Goal: Task Accomplishment & Management: Complete application form

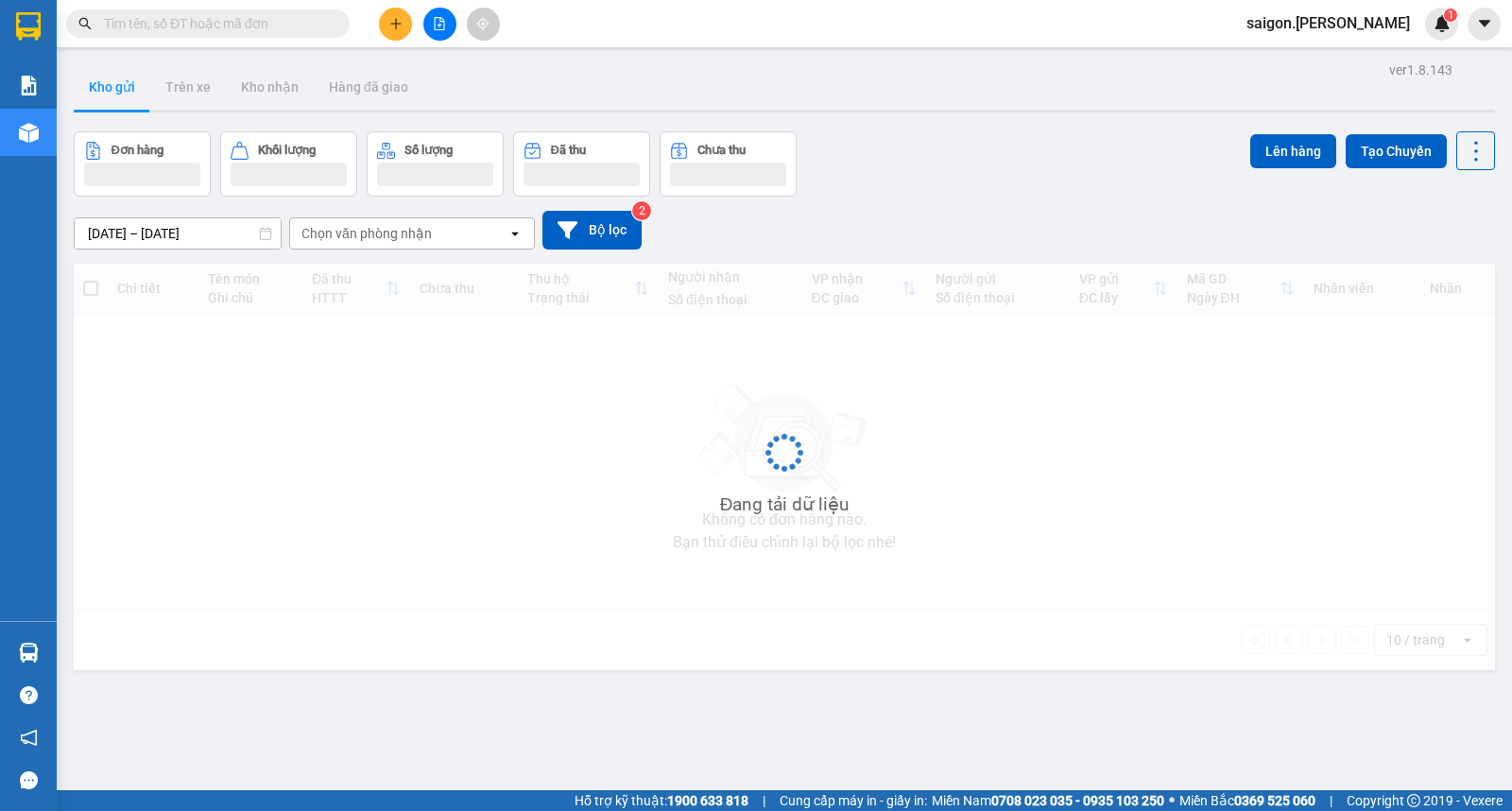
click at [243, 29] on input "text" at bounding box center [215, 24] width 223 height 21
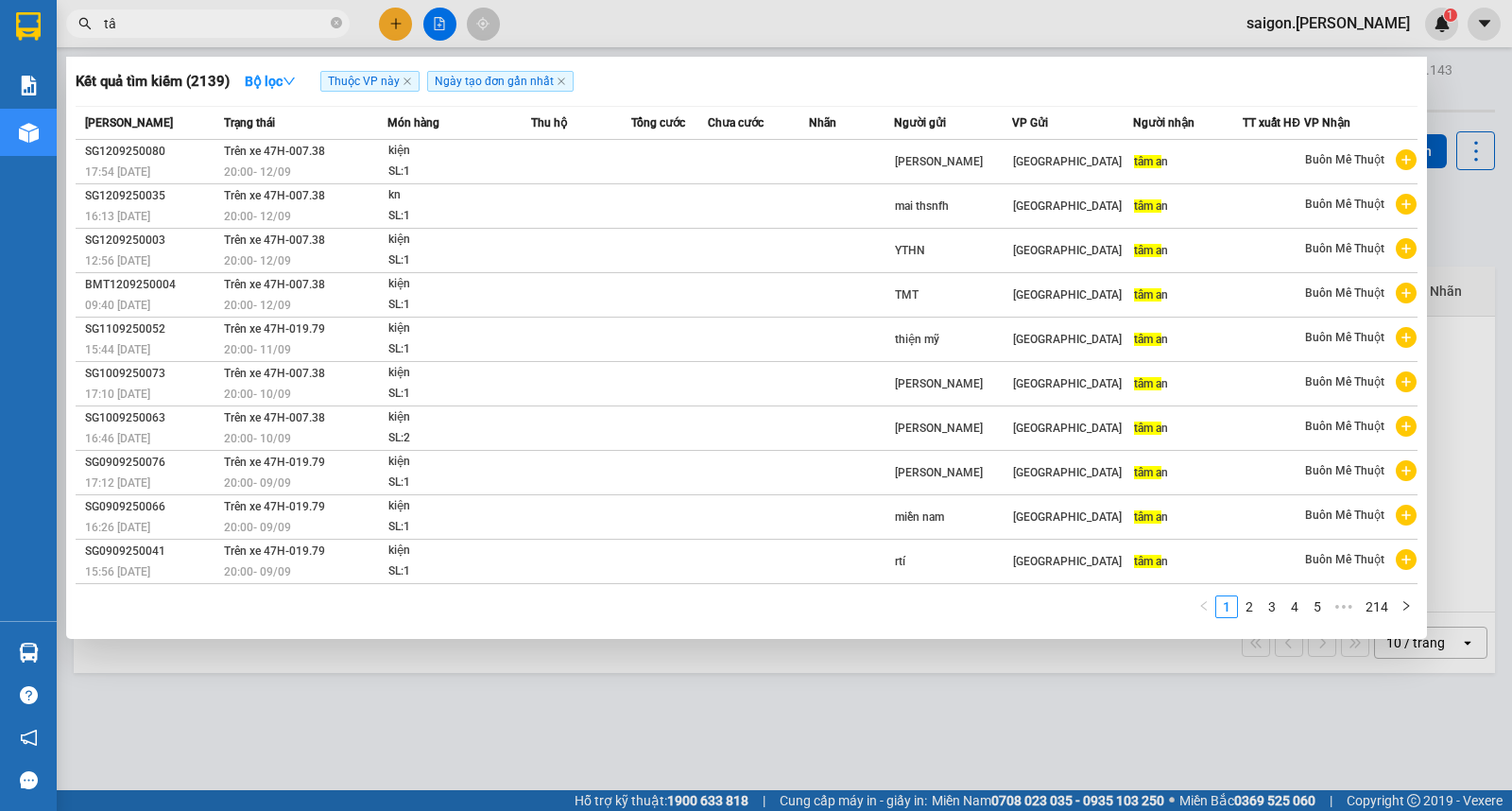
type input "t"
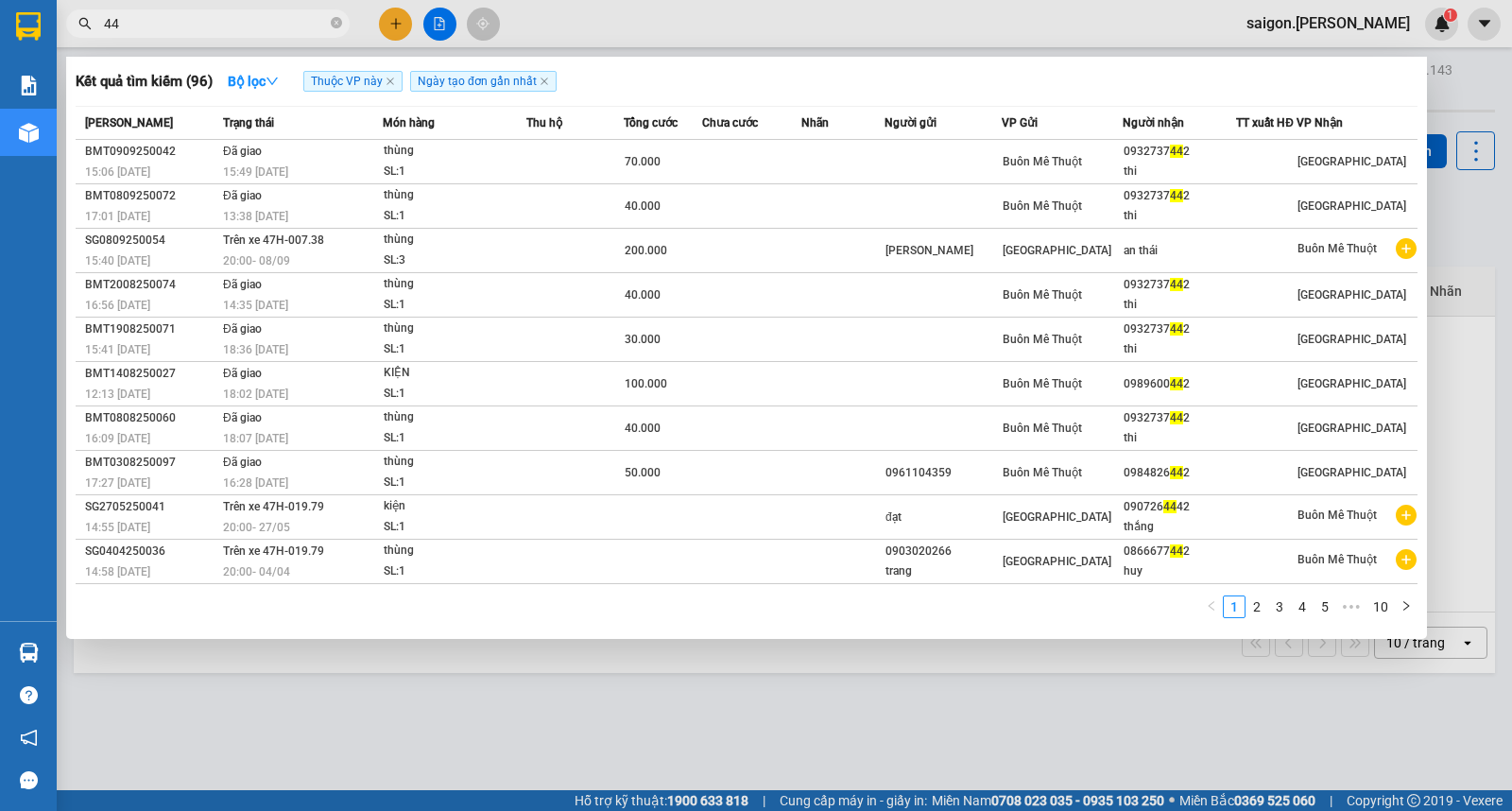
type input "4"
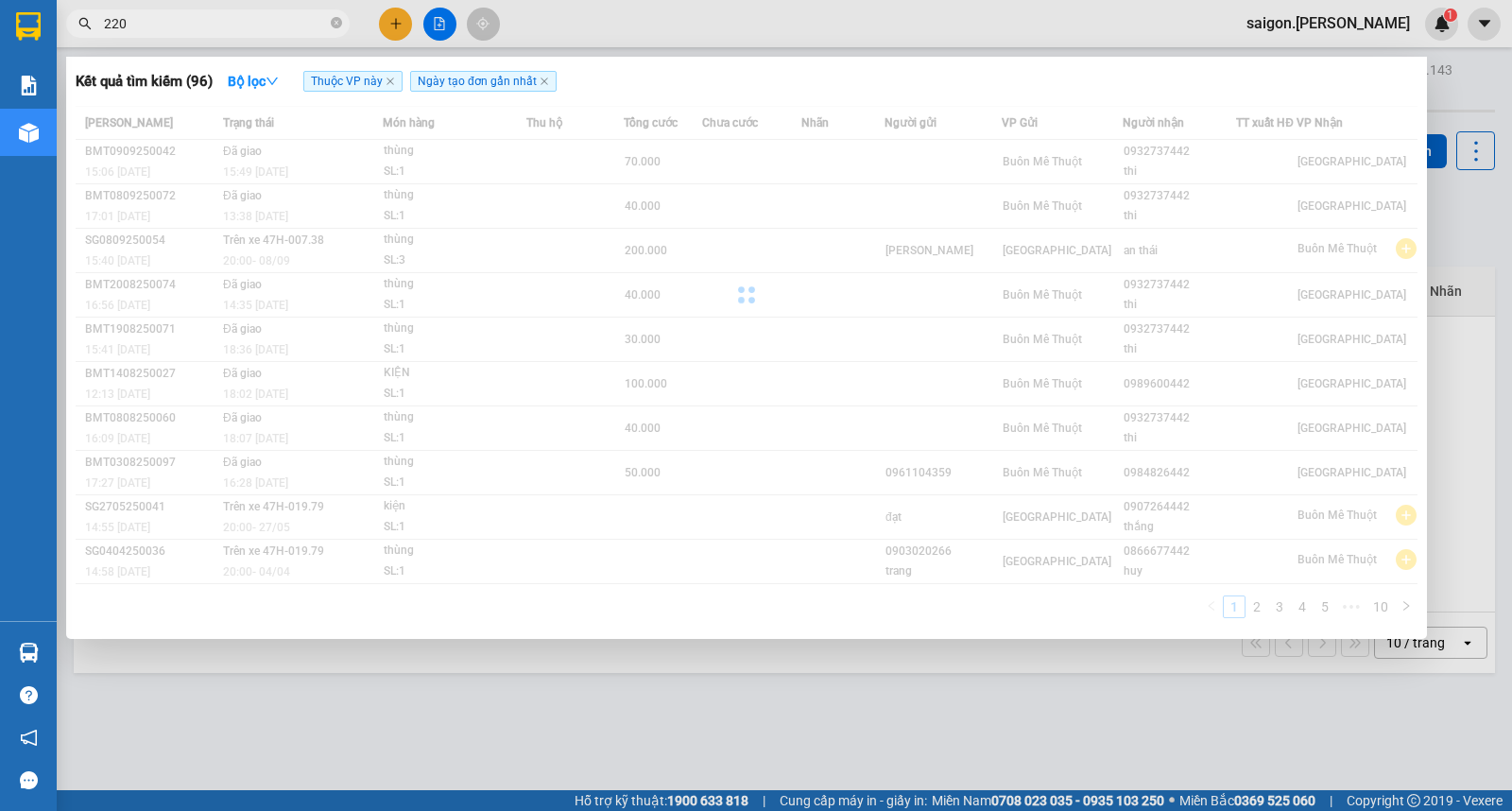
type input "2203"
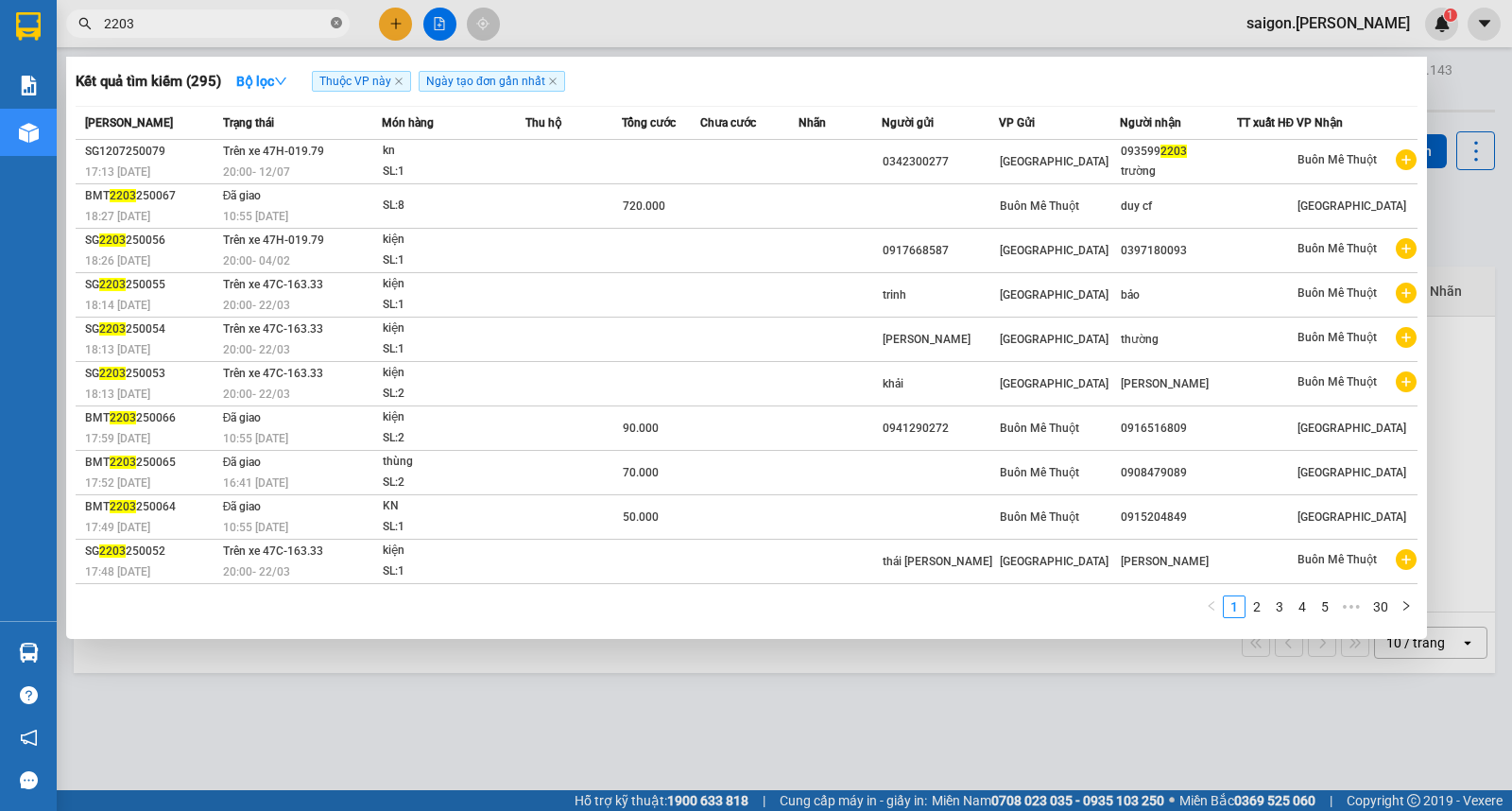
click at [337, 23] on icon "close-circle" at bounding box center [337, 23] width 12 height 12
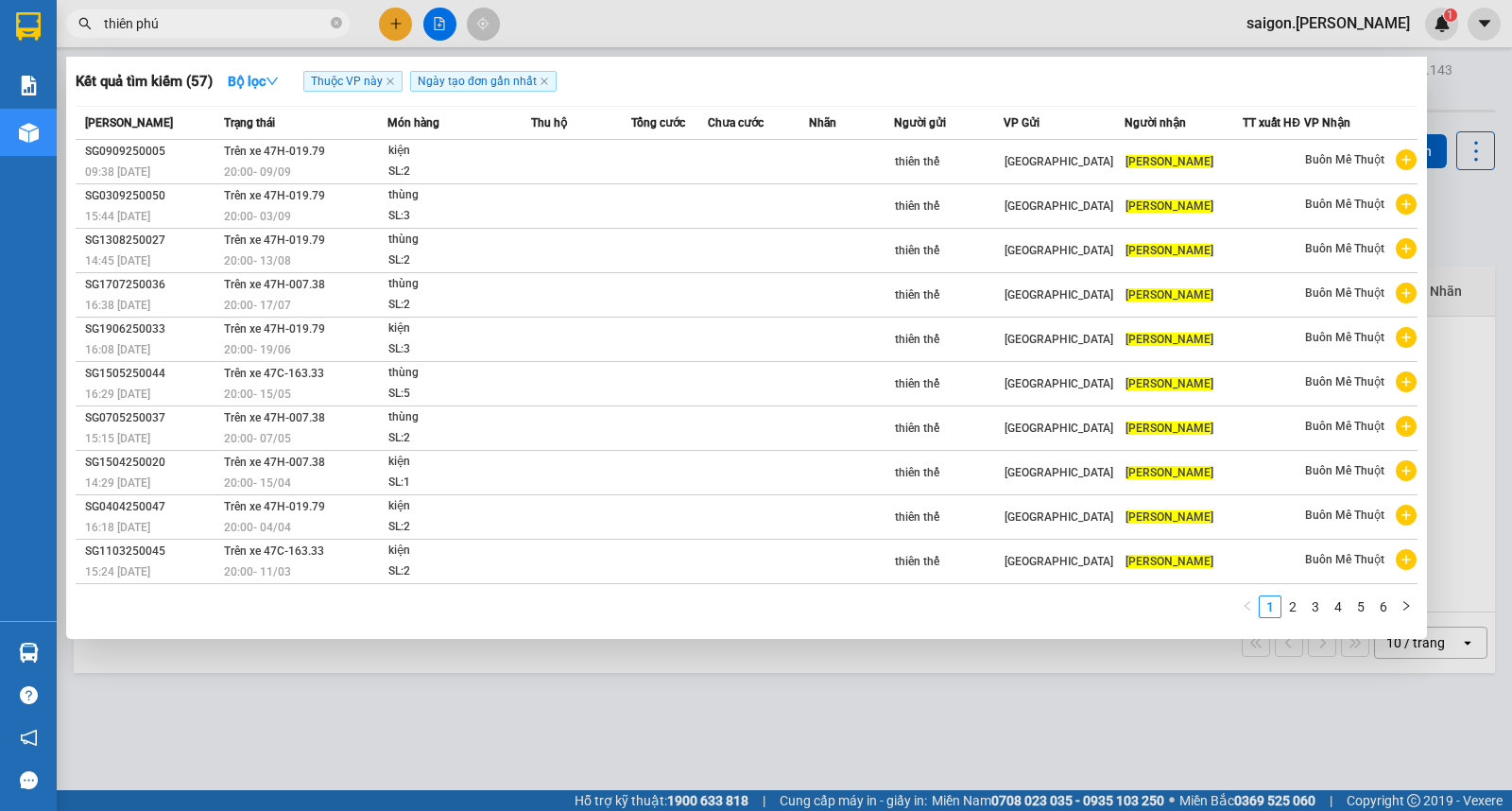
type input "[PERSON_NAME]"
click at [337, 23] on icon "close-circle" at bounding box center [337, 23] width 12 height 12
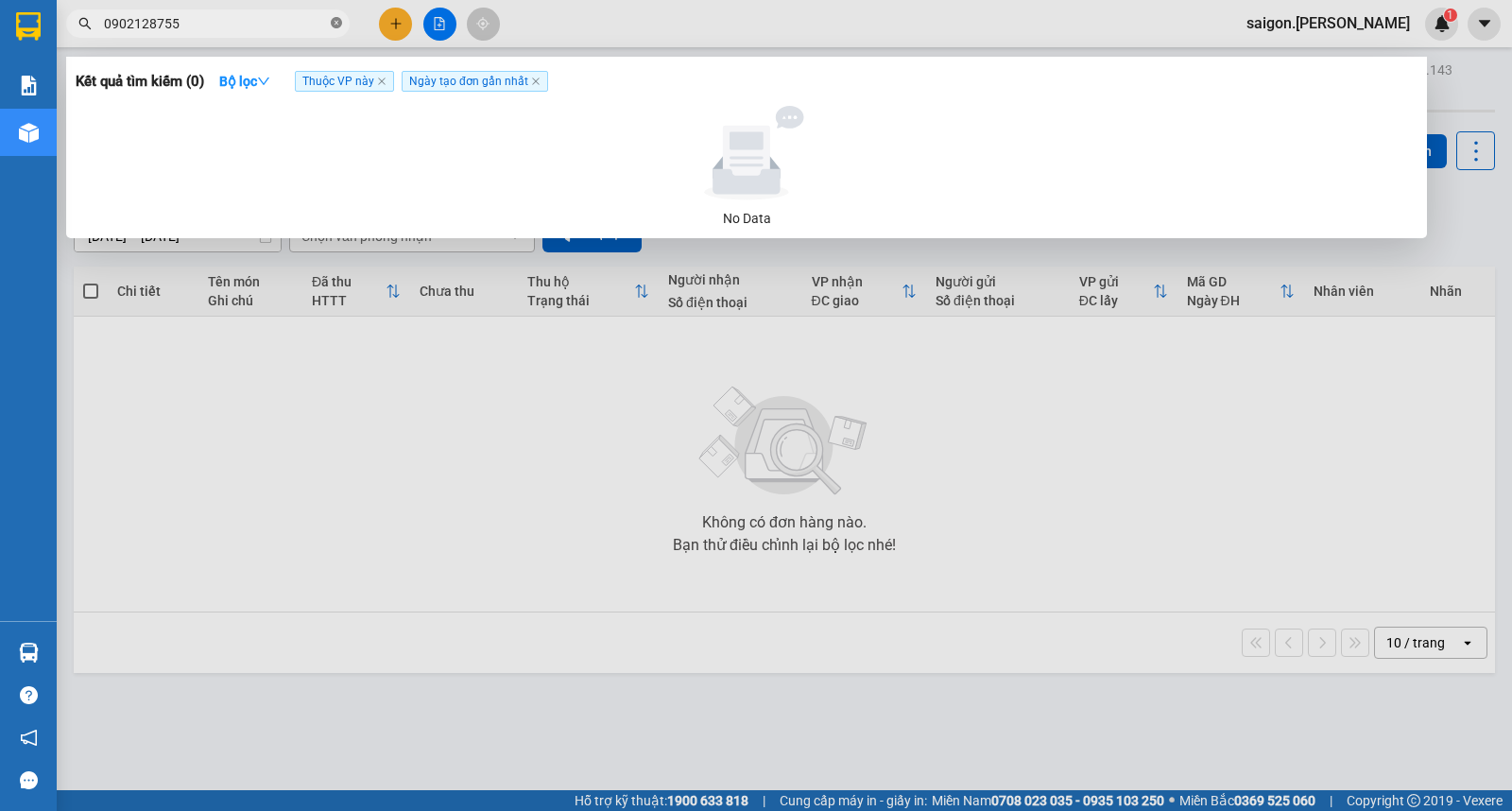
type input "0902128755"
click at [554, 386] on div at bounding box center [756, 406] width 1512 height 811
click at [335, 29] on span at bounding box center [337, 24] width 12 height 18
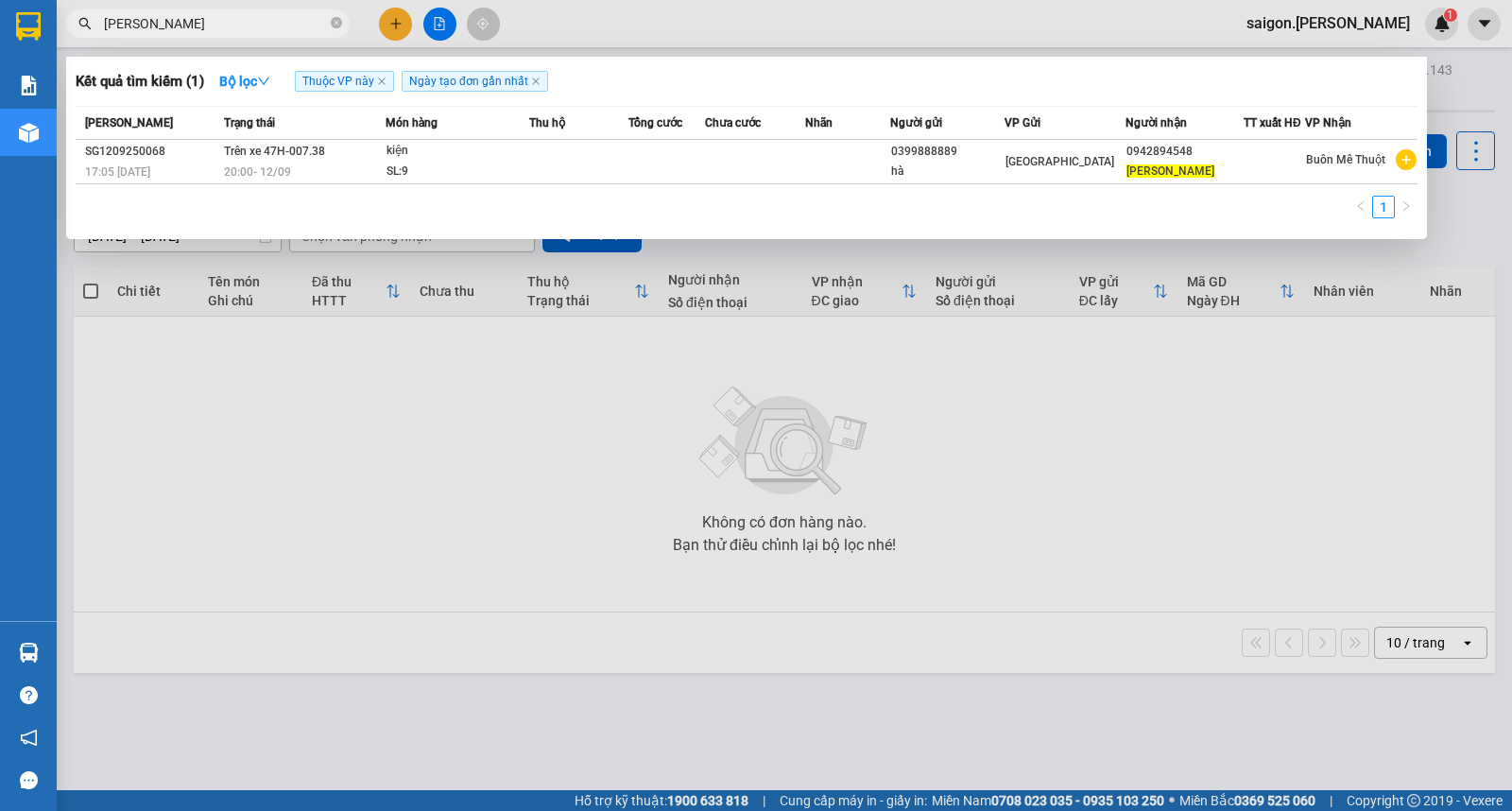
type input "[PERSON_NAME]"
click at [395, 30] on div at bounding box center [756, 406] width 1512 height 811
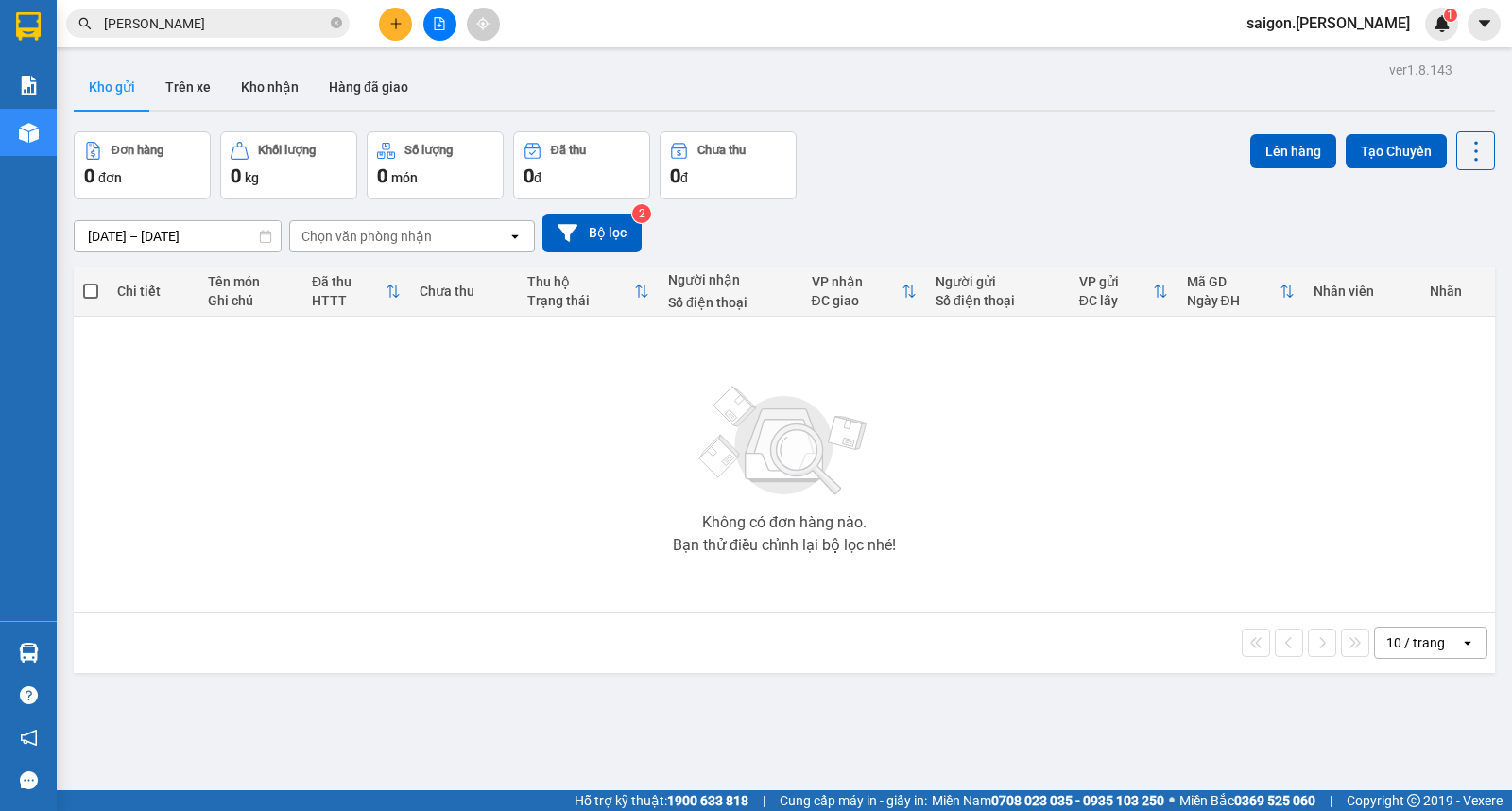
click at [395, 30] on button at bounding box center [396, 24] width 33 height 33
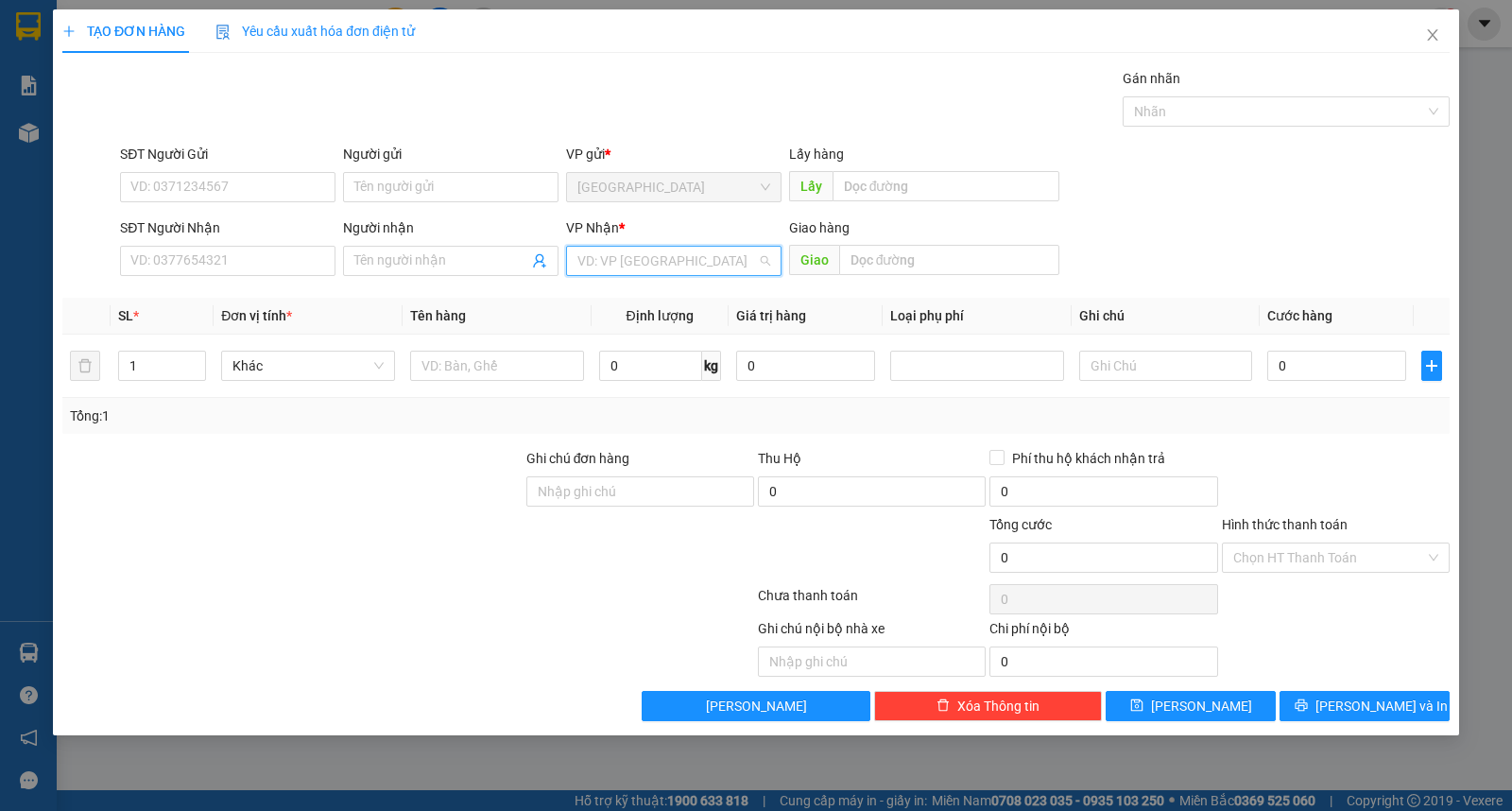
click at [616, 261] on input "search" at bounding box center [667, 261] width 179 height 28
click at [655, 334] on div "Buôn Mê Thuột" at bounding box center [674, 329] width 193 height 21
click at [460, 266] on input "Người nhận" at bounding box center [441, 262] width 174 height 21
type input "thành"
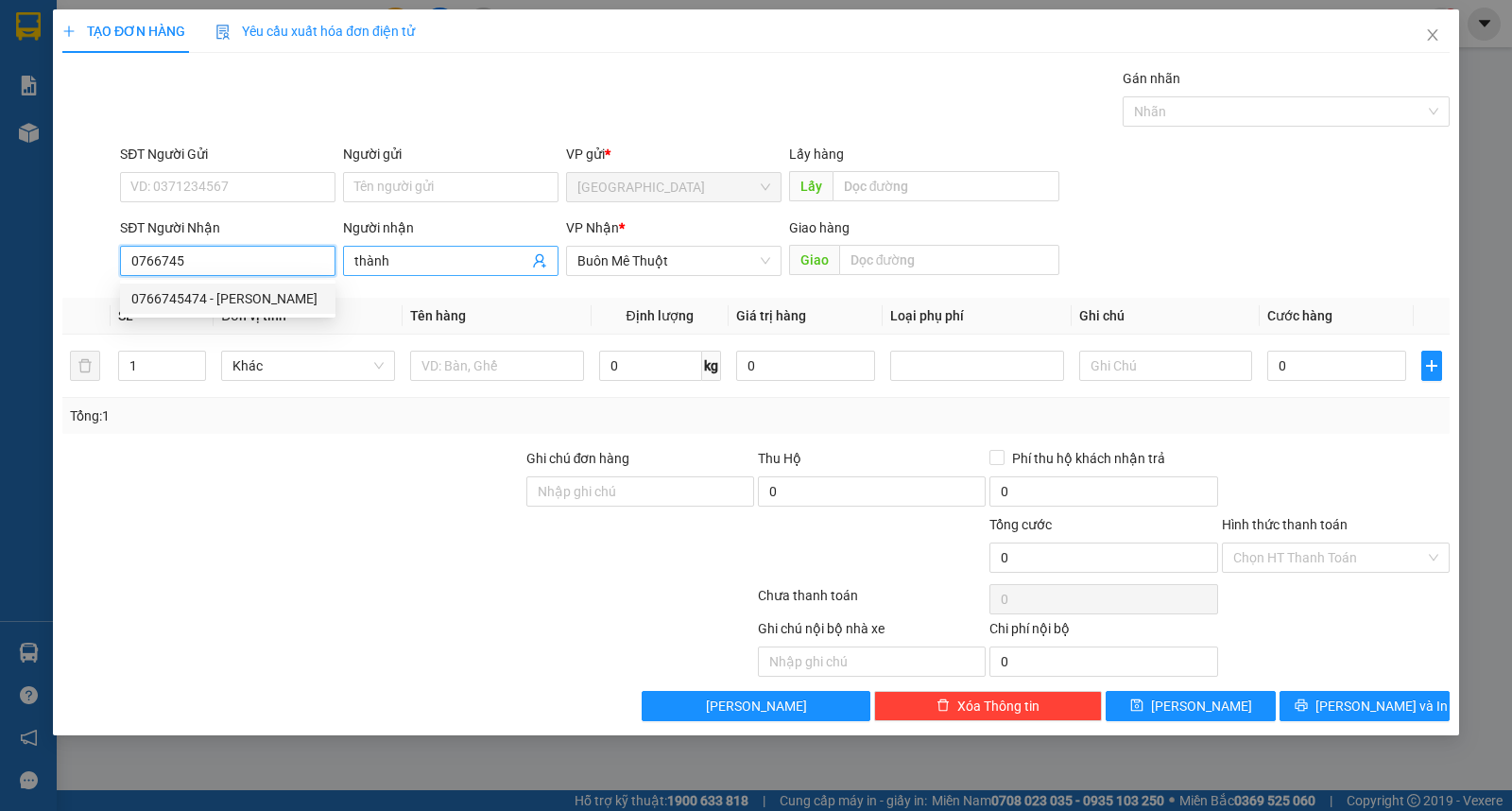
type input "0766745474"
type input "30.000"
type input "0766745474"
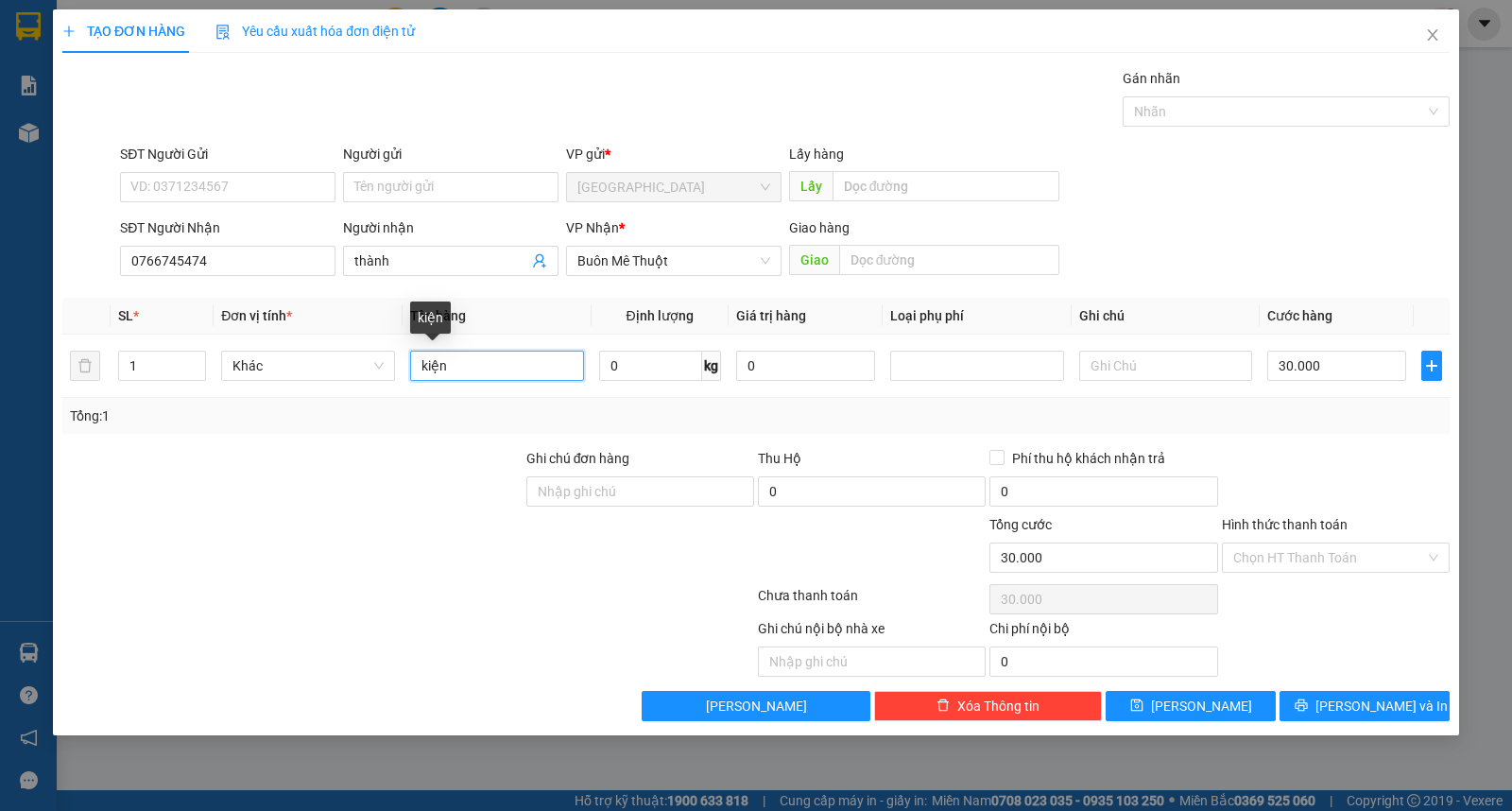
drag, startPoint x: 444, startPoint y: 381, endPoint x: 41, endPoint y: 399, distance: 403.4
click at [0, 388] on div "TẠO ĐƠN HÀNG Yêu cầu xuất [PERSON_NAME] điện tử Transit Pickup Surcharge Ids Tr…" at bounding box center [756, 406] width 1512 height 811
type input "thùng gà"
click at [469, 182] on input "Người gửi" at bounding box center [450, 186] width 215 height 30
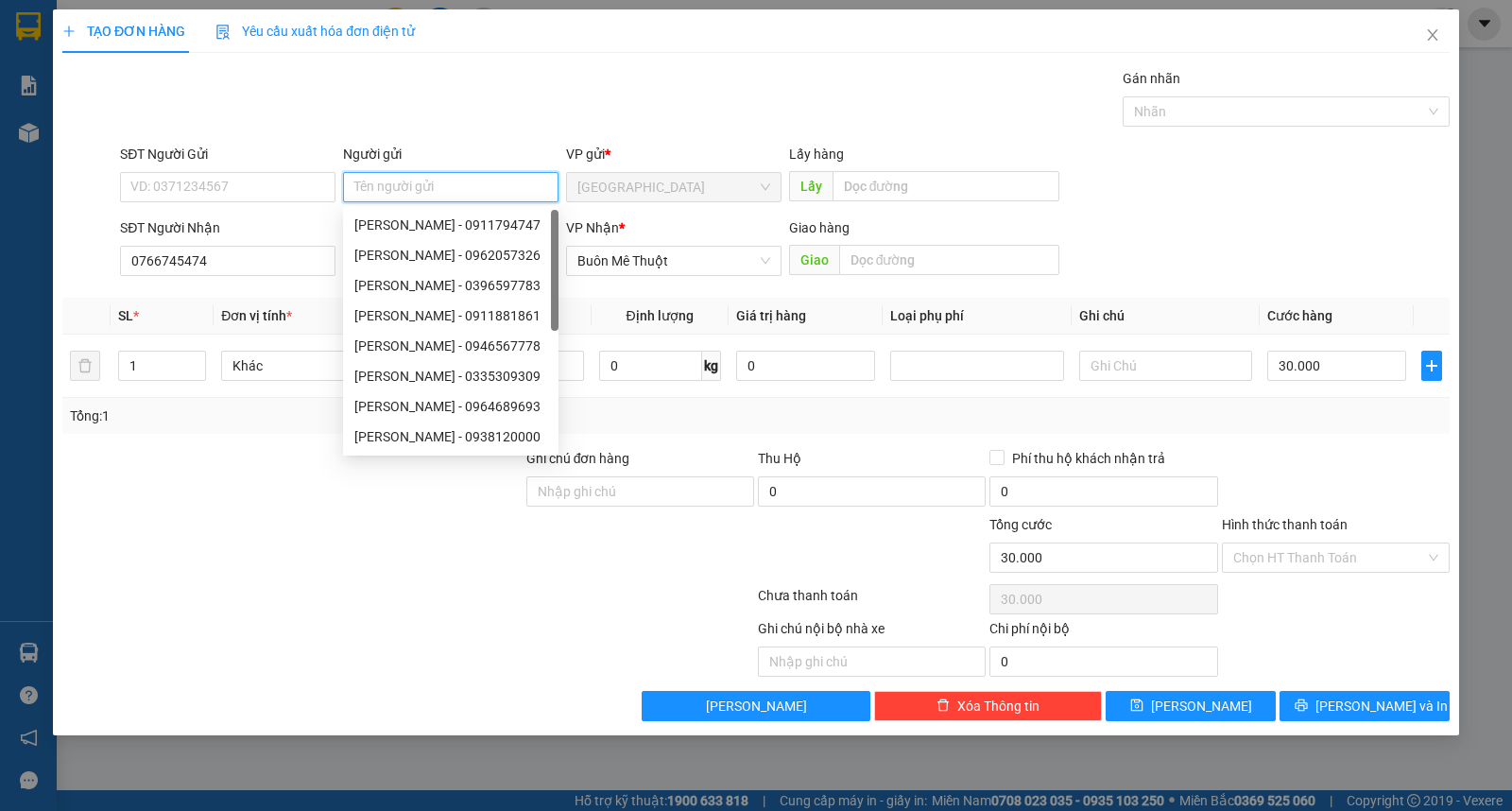
type input "d"
type input "đạt"
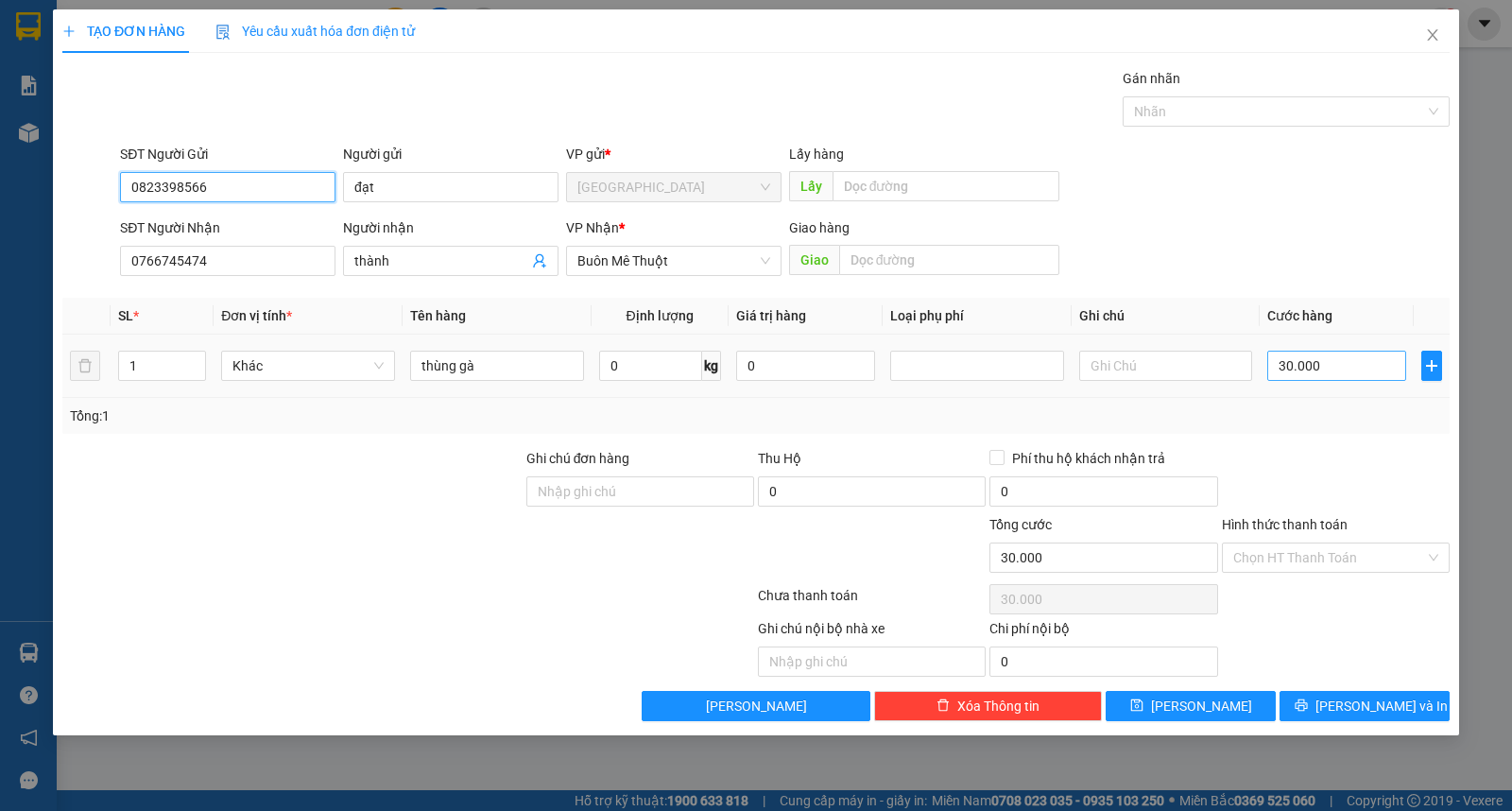
type input "0823398566"
click at [1325, 360] on input "30.000" at bounding box center [1336, 365] width 139 height 30
type input "0"
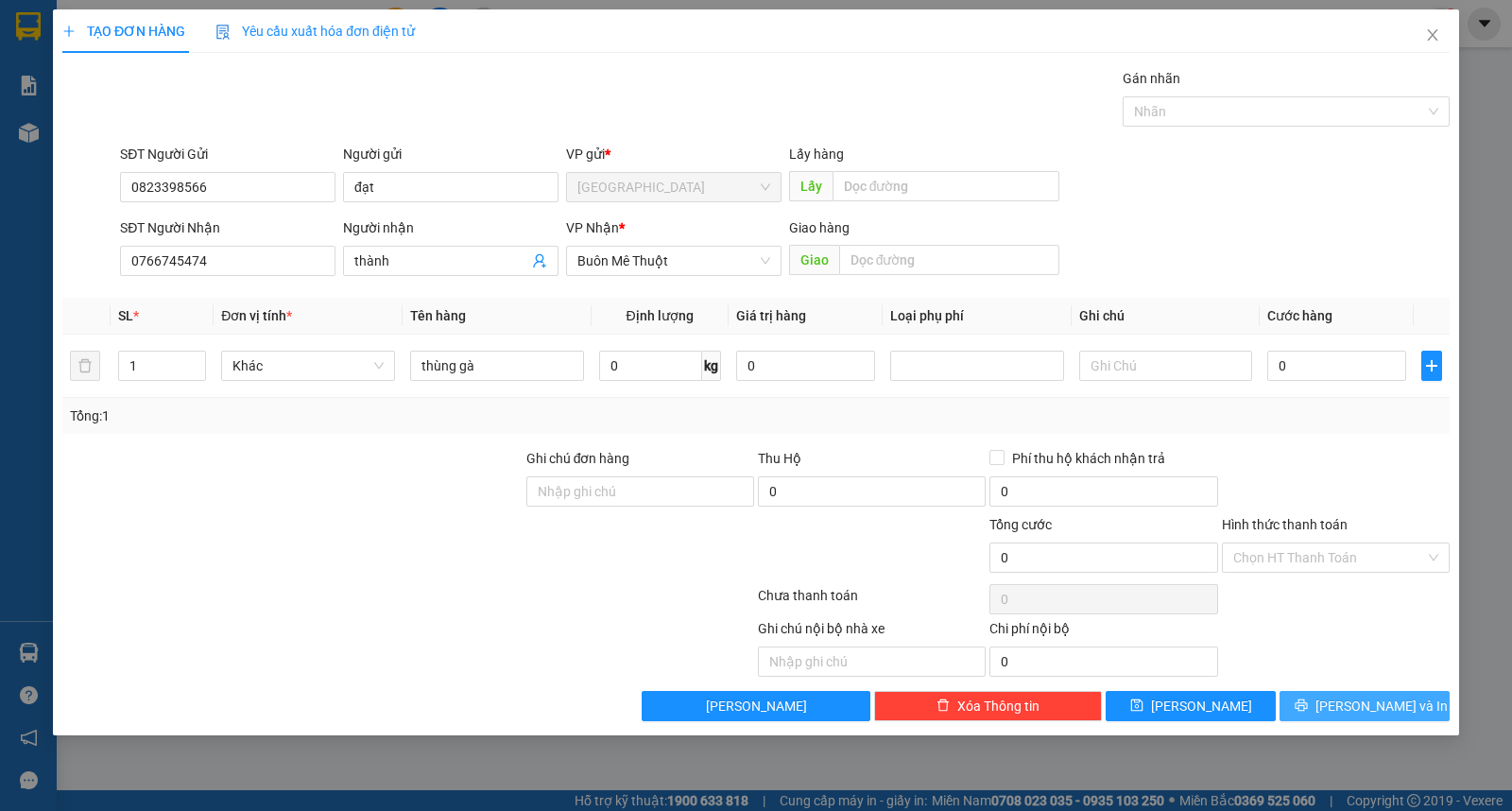
click at [1356, 708] on span "[PERSON_NAME] và In" at bounding box center [1381, 707] width 132 height 21
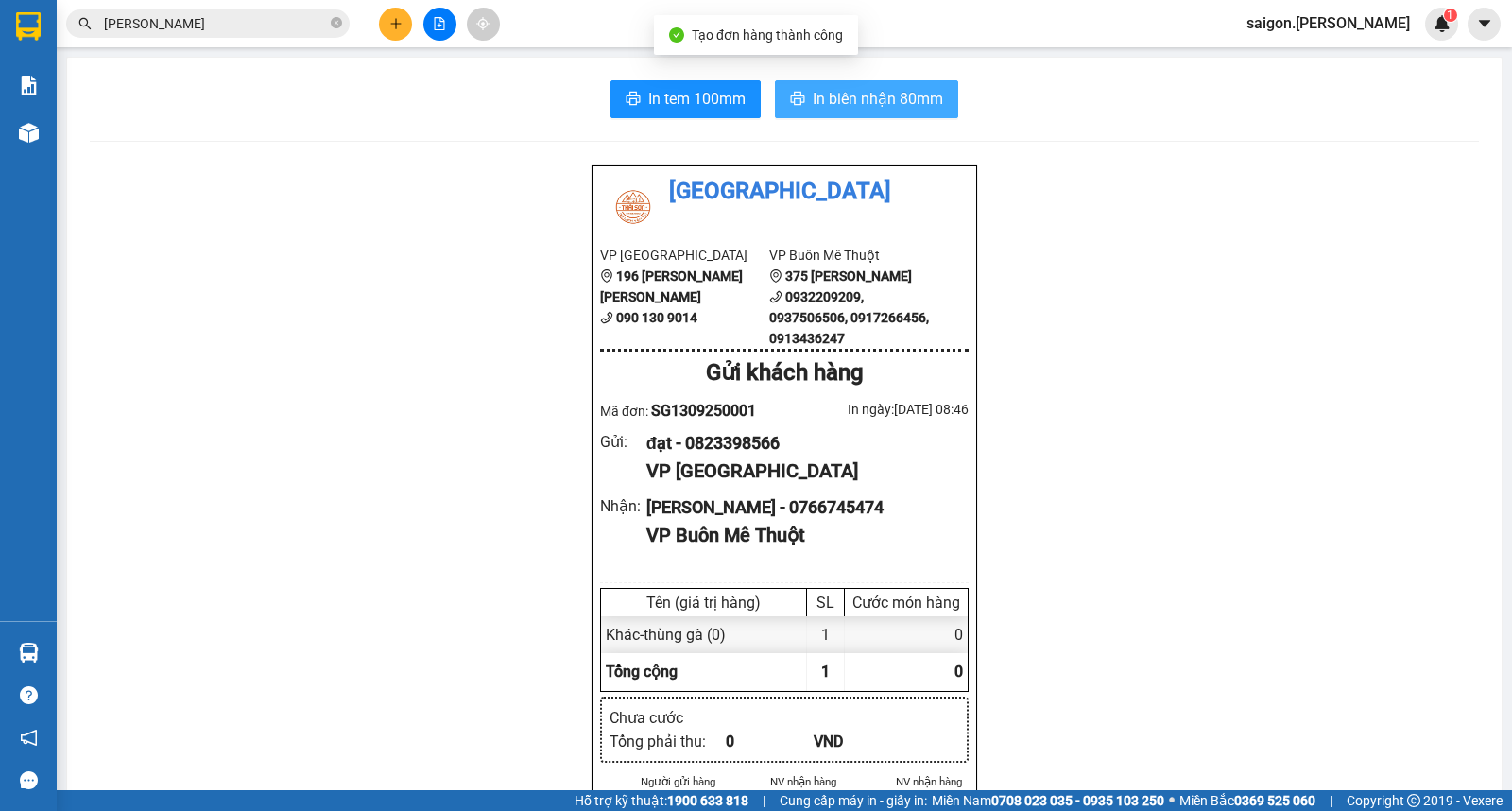
click at [823, 93] on span "In biên nhận 80mm" at bounding box center [877, 98] width 130 height 23
click at [942, 525] on div "VP Buôn Mê Thuột" at bounding box center [800, 536] width 307 height 29
click at [287, 24] on input "[PERSON_NAME]" at bounding box center [215, 24] width 223 height 21
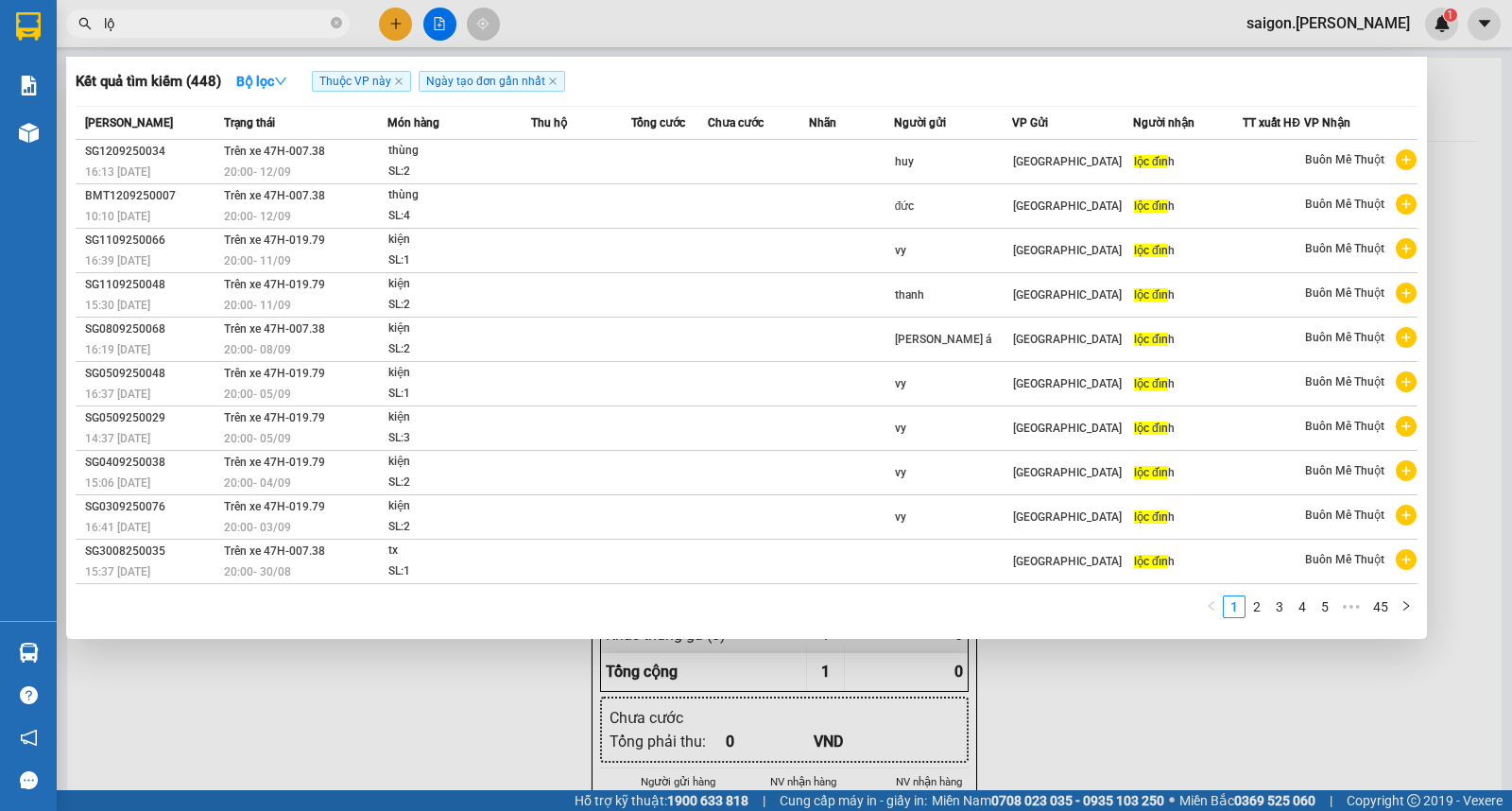
type input "l"
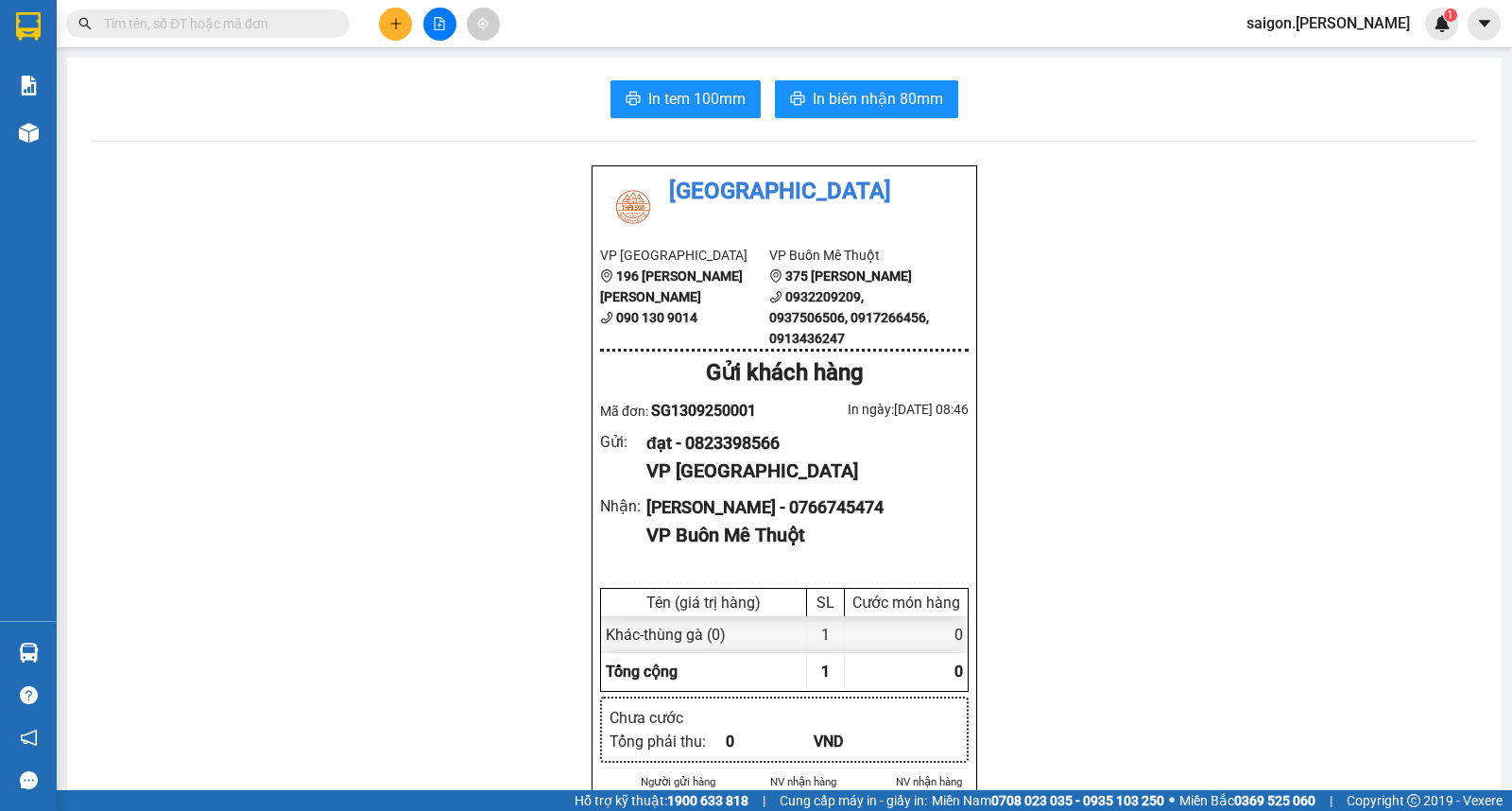
type input "d"
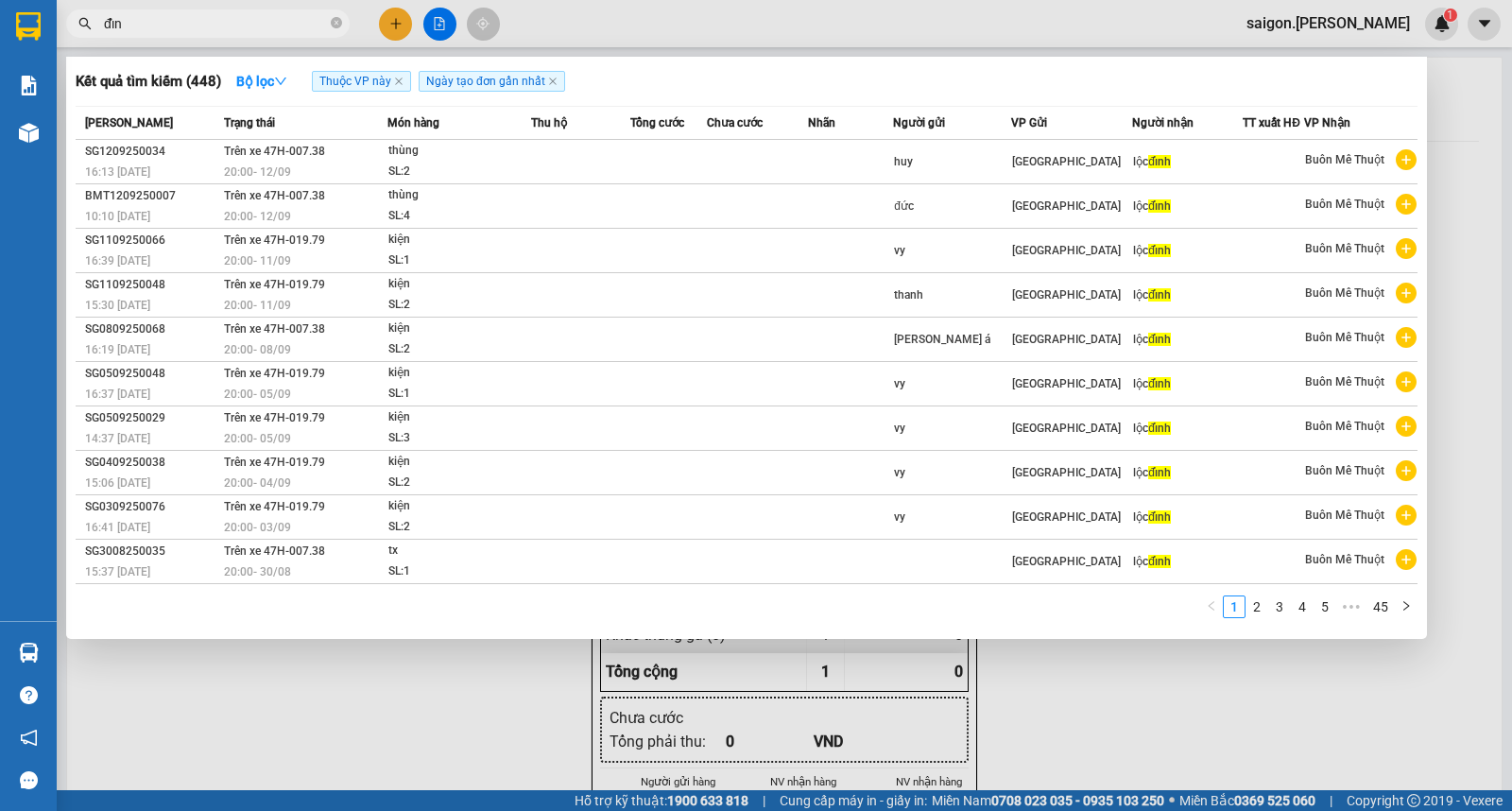
type input "đỉnh"
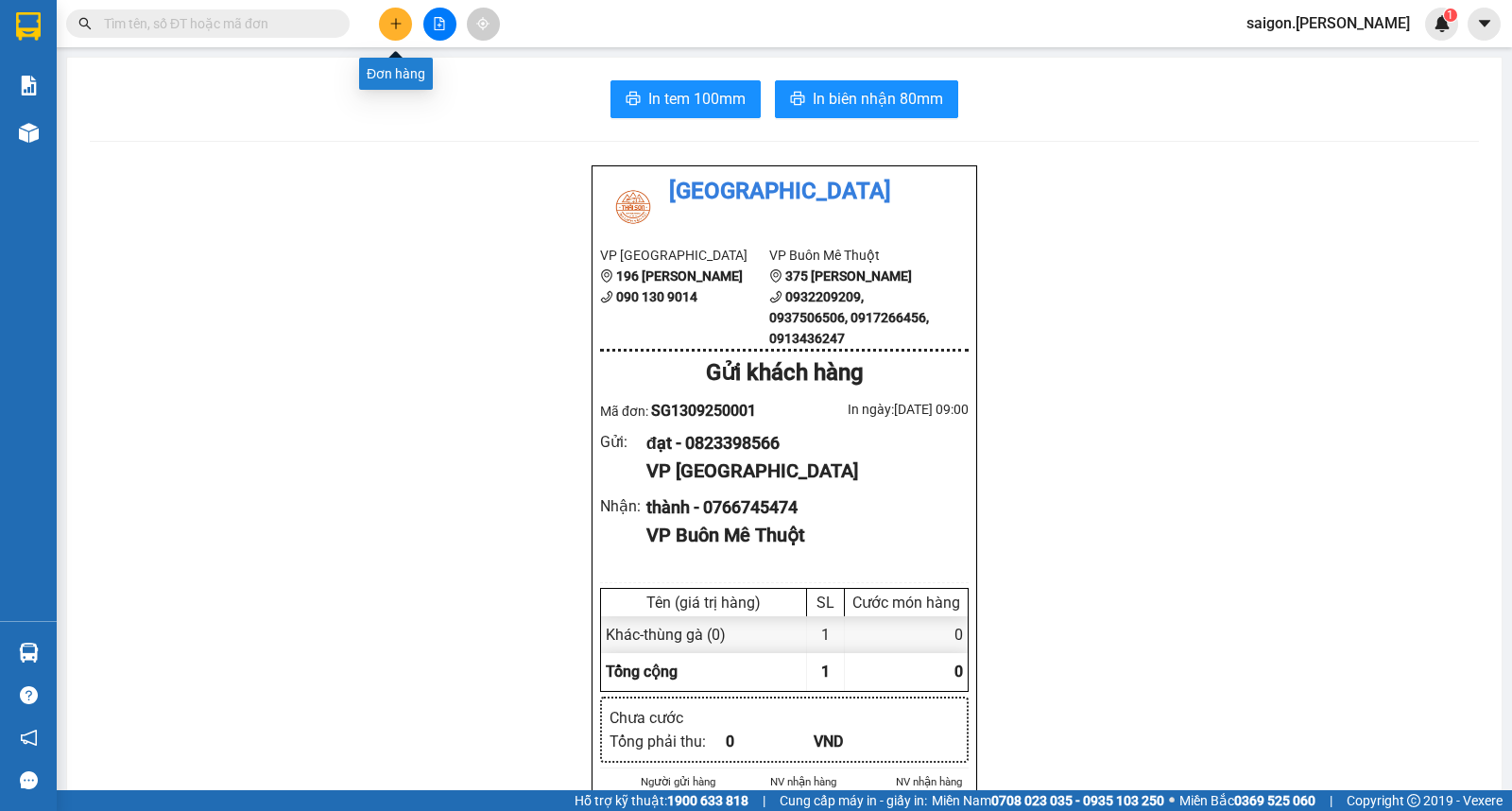
click at [398, 25] on icon "plus" at bounding box center [396, 24] width 14 height 14
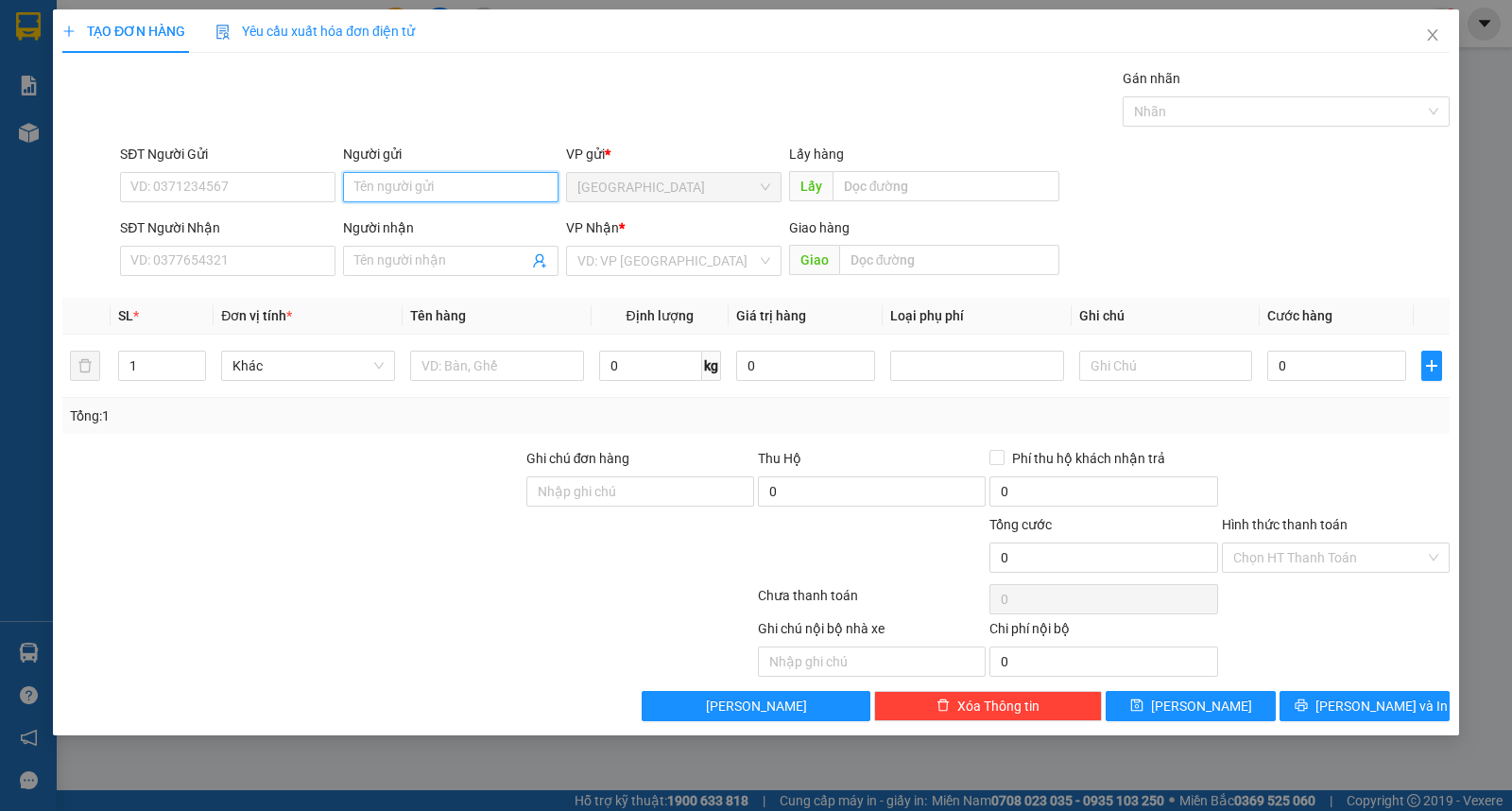
click at [449, 195] on input "Người gửi" at bounding box center [450, 186] width 215 height 30
type input "việt"
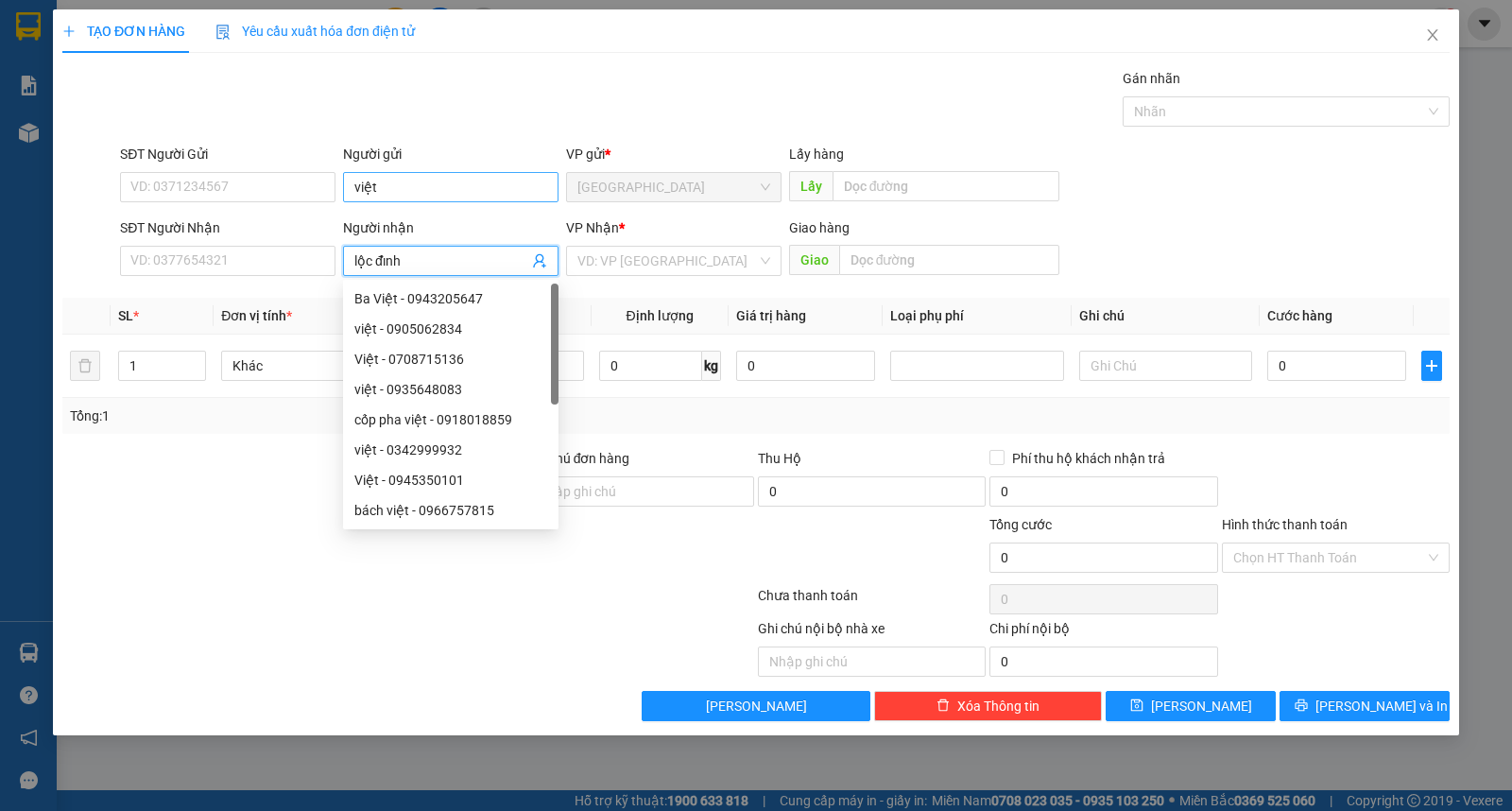
type input "lộc đỉnh"
type input "ư"
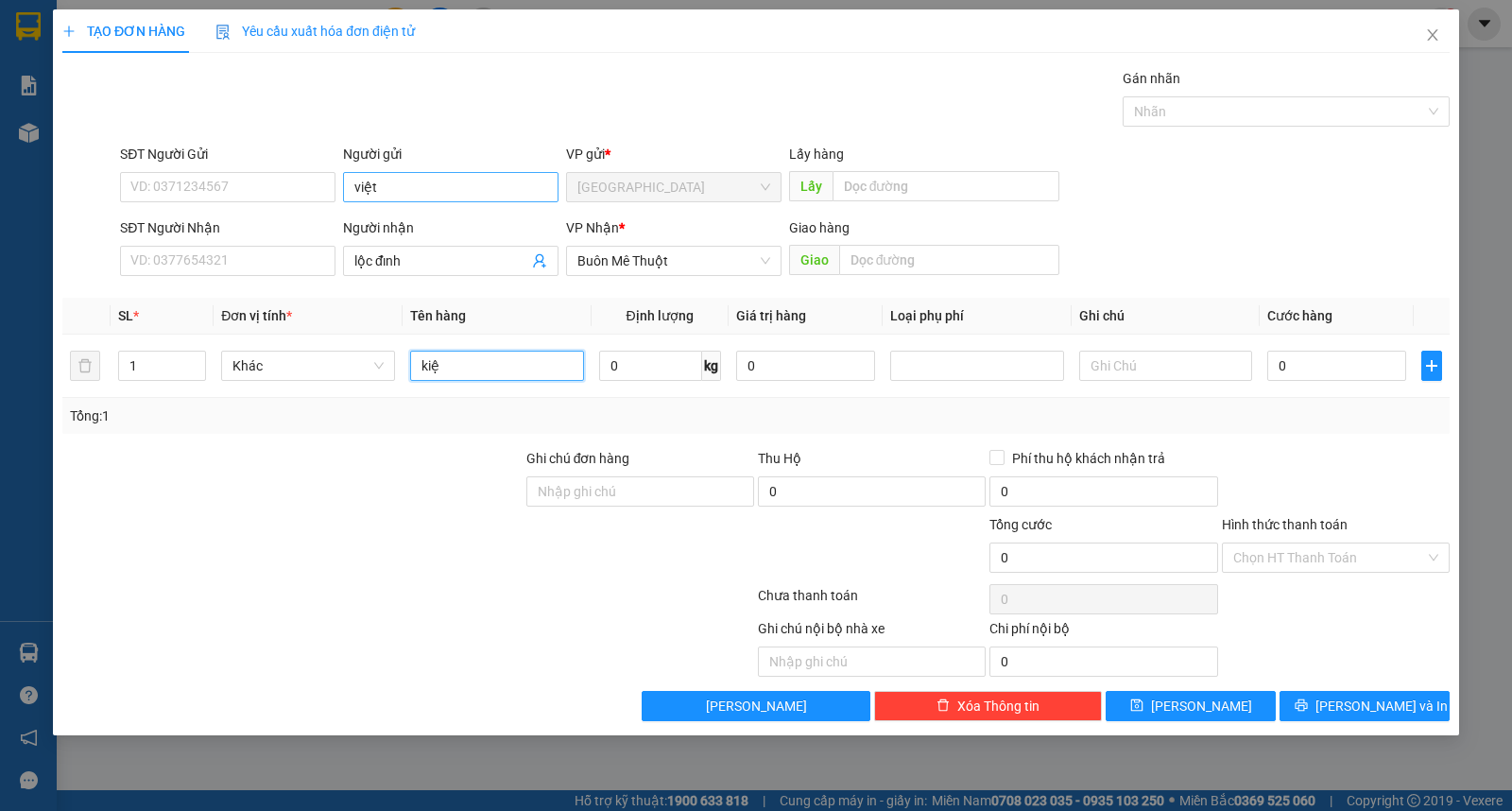
type input "kiện"
click at [1364, 697] on button "[PERSON_NAME] và In" at bounding box center [1364, 706] width 170 height 30
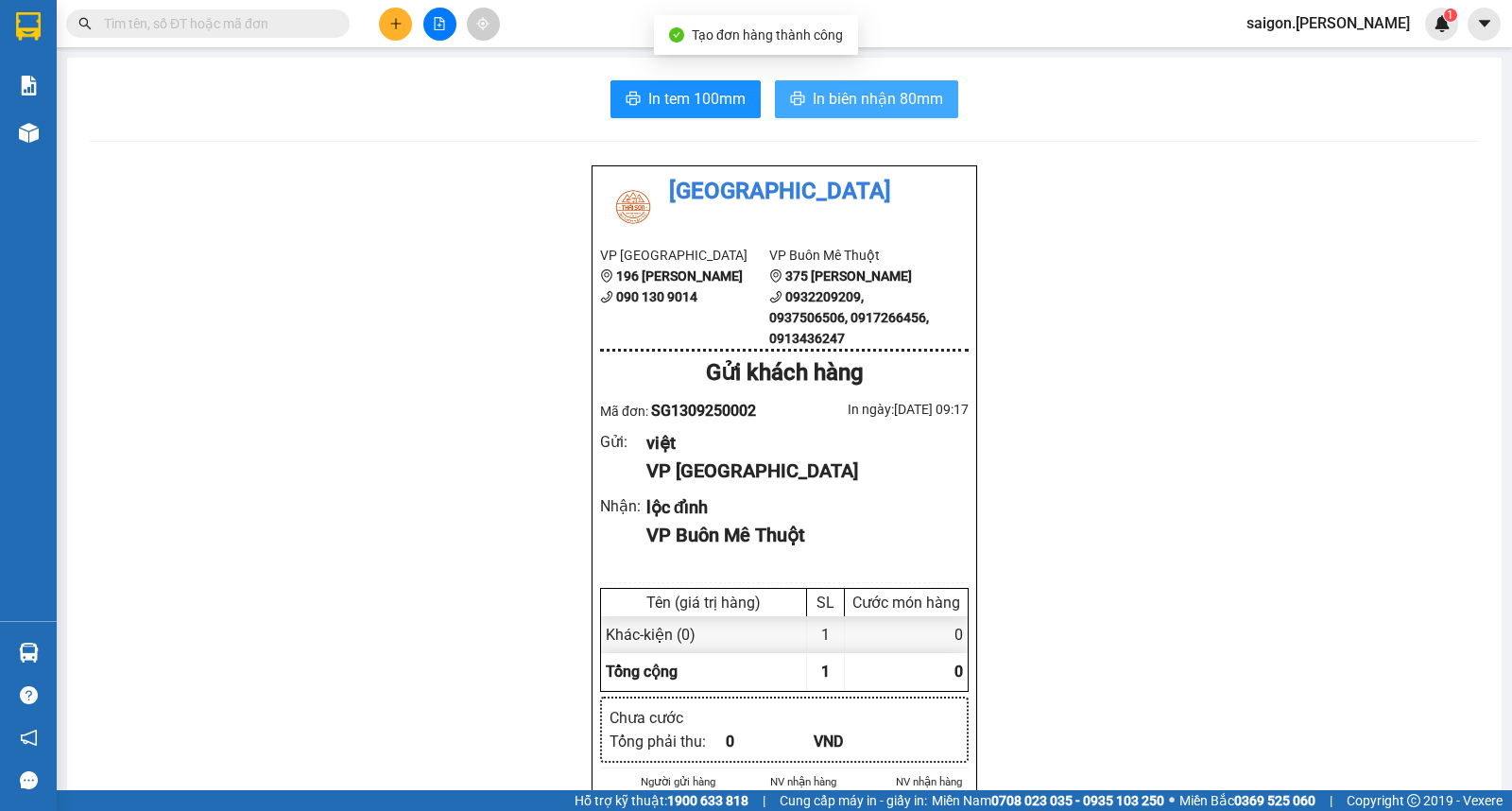
click at [893, 85] on button "In biên nhận 80mm" at bounding box center [866, 98] width 183 height 38
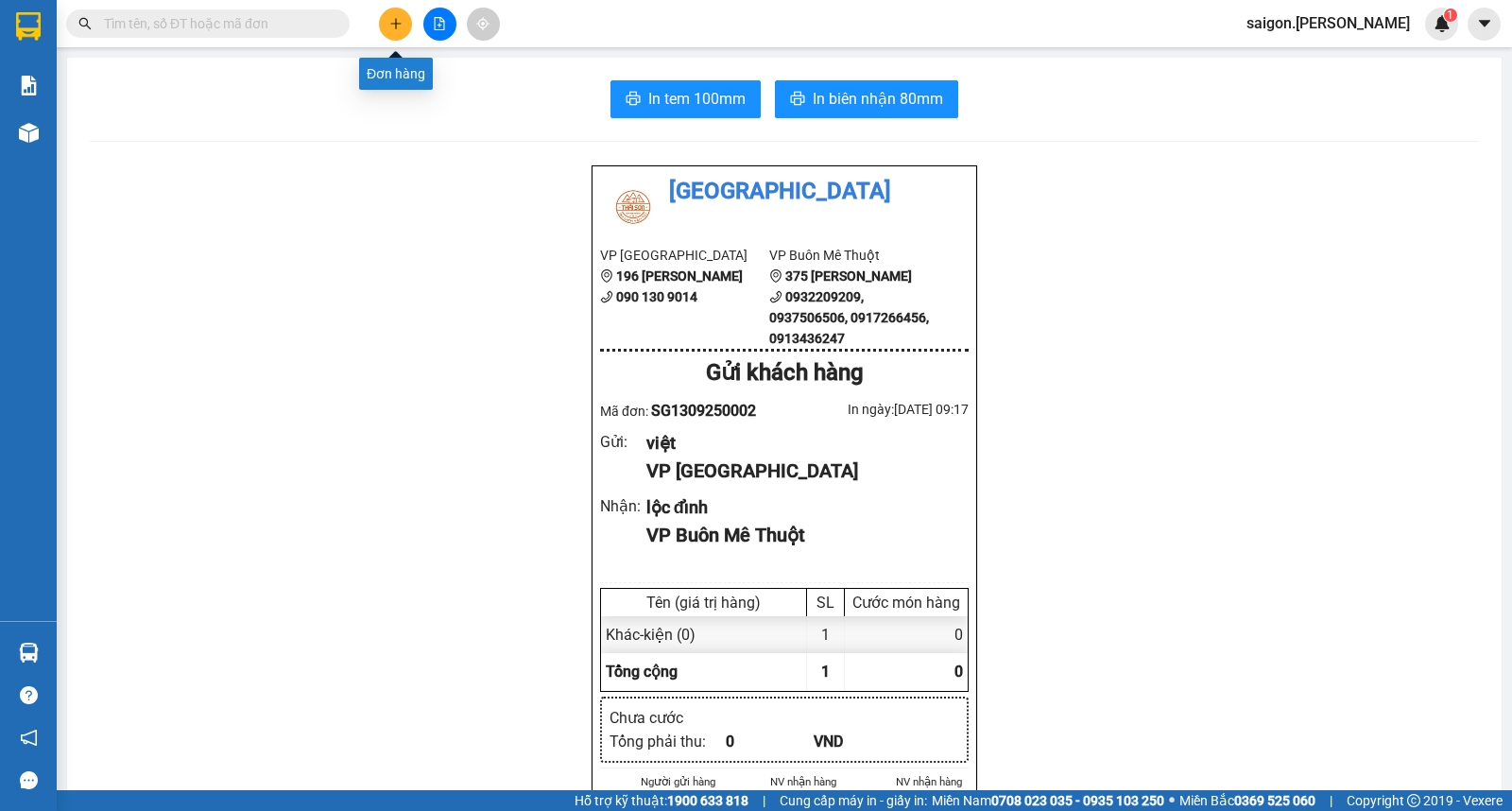
click at [388, 21] on button at bounding box center [396, 24] width 33 height 33
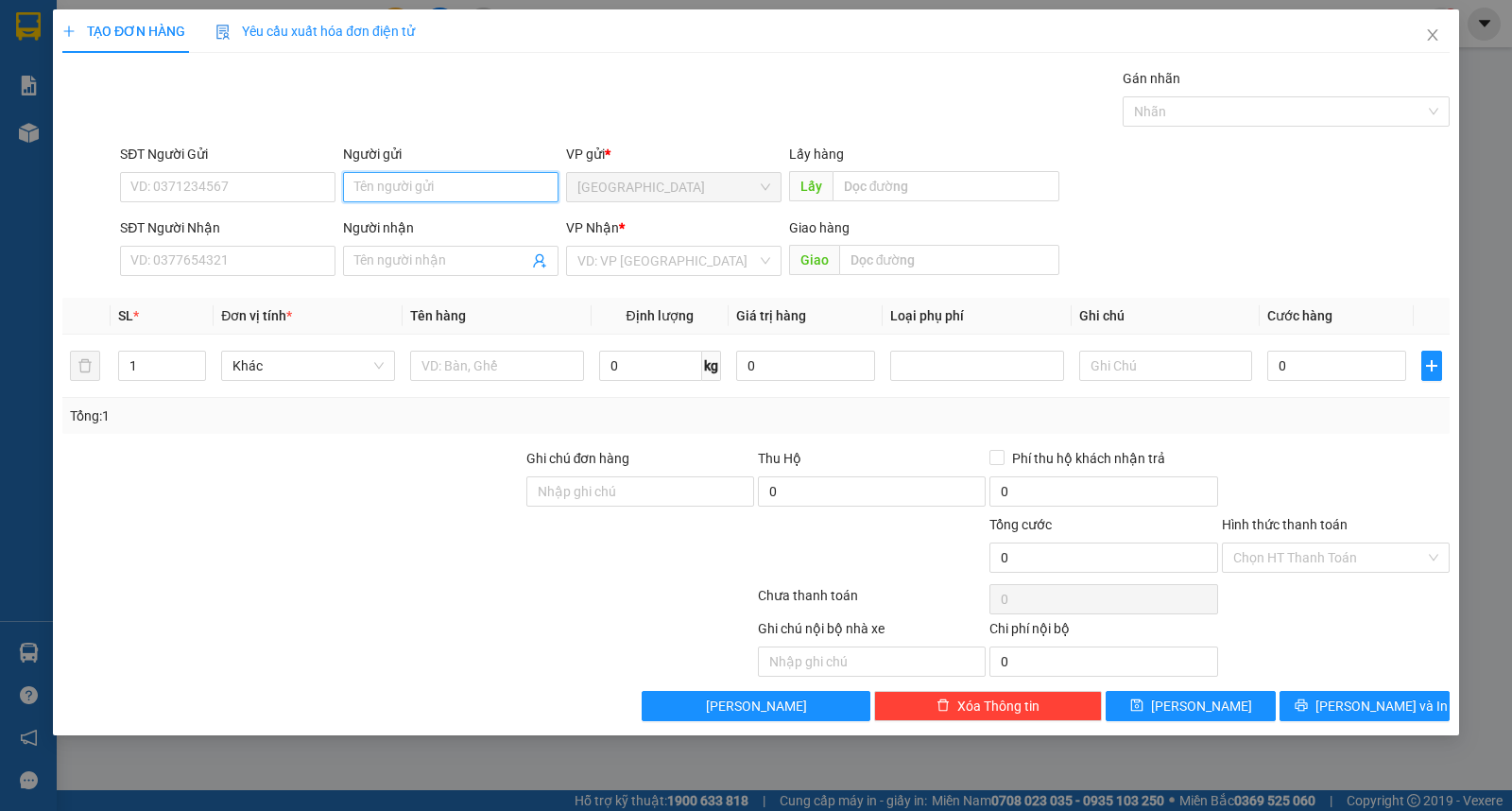
click at [456, 183] on input "Người gửi" at bounding box center [450, 186] width 215 height 30
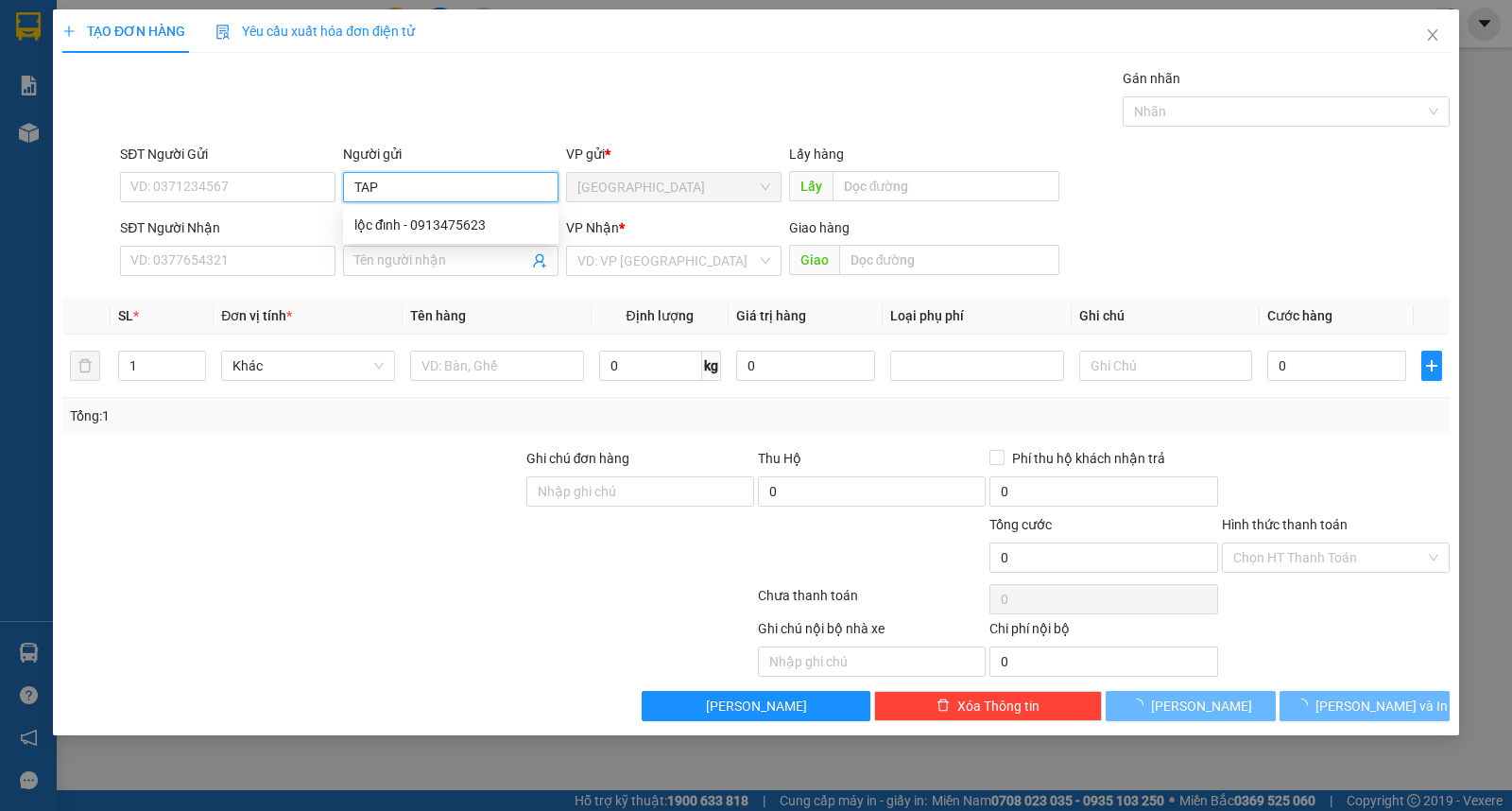
type input "TAP"
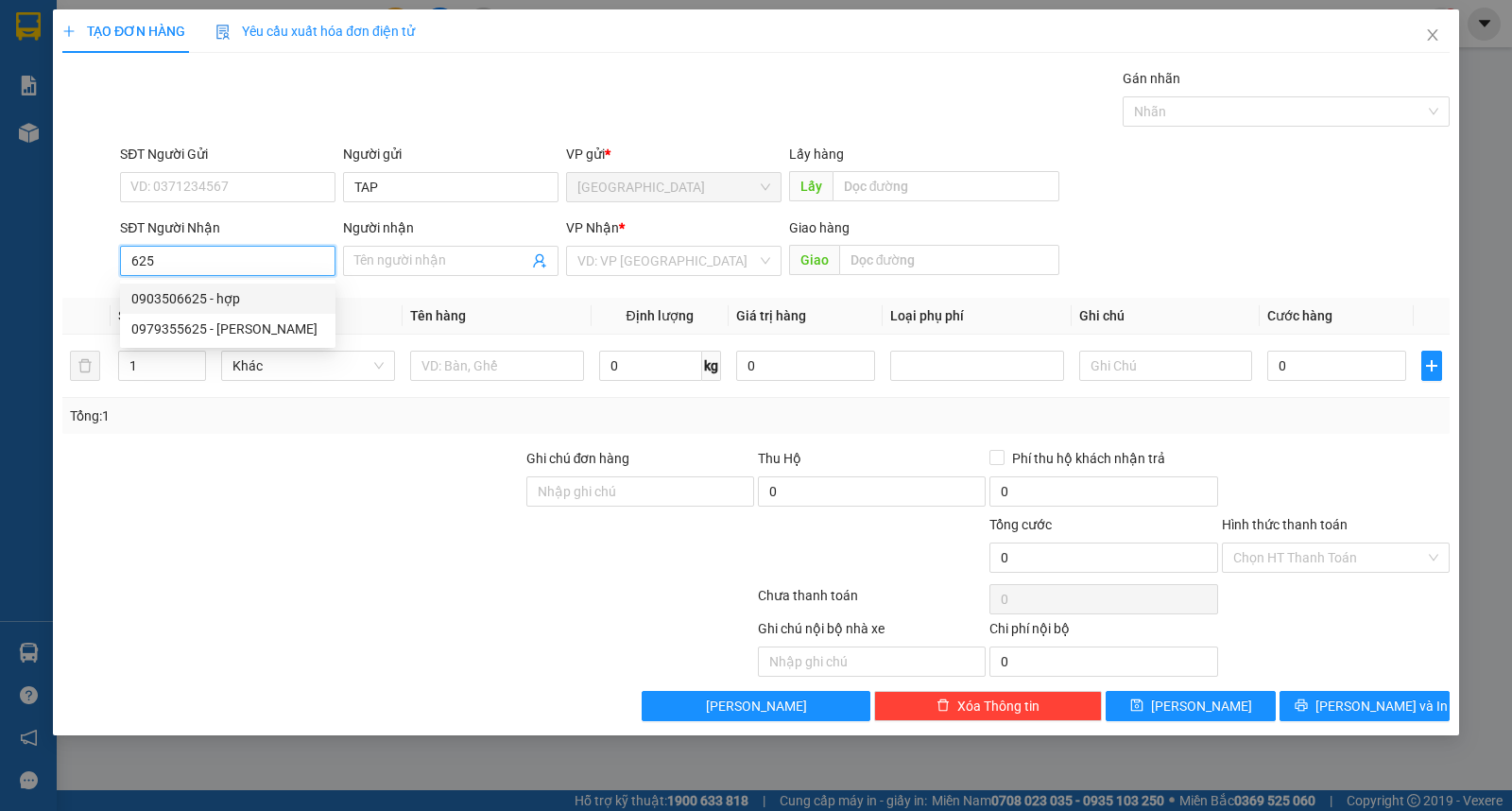
click at [210, 295] on div "0903506625 - hợp" at bounding box center [228, 299] width 193 height 21
type input "0903506625"
type input "hợp"
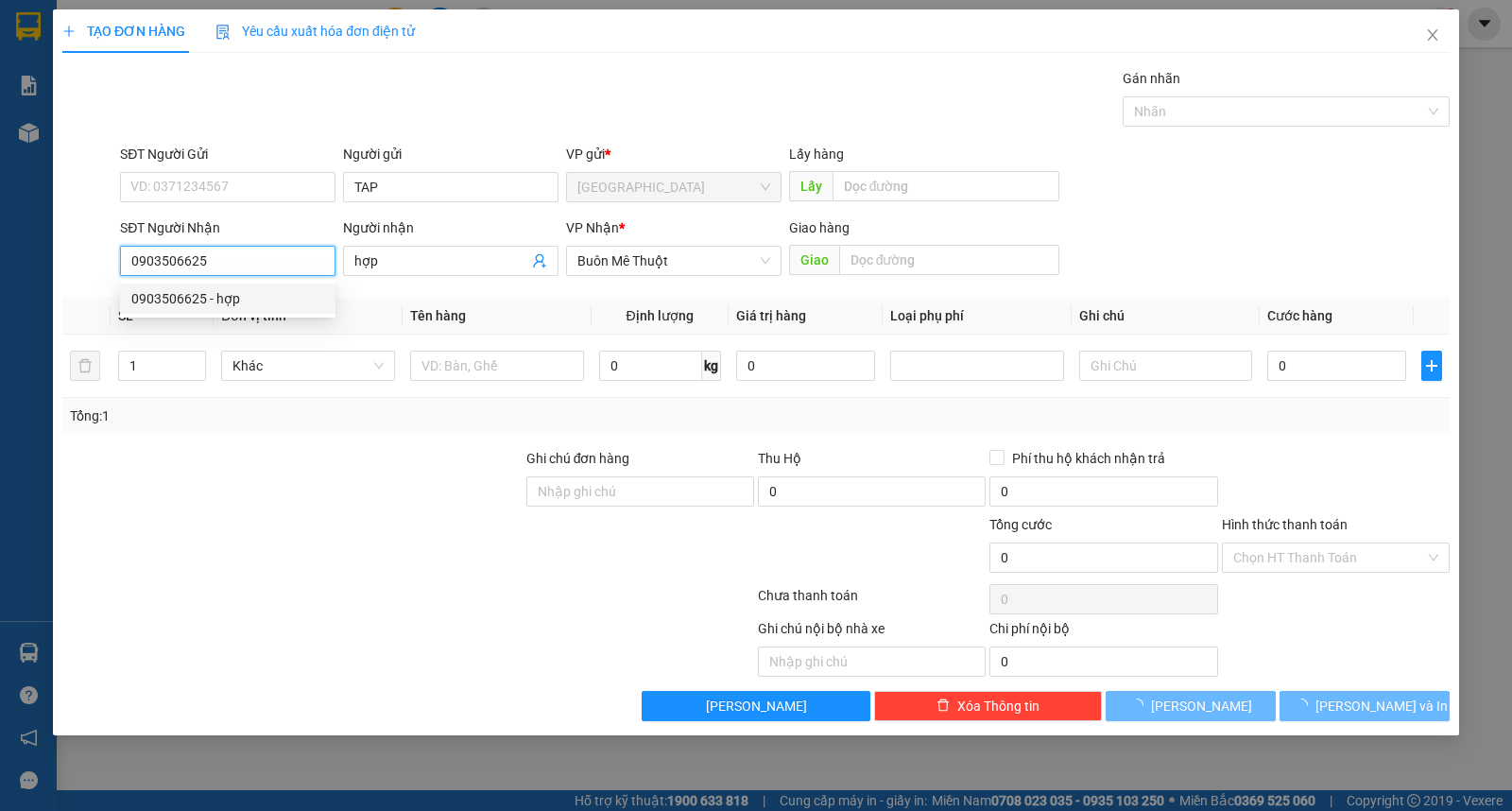
type input "60.000"
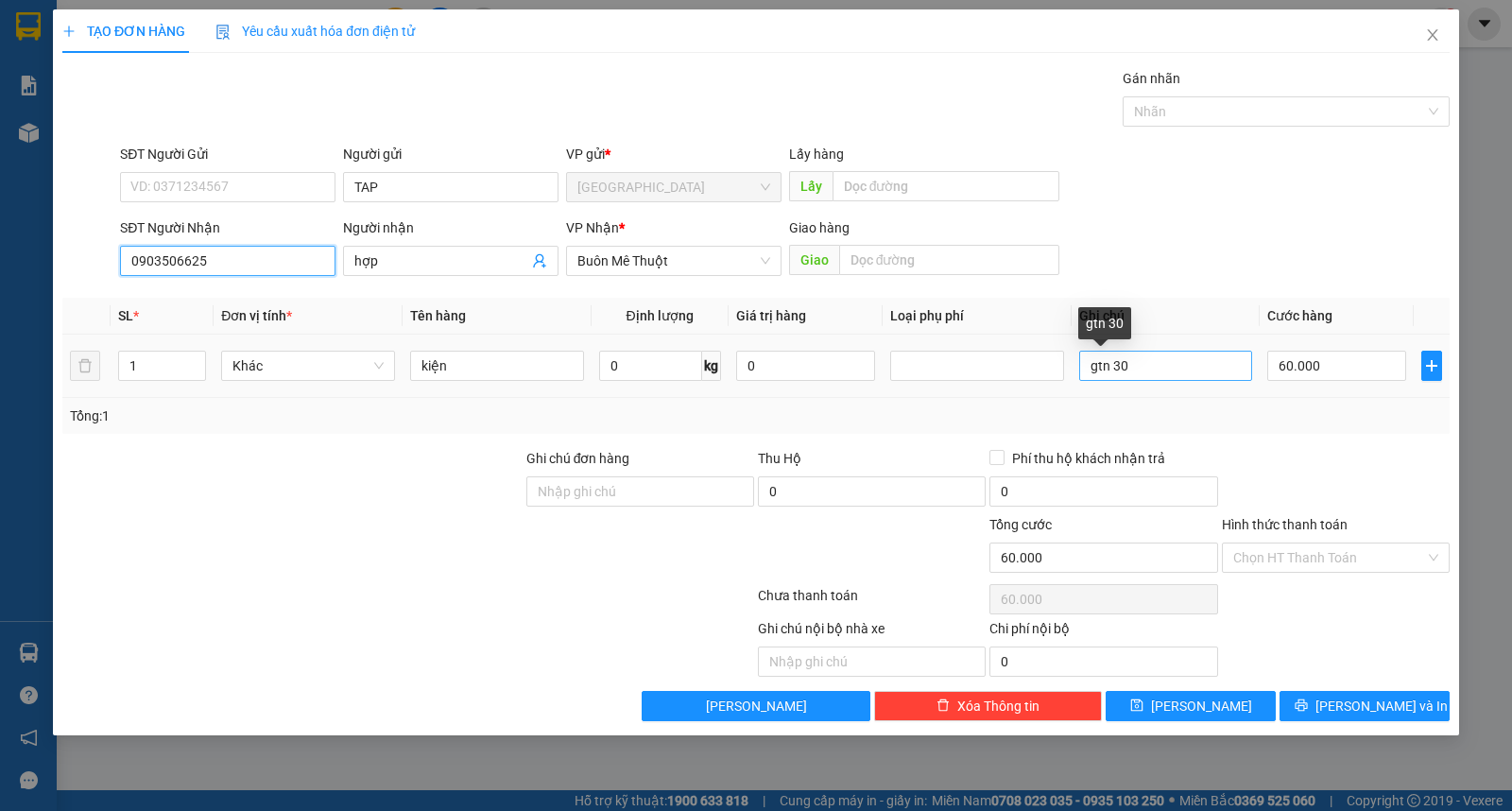
type input "0903506625"
click at [1155, 357] on input "gtn 30" at bounding box center [1166, 365] width 174 height 30
type input "gtn 50"
type input "8"
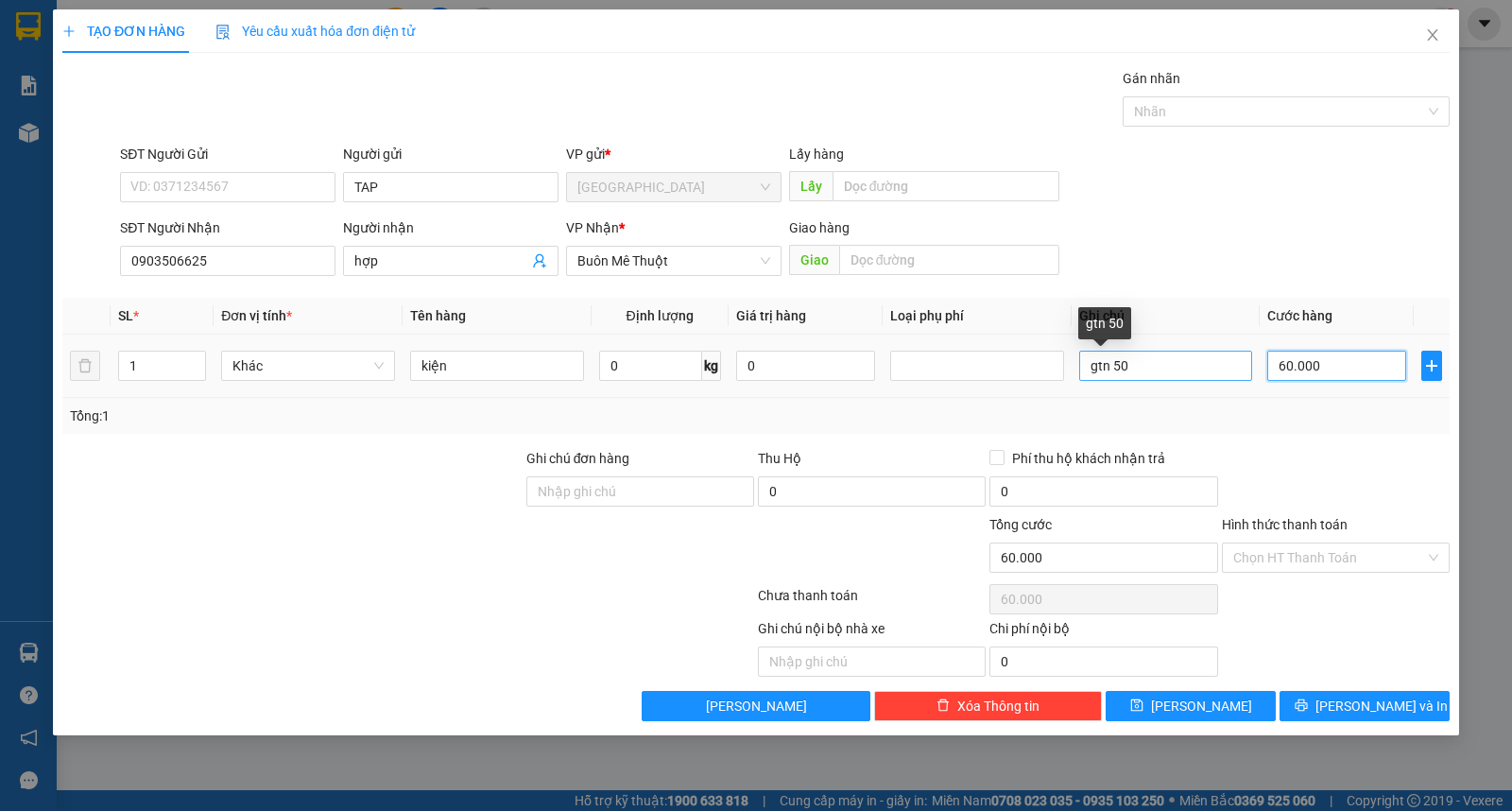
type input "8"
type input "80"
type input "80.000"
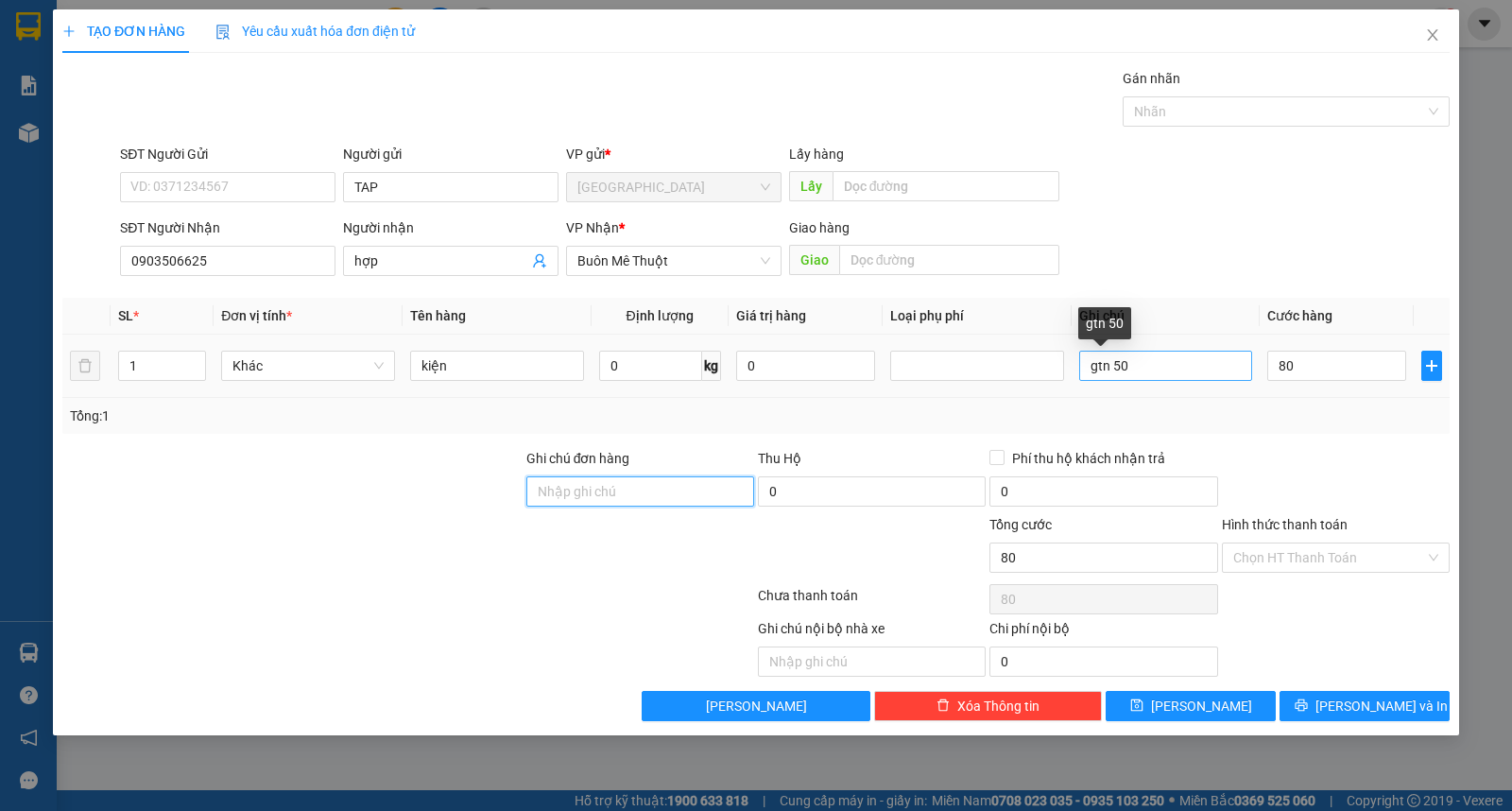
type input "80.000"
click at [1301, 574] on div "Transit Pickup Surcharge Ids Transit Deliver Surcharge Ids Transit Deliver Surc…" at bounding box center [756, 395] width 1388 height 654
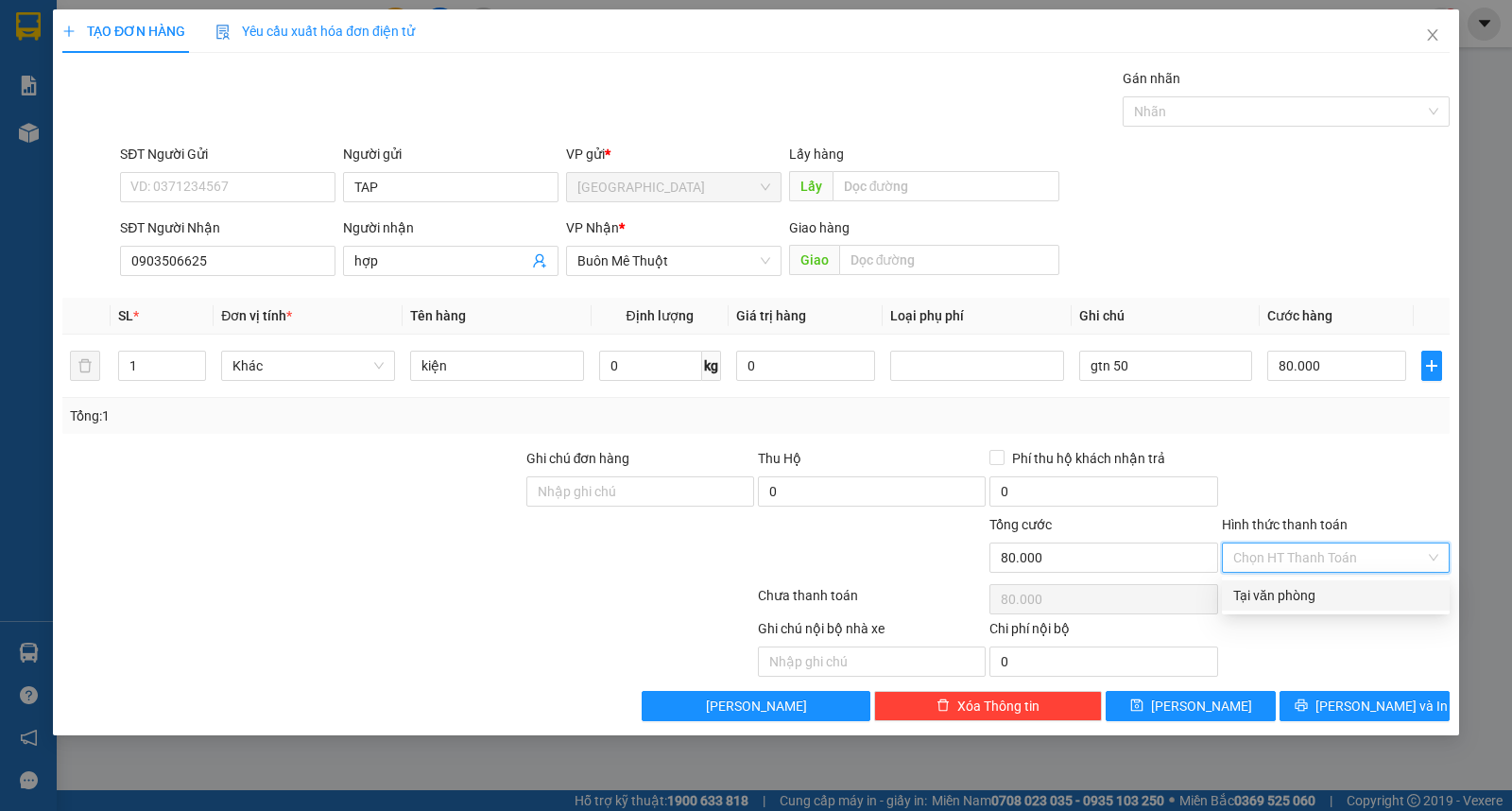
drag, startPoint x: 1300, startPoint y: 572, endPoint x: 1327, endPoint y: 622, distance: 56.8
click at [1319, 596] on div "Tại văn phòng" at bounding box center [1335, 596] width 206 height 21
type input "0"
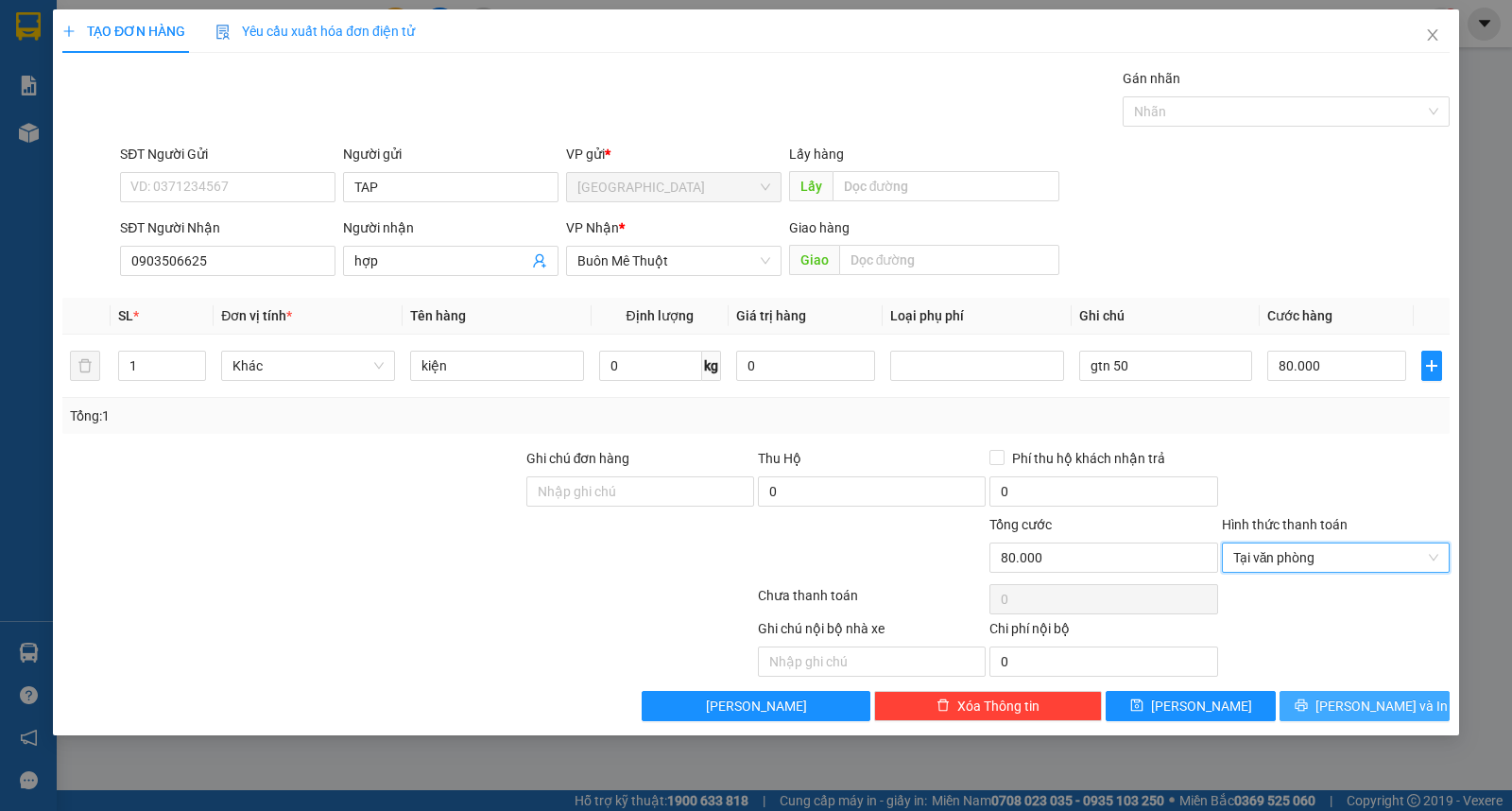
click at [1342, 705] on button "[PERSON_NAME] và In" at bounding box center [1364, 706] width 170 height 30
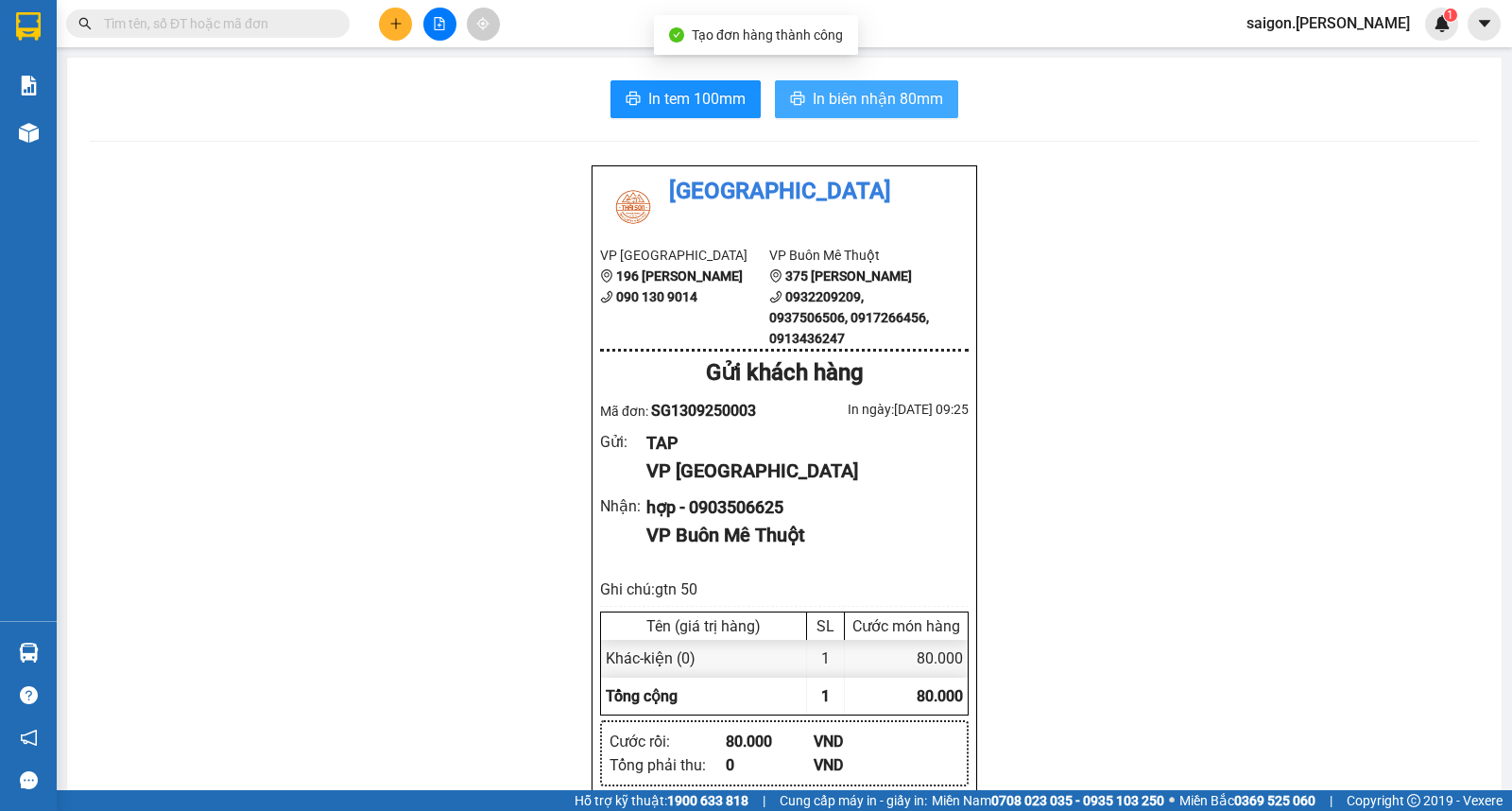
drag, startPoint x: 829, startPoint y: 69, endPoint x: 824, endPoint y: 92, distance: 23.5
click at [824, 92] on span "In biên nhận 80mm" at bounding box center [877, 98] width 130 height 23
click at [293, 31] on input "text" at bounding box center [215, 24] width 223 height 21
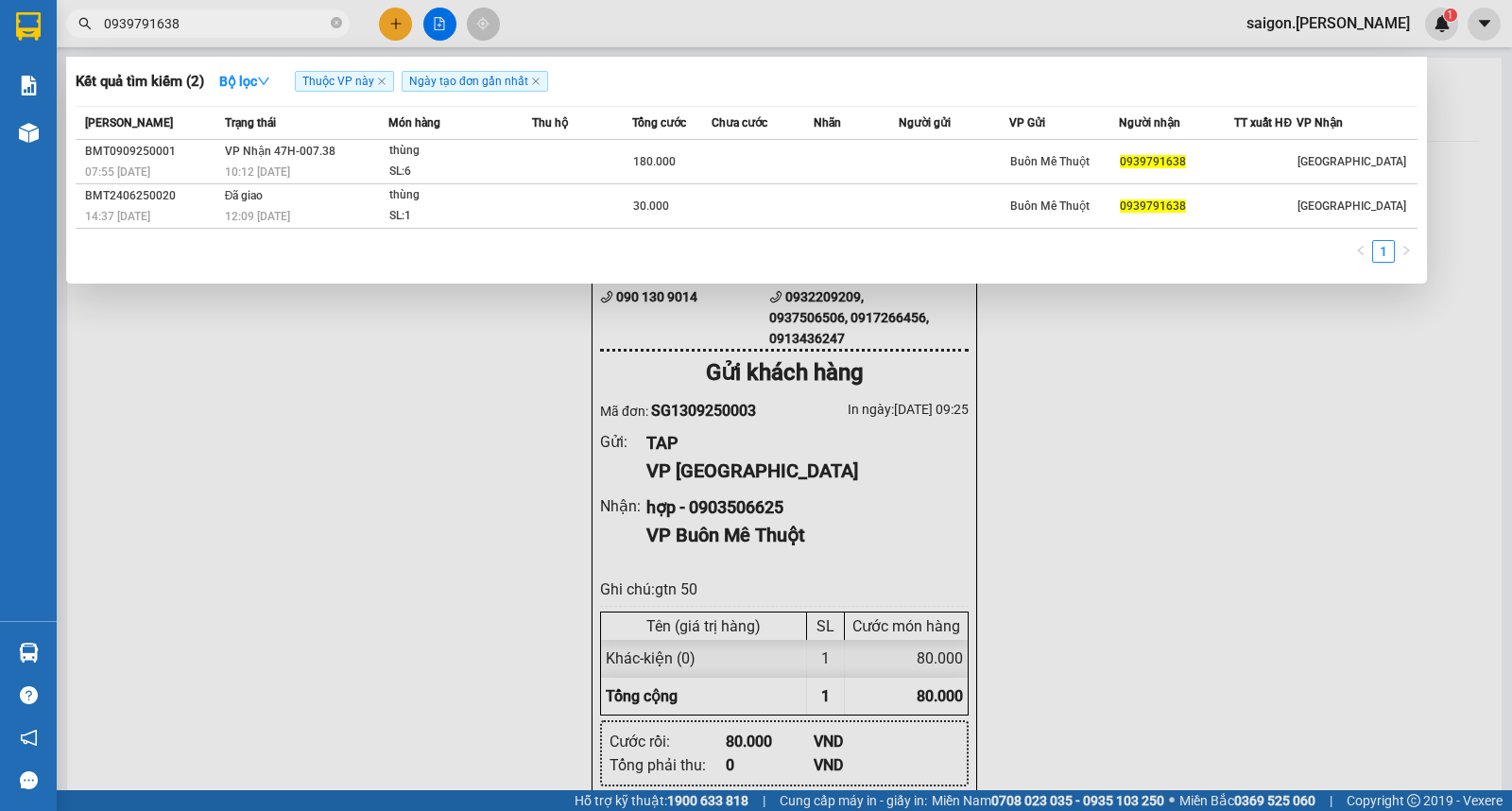
type input "0939791638"
click at [394, 25] on div at bounding box center [756, 406] width 1512 height 811
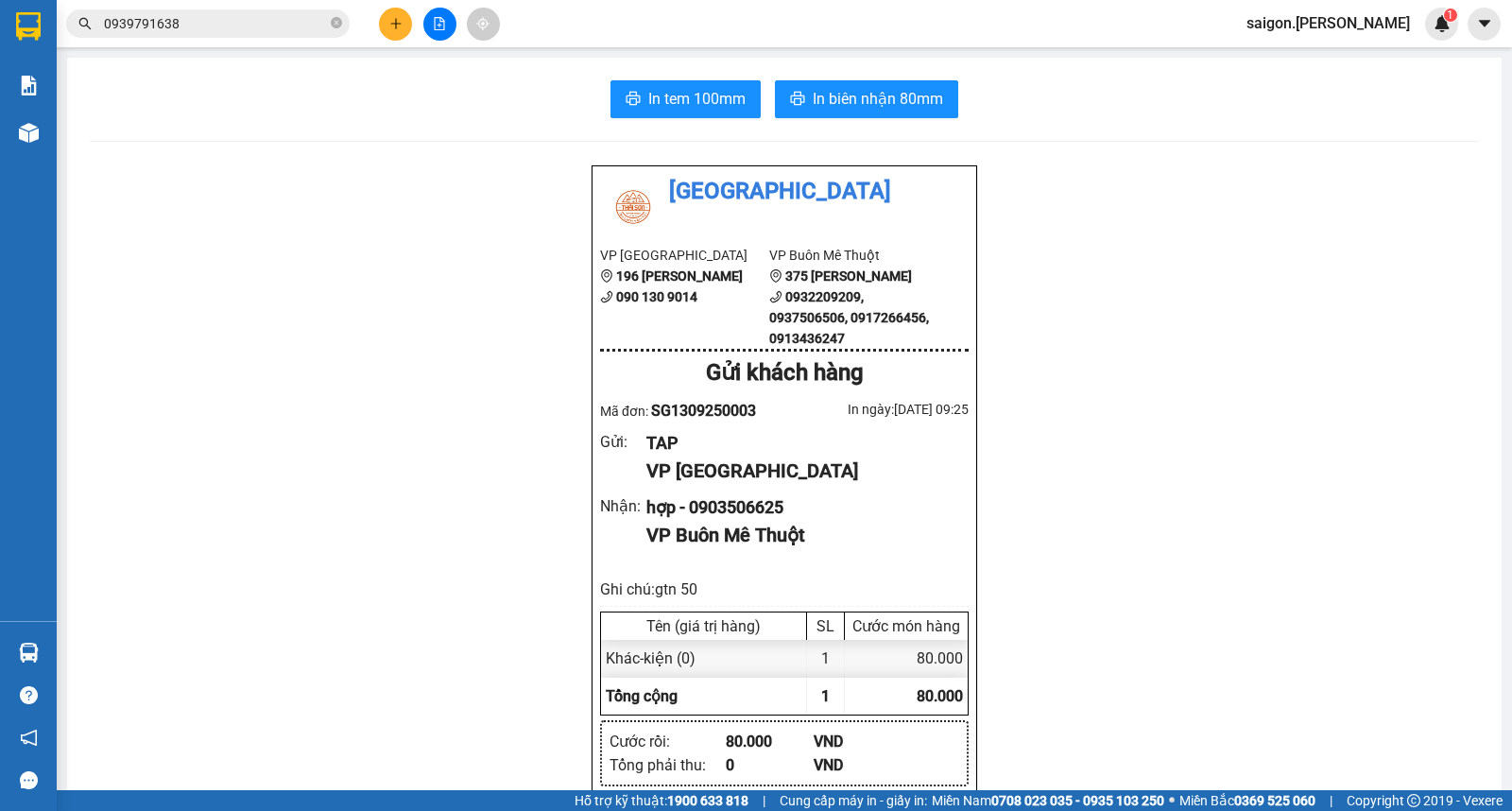
click at [394, 25] on icon "plus" at bounding box center [396, 24] width 14 height 14
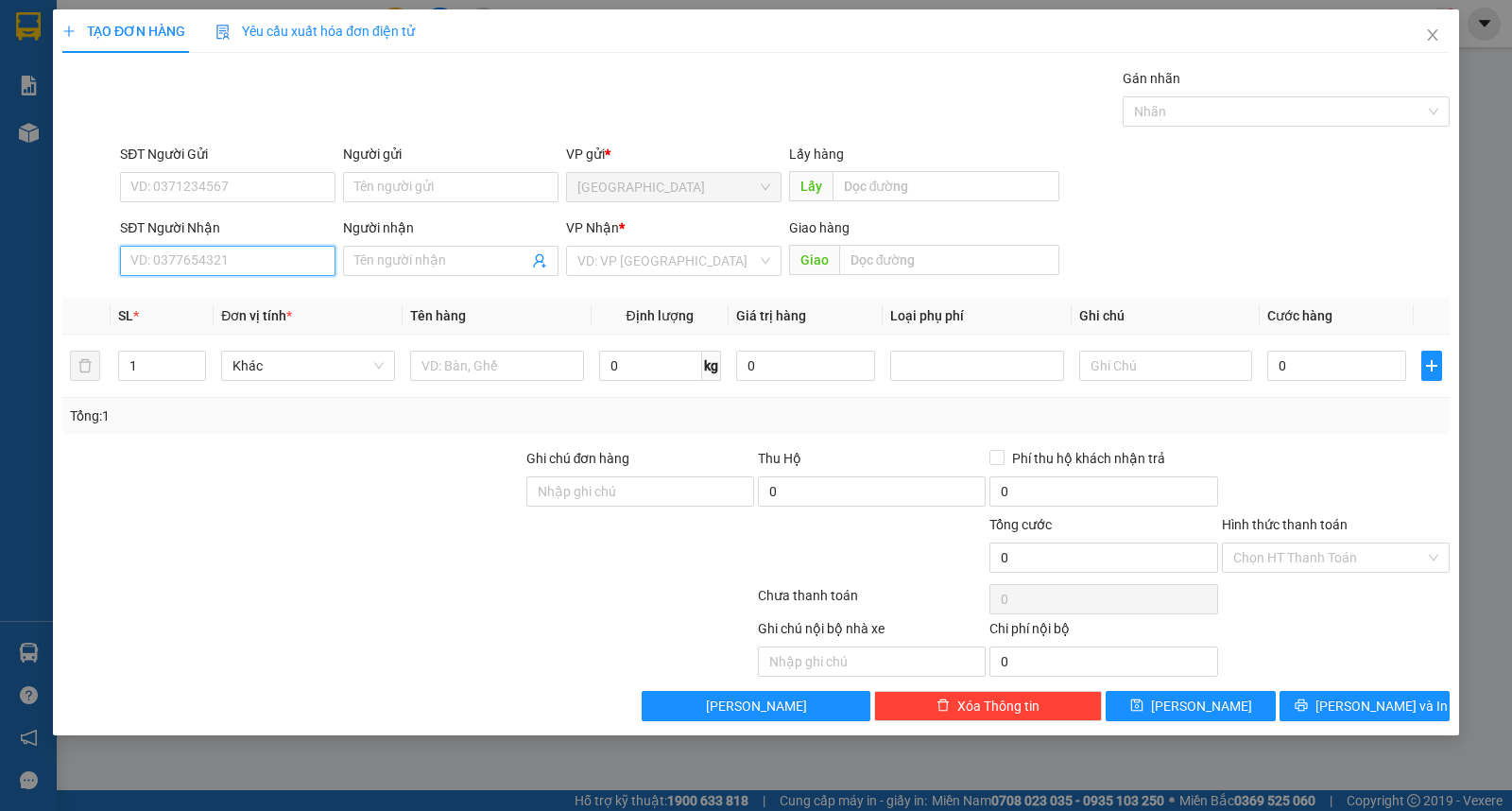
click at [256, 260] on input "SĐT Người Nhận" at bounding box center [227, 261] width 215 height 30
type input "0941084748"
type input "cẩm"
type input "0941084748"
drag, startPoint x: 132, startPoint y: 372, endPoint x: 0, endPoint y: 383, distance: 132.5
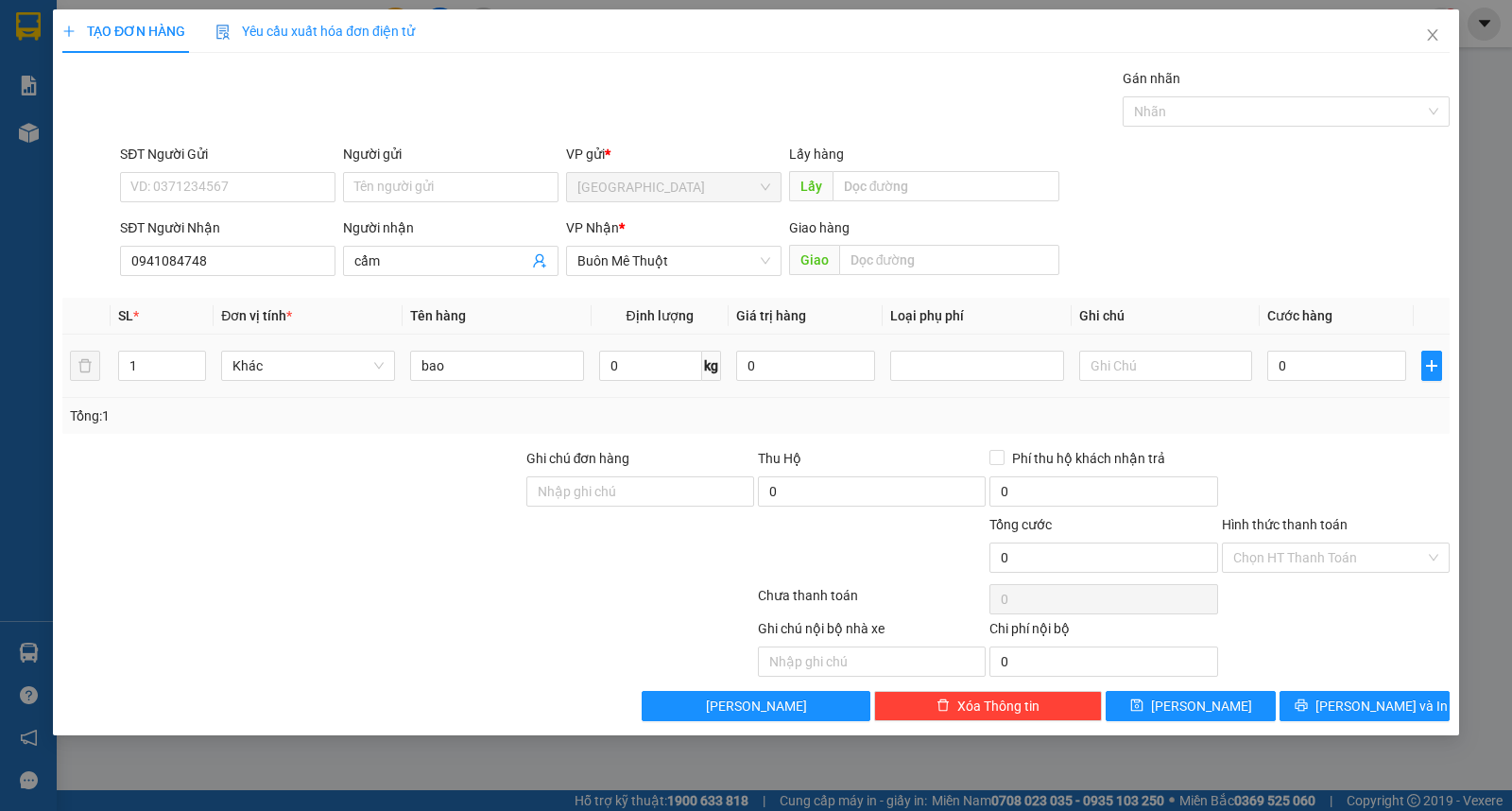
click at [0, 372] on div "TẠO ĐƠN HÀNG Yêu cầu xuất hóa đơn điện tử Transit Pickup Surcharge Ids Transit …" at bounding box center [756, 406] width 1512 height 811
type input "9"
click at [407, 182] on input "Người gửi" at bounding box center [450, 186] width 215 height 30
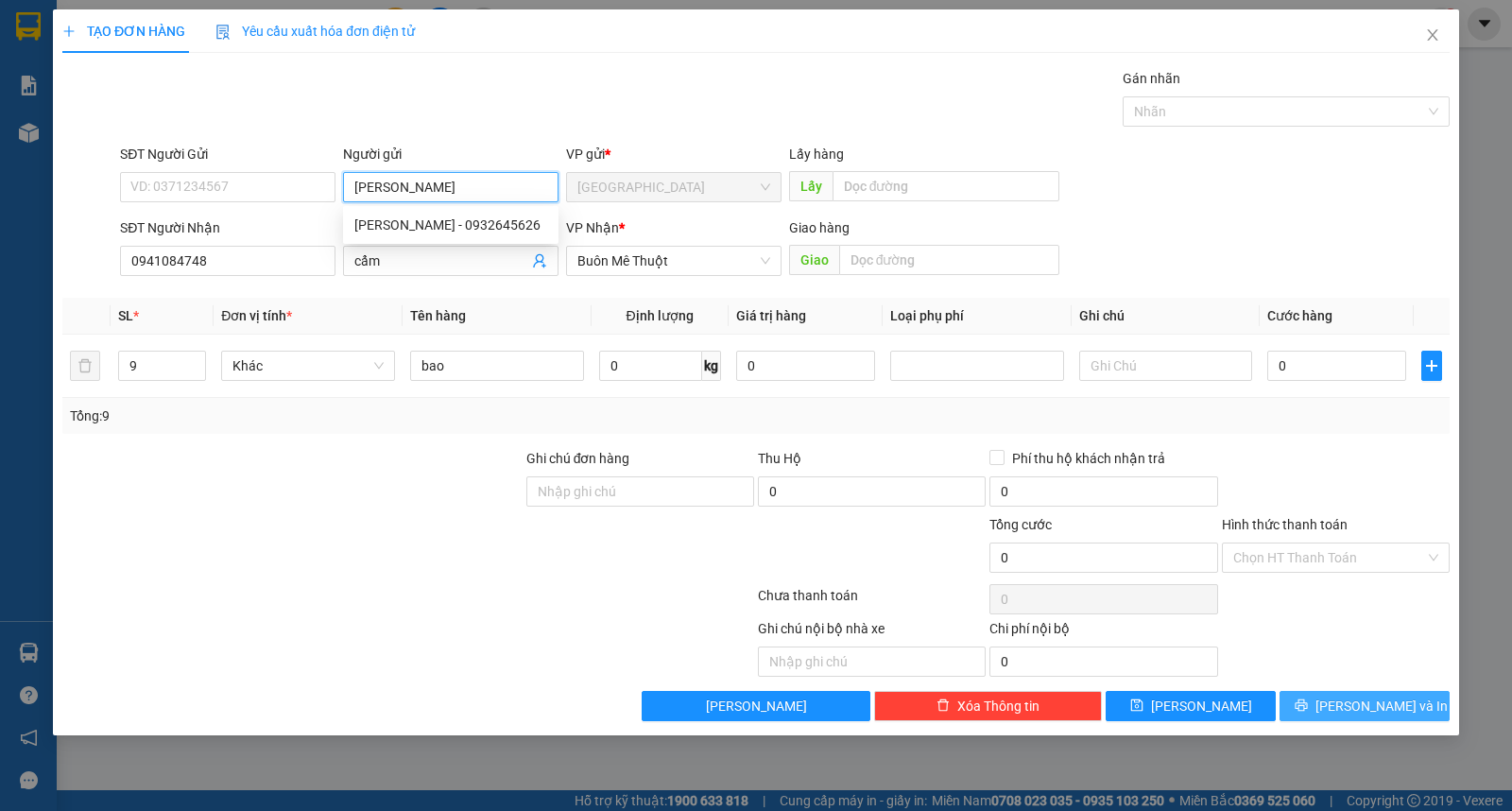
type input "minh đức"
drag, startPoint x: 1394, startPoint y: 715, endPoint x: 1394, endPoint y: 657, distance: 58.0
click at [1395, 715] on span "[PERSON_NAME] và In" at bounding box center [1381, 707] width 132 height 21
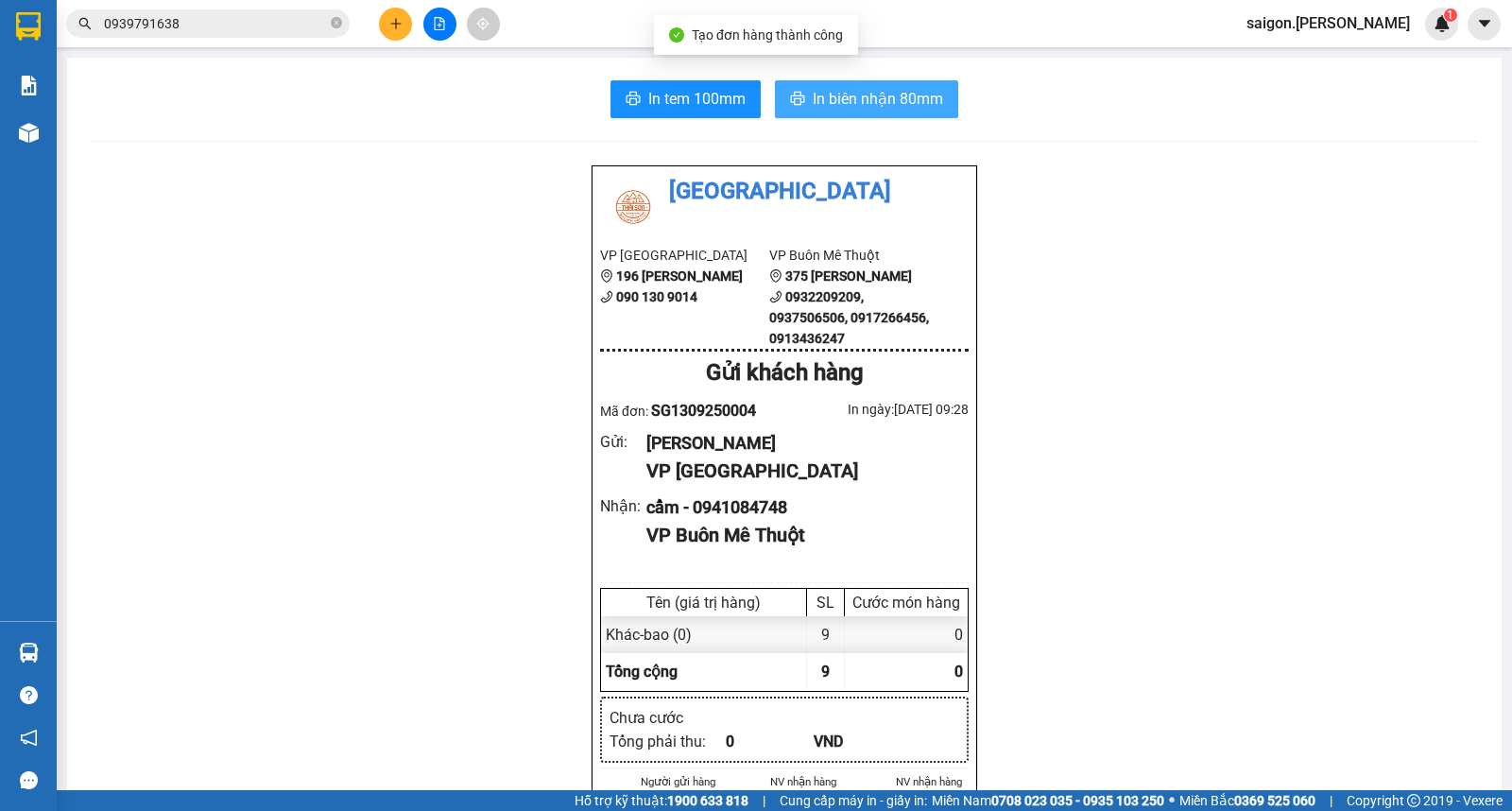
drag, startPoint x: 927, startPoint y: 153, endPoint x: 912, endPoint y: 112, distance: 43.7
click at [912, 110] on span "In biên nhận 80mm" at bounding box center [877, 98] width 130 height 23
click at [335, 24] on icon "close-circle" at bounding box center [337, 23] width 12 height 12
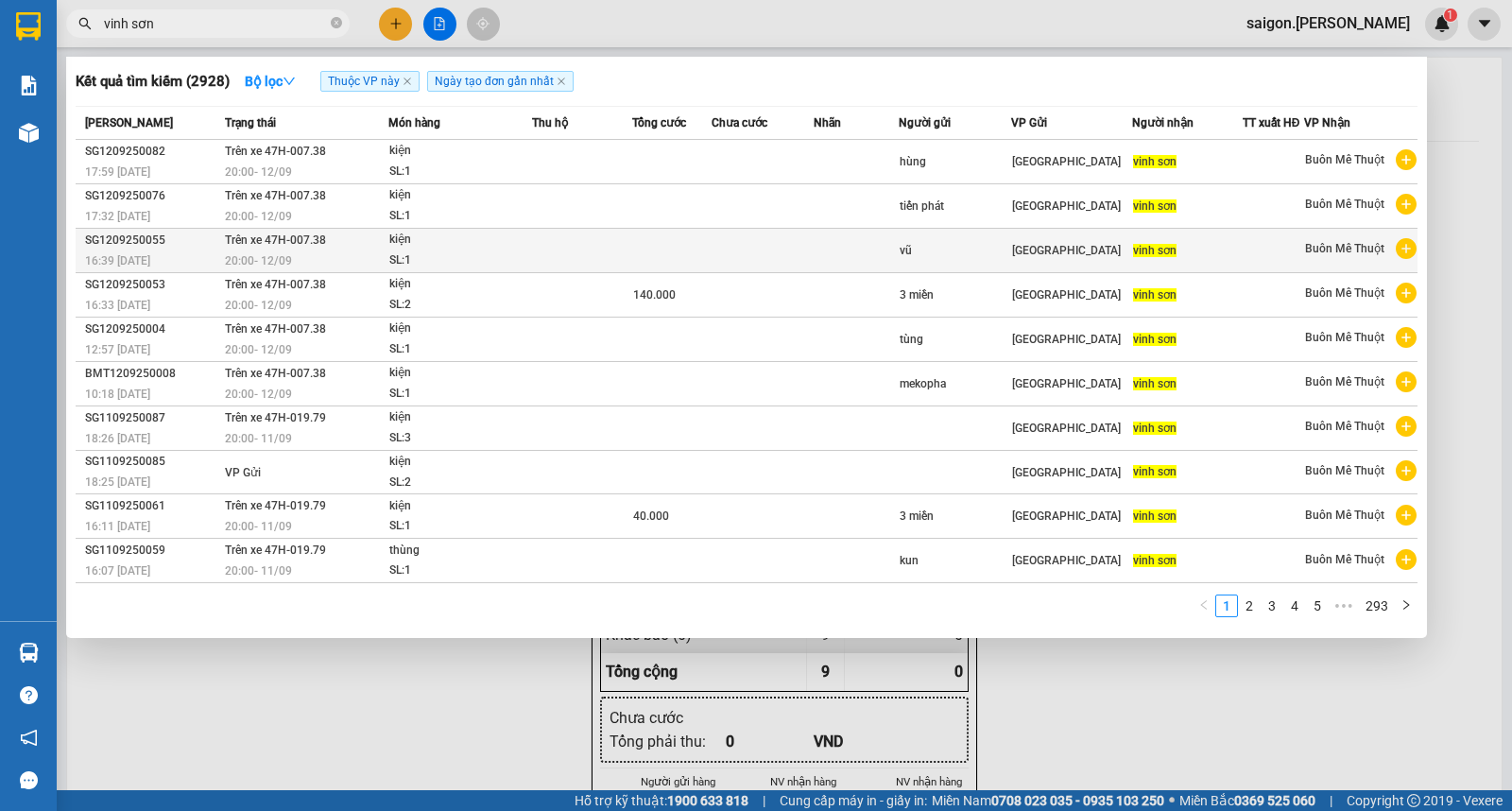
type input "vinh sơn"
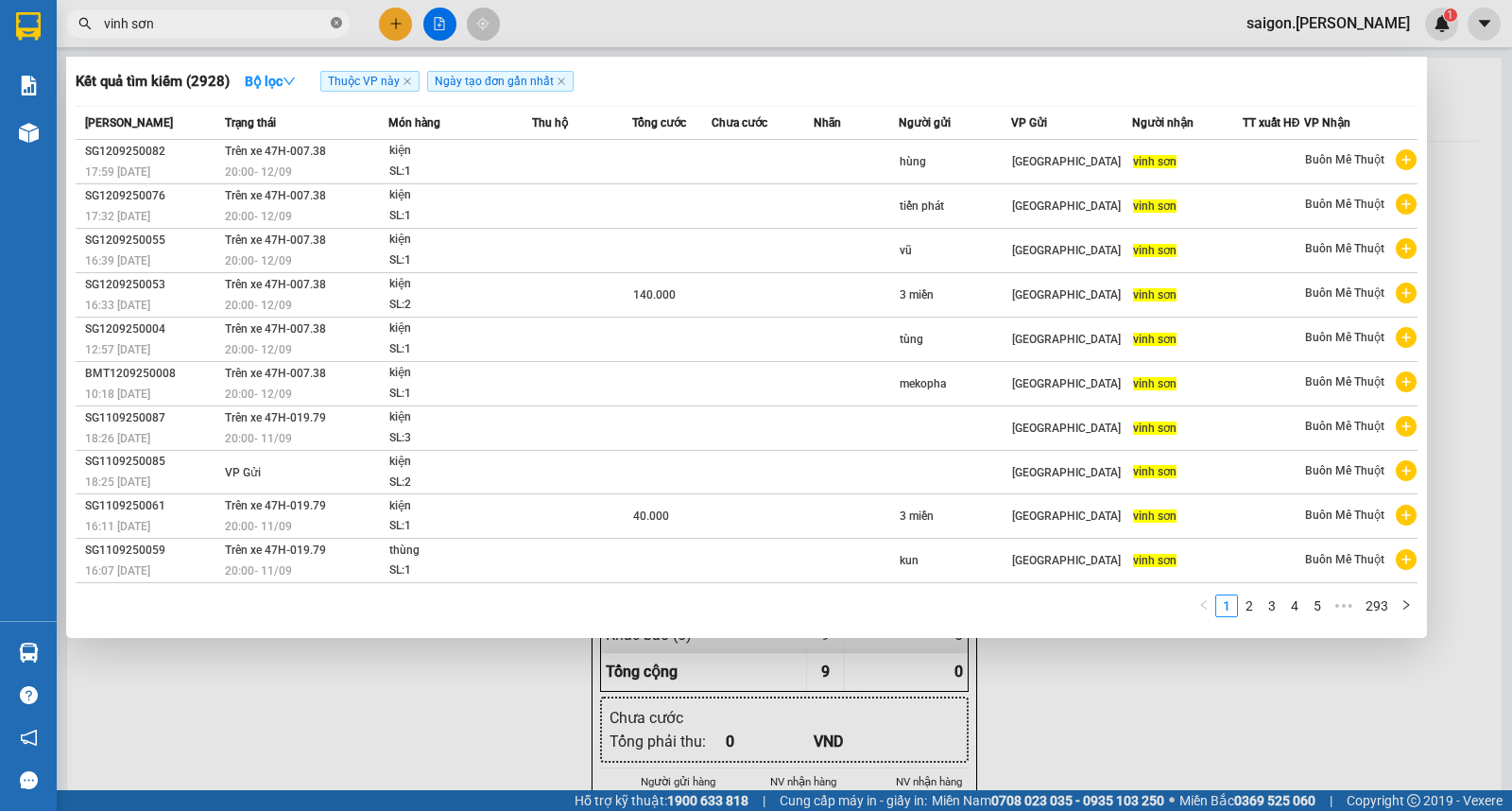
click at [337, 17] on icon "close-circle" at bounding box center [337, 23] width 12 height 12
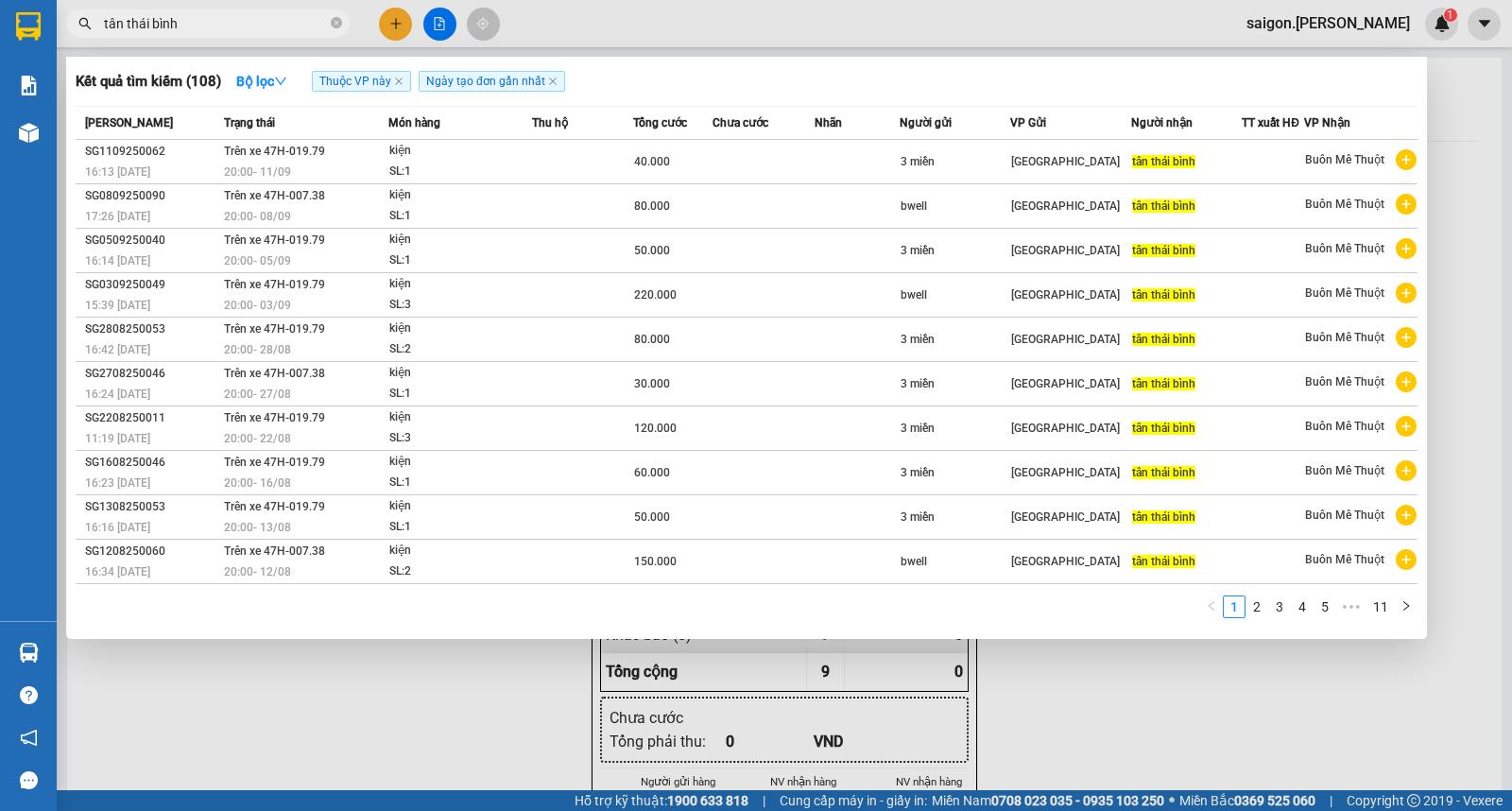
type input "tân thái bình"
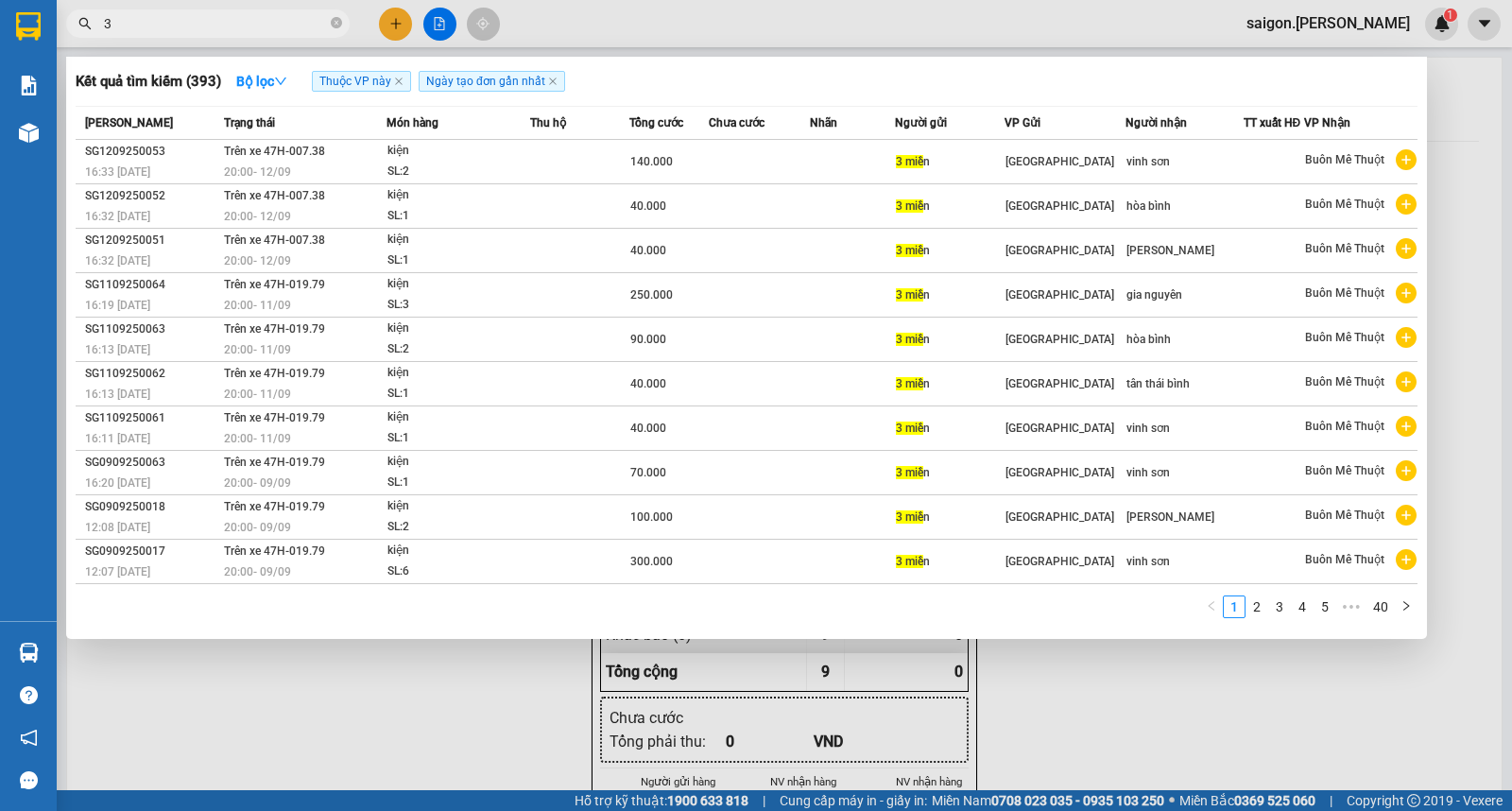
type input "3"
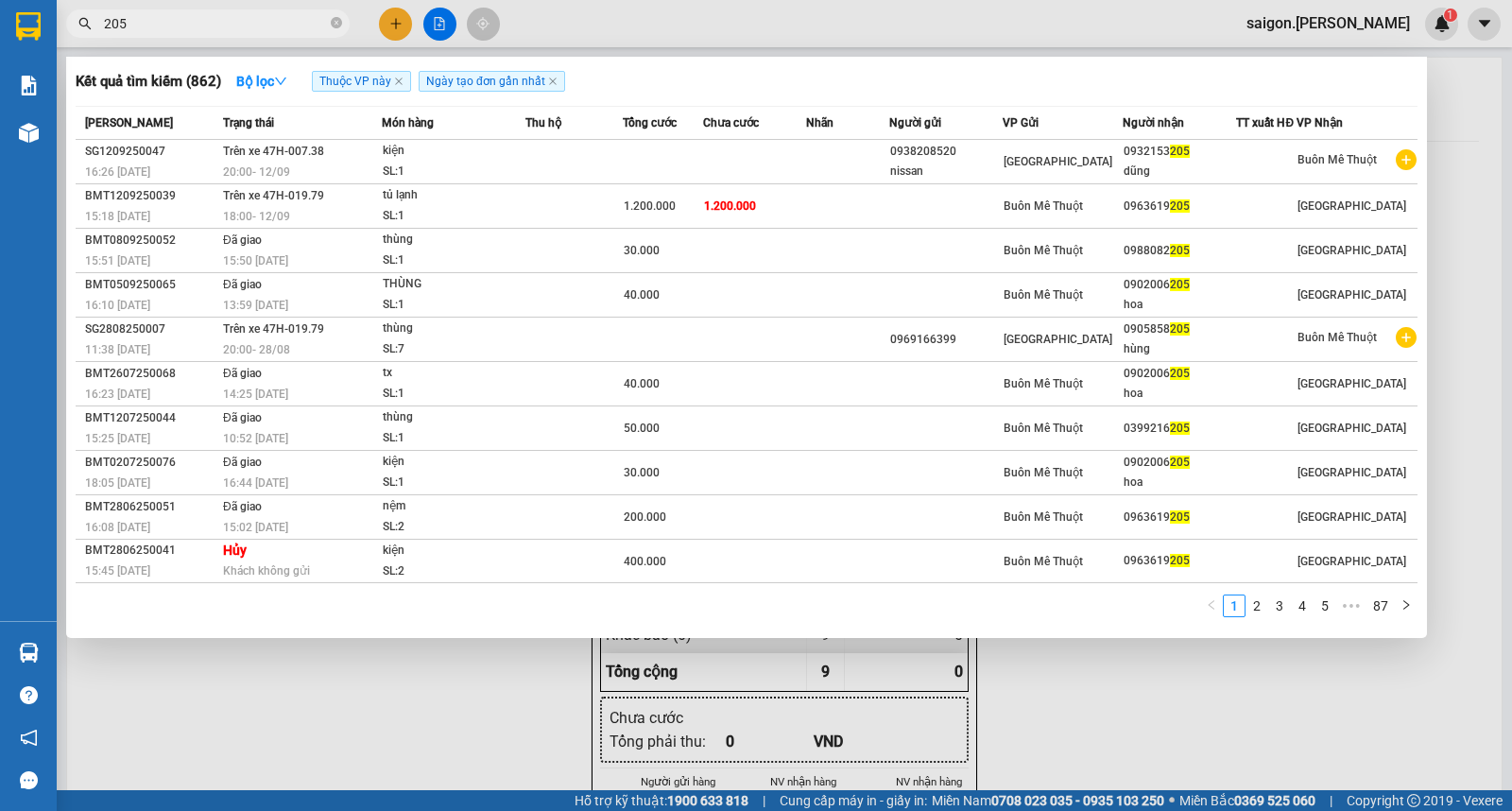
type input "205"
click at [336, 26] on icon "close-circle" at bounding box center [337, 23] width 12 height 12
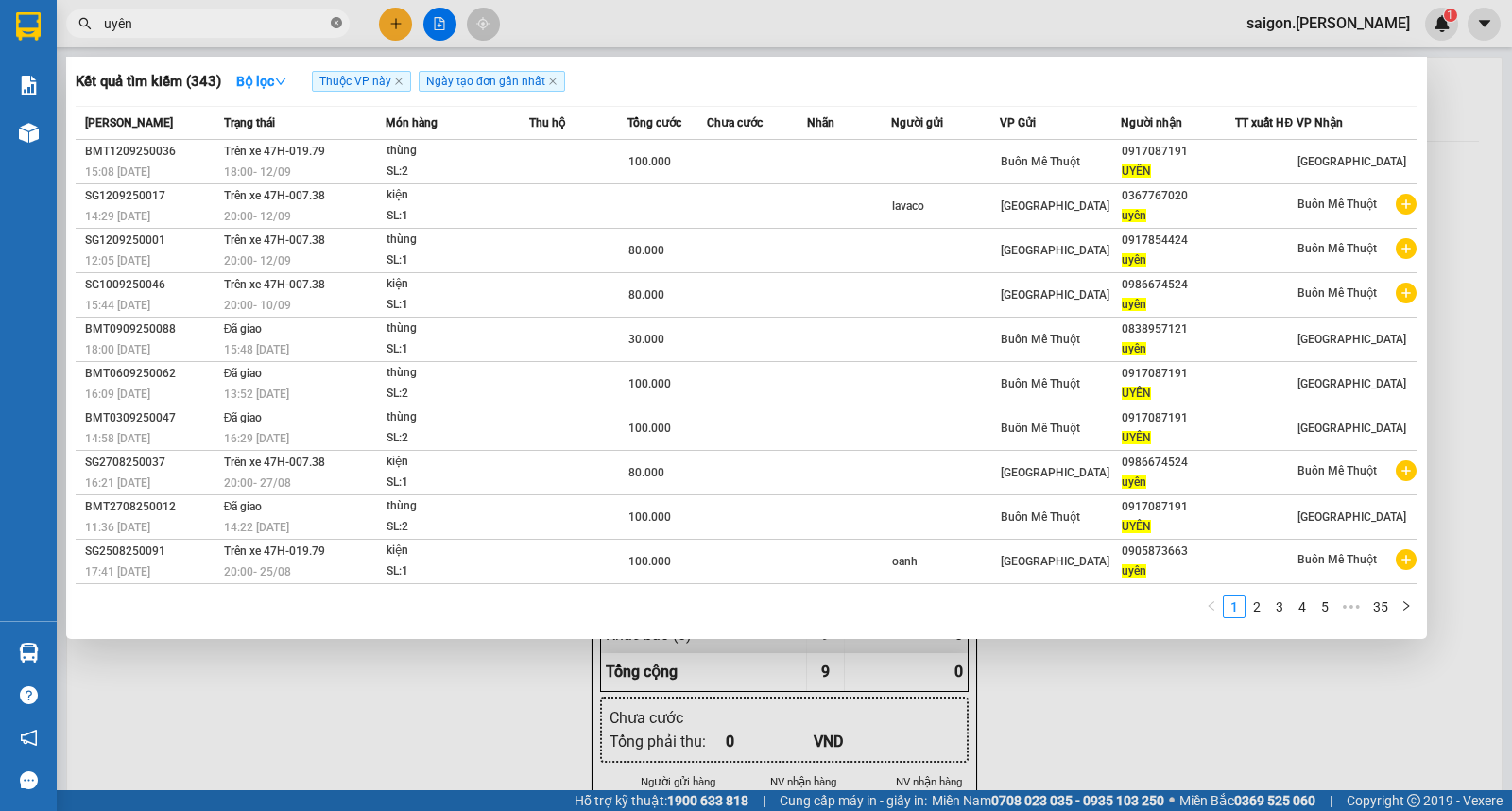
type input "uyên"
click at [333, 24] on icon "close-circle" at bounding box center [337, 23] width 12 height 12
type input "3"
click at [400, 33] on div at bounding box center [756, 406] width 1512 height 811
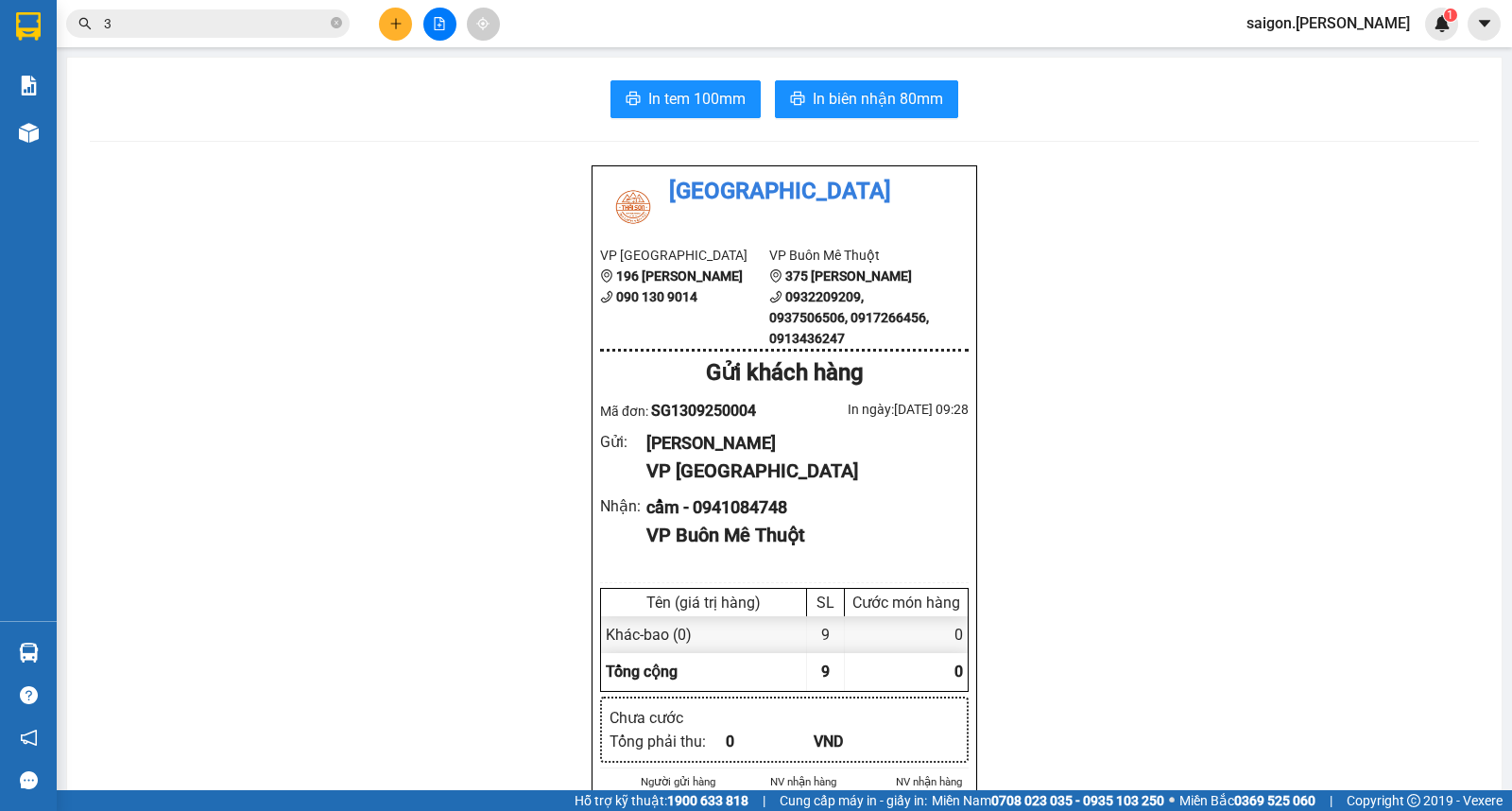
click at [394, 22] on icon "plus" at bounding box center [396, 24] width 14 height 14
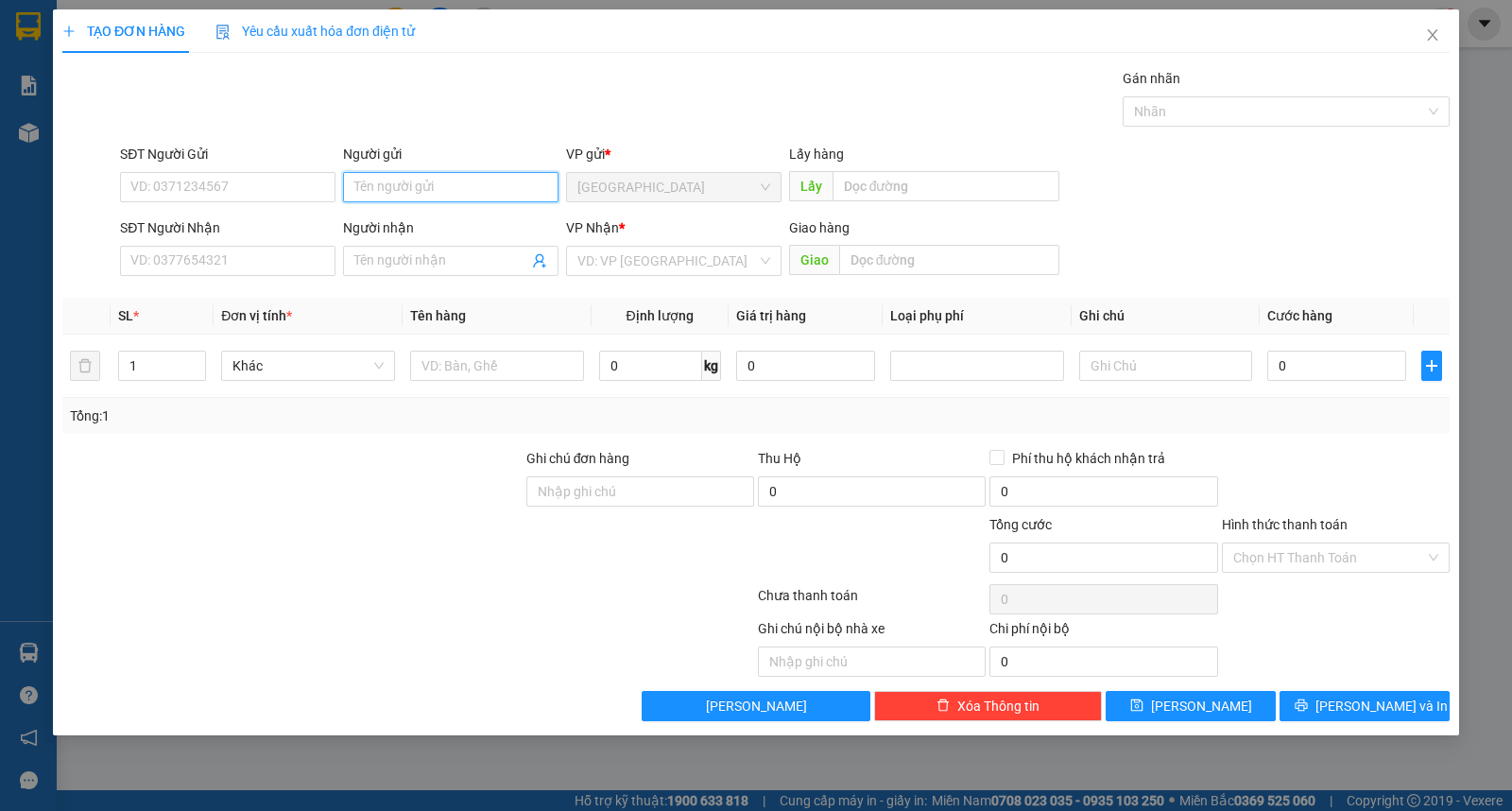
click at [422, 172] on input "Người gửi" at bounding box center [450, 186] width 215 height 30
type input "kim hưng"
type input "an thái"
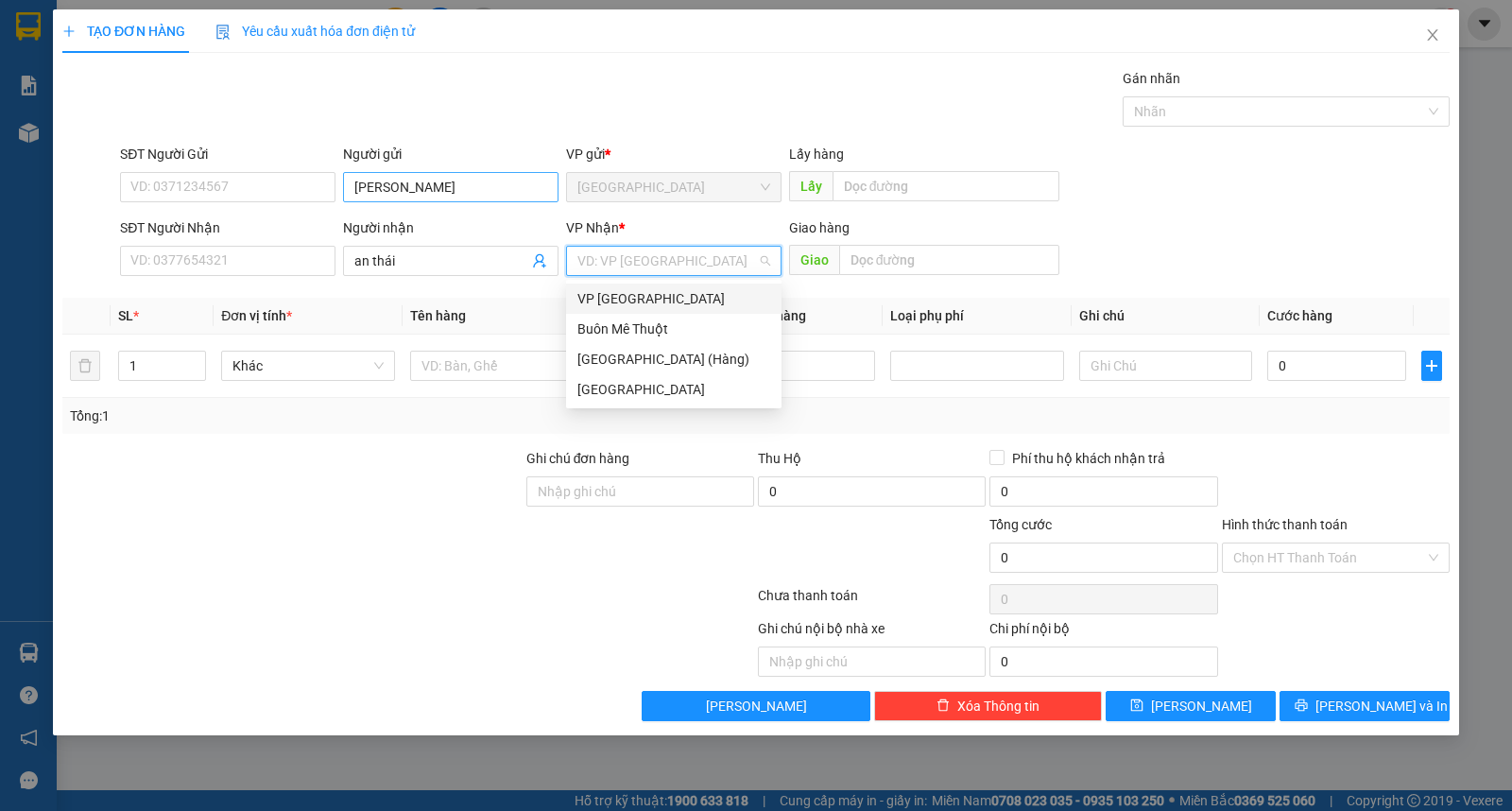
type input "ư"
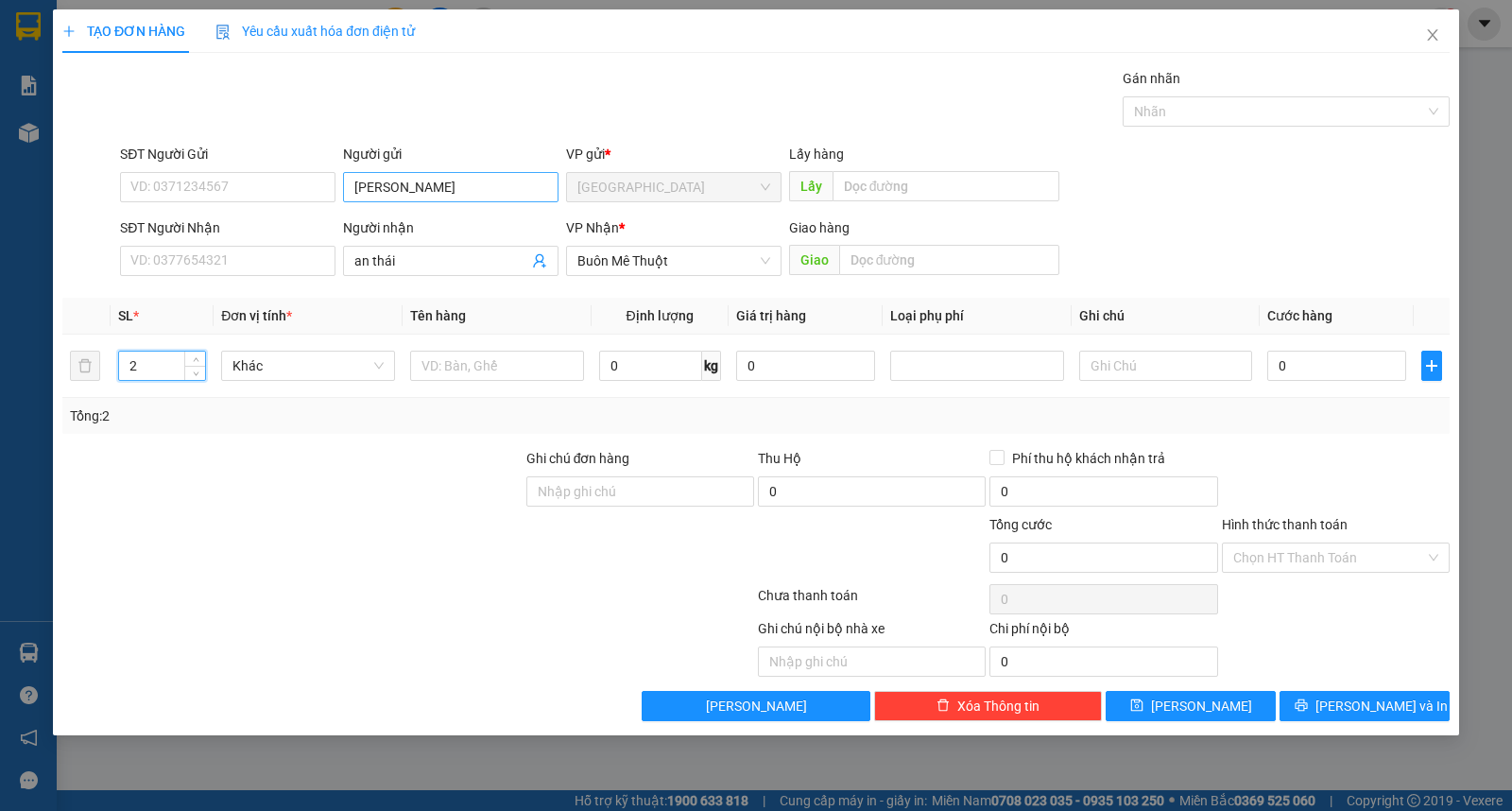
type input "2"
type input "thùng"
drag, startPoint x: 1347, startPoint y: 705, endPoint x: 1291, endPoint y: 544, distance: 170.5
click at [1347, 702] on button "[PERSON_NAME] và In" at bounding box center [1364, 706] width 170 height 30
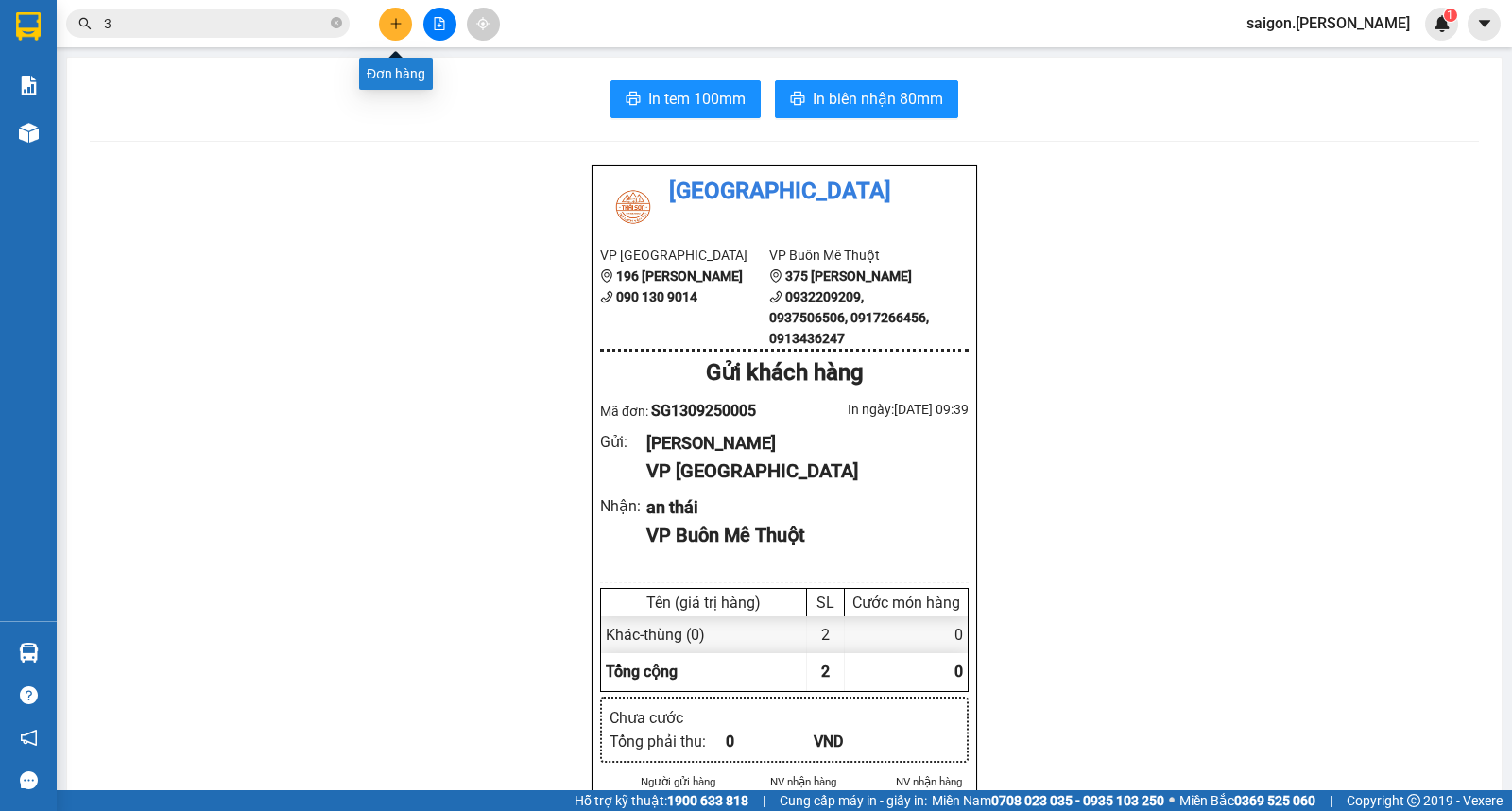
click at [407, 21] on button at bounding box center [396, 24] width 33 height 33
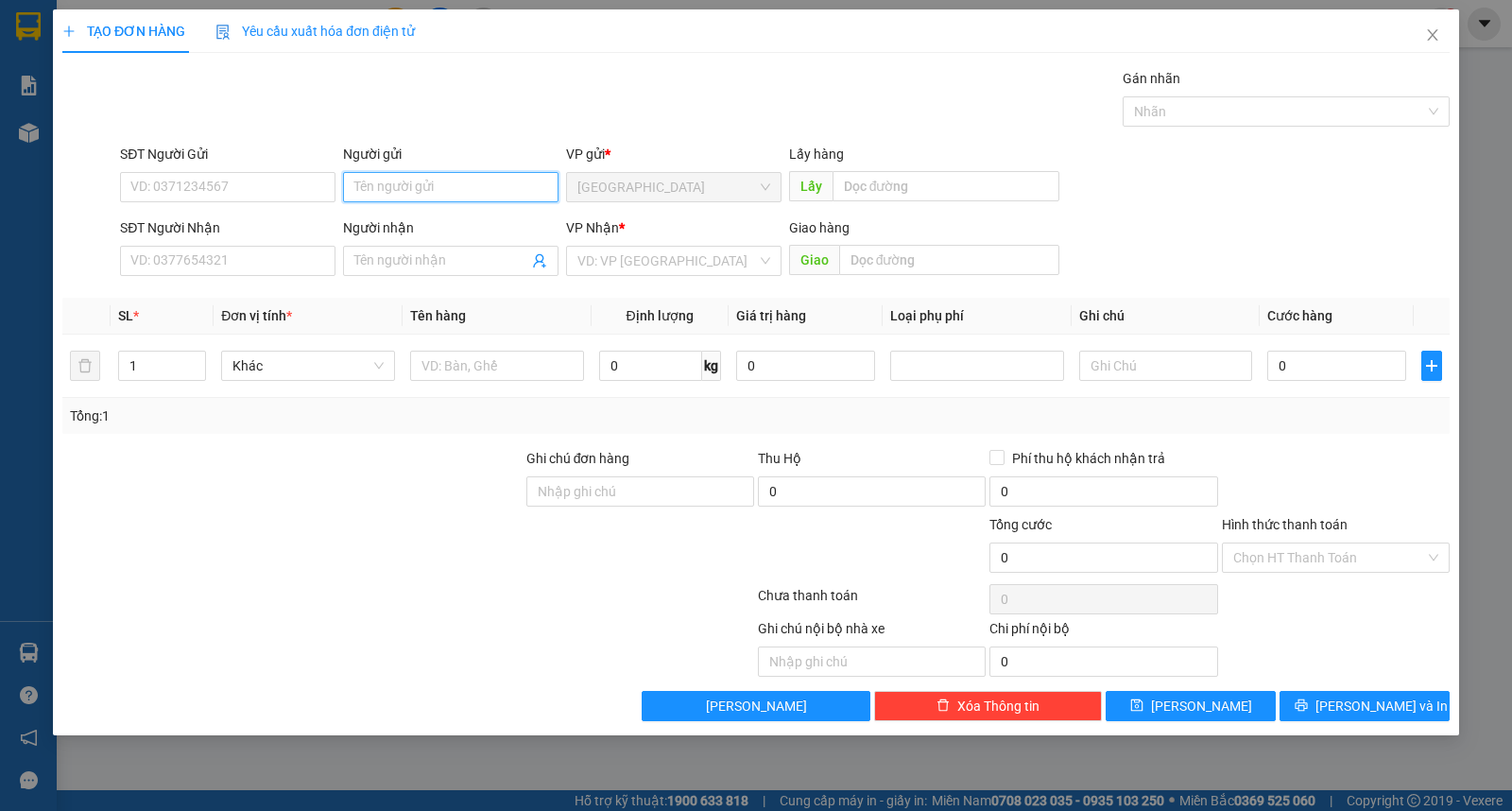
click at [422, 181] on input "Người gửi" at bounding box center [450, 186] width 215 height 30
type input "DPQT"
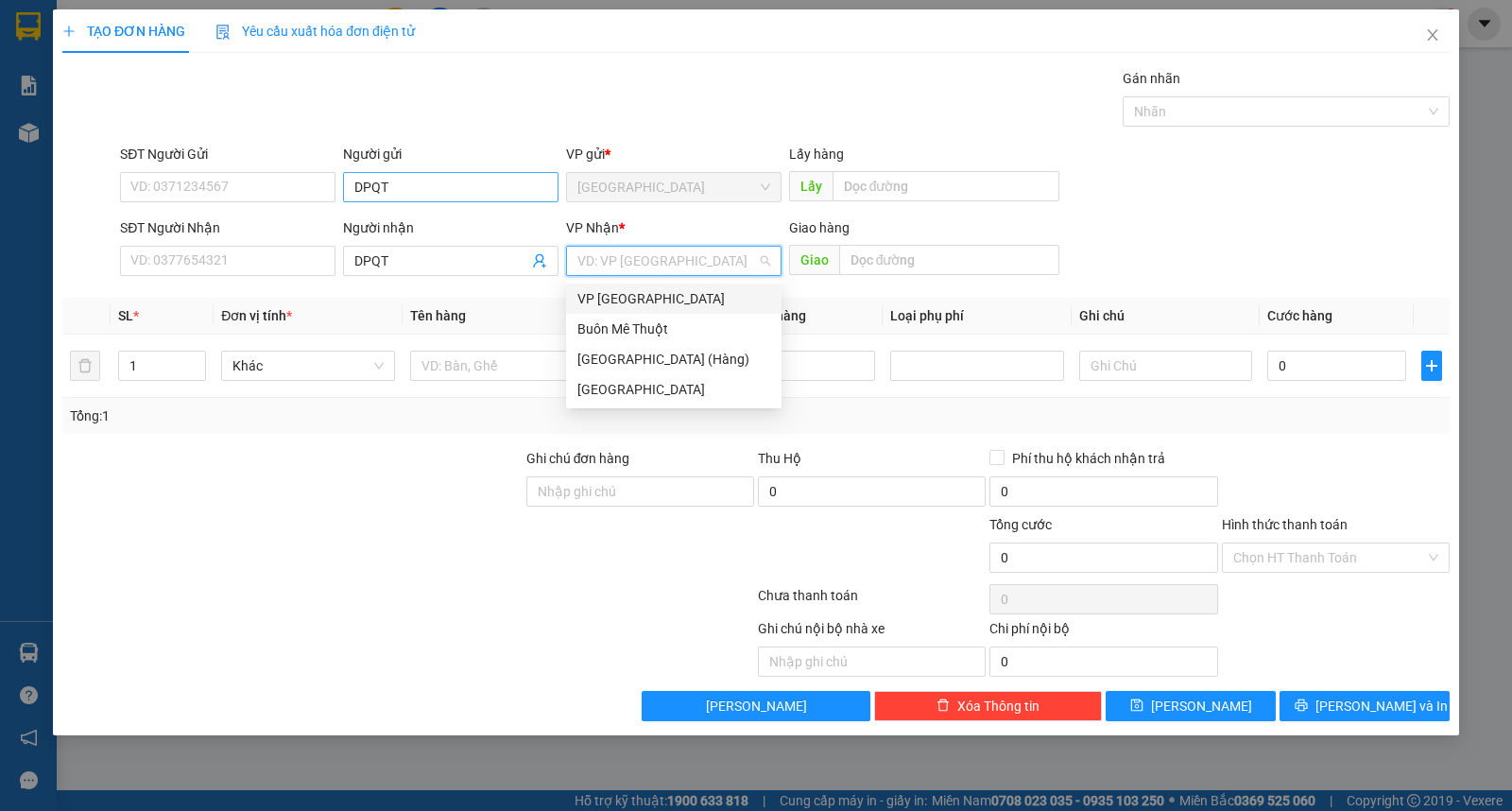
type input "w"
type input "ư"
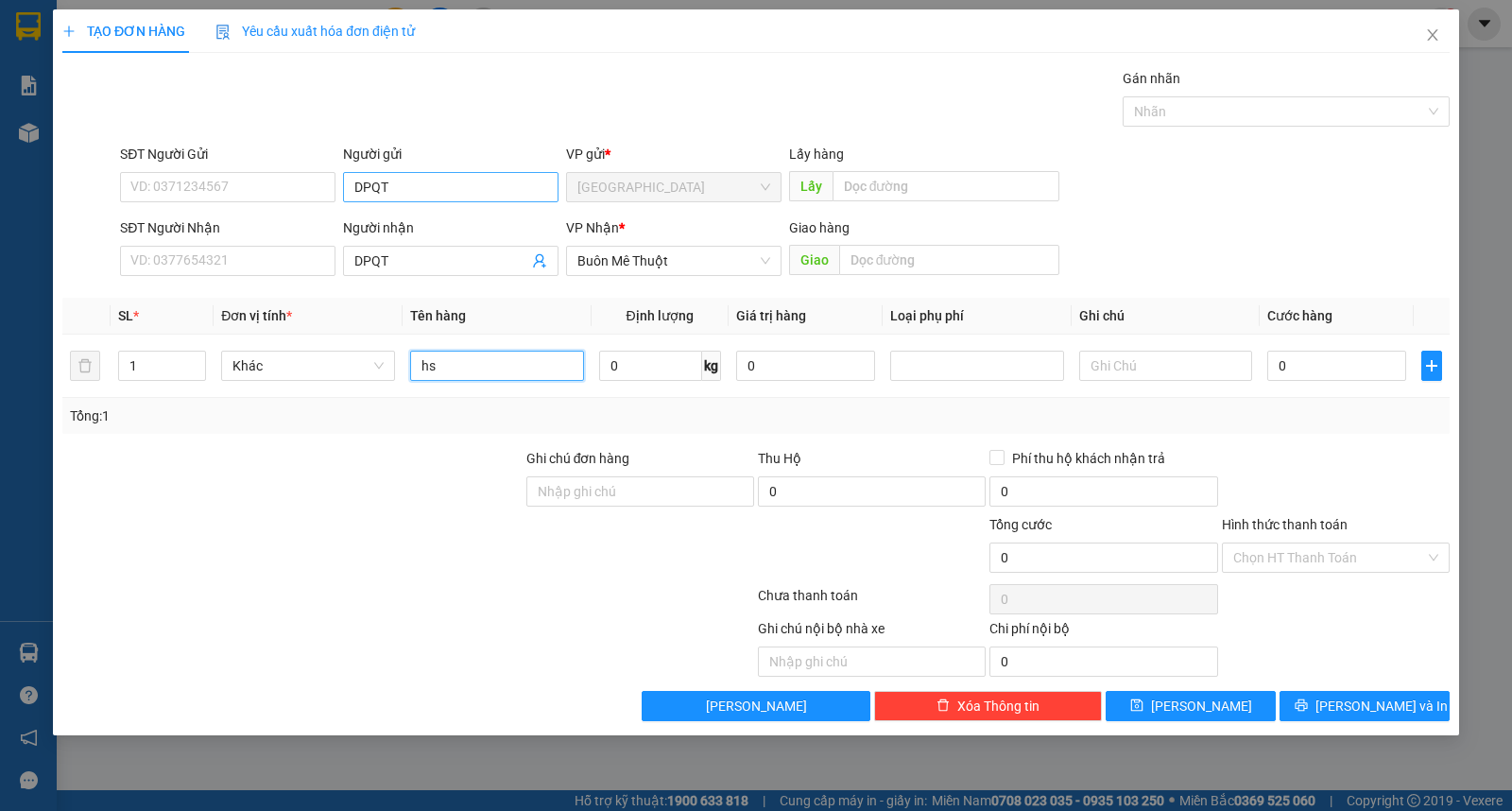
type input "hs"
drag, startPoint x: 1358, startPoint y: 694, endPoint x: 1333, endPoint y: 584, distance: 112.8
click at [1359, 694] on button "[PERSON_NAME] và In" at bounding box center [1364, 706] width 170 height 30
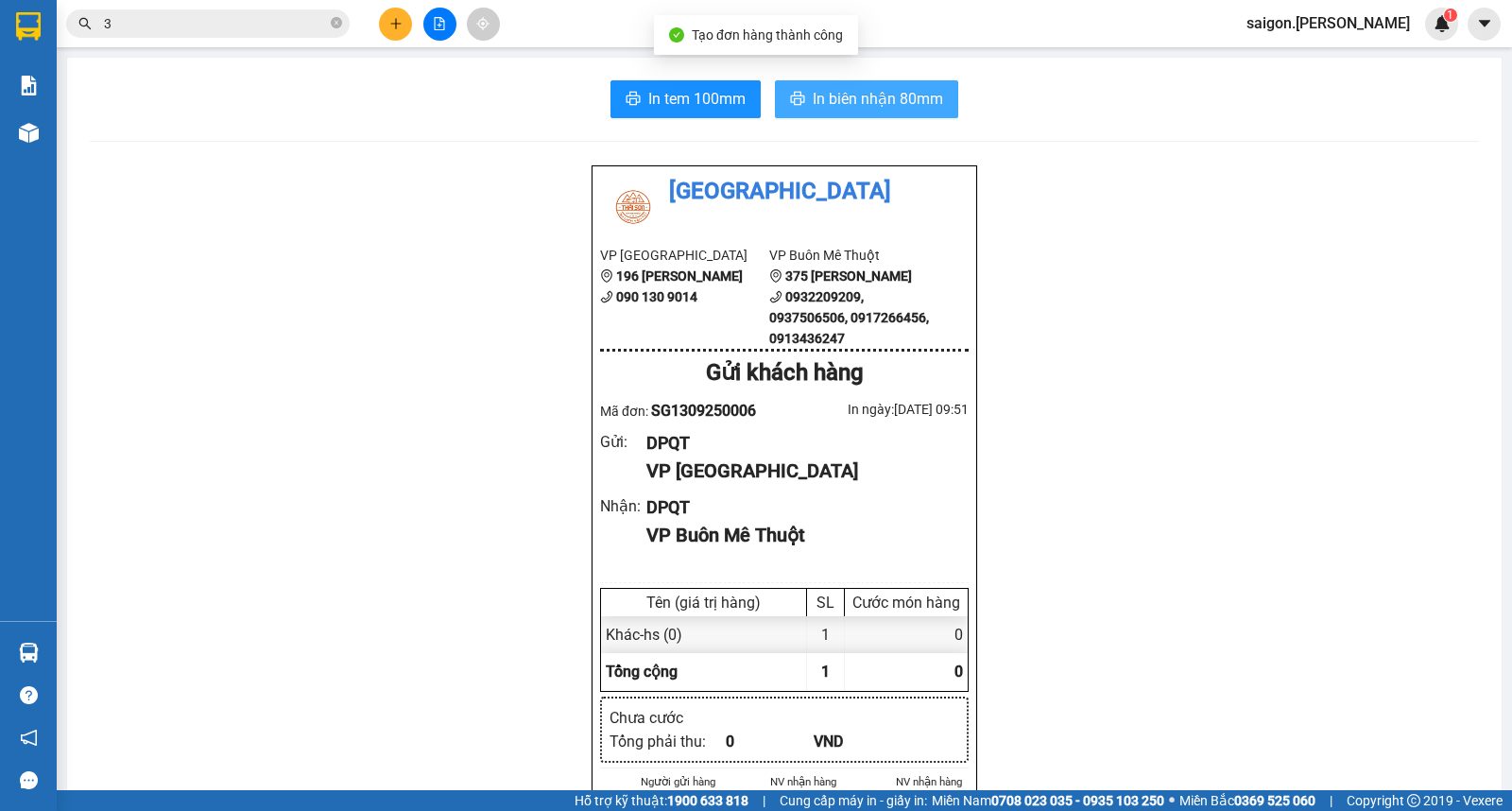
click at [890, 86] on button "In biên nhận 80mm" at bounding box center [866, 98] width 183 height 38
drag, startPoint x: 380, startPoint y: 22, endPoint x: 390, endPoint y: 23, distance: 10.0
click at [390, 23] on div at bounding box center [439, 24] width 142 height 33
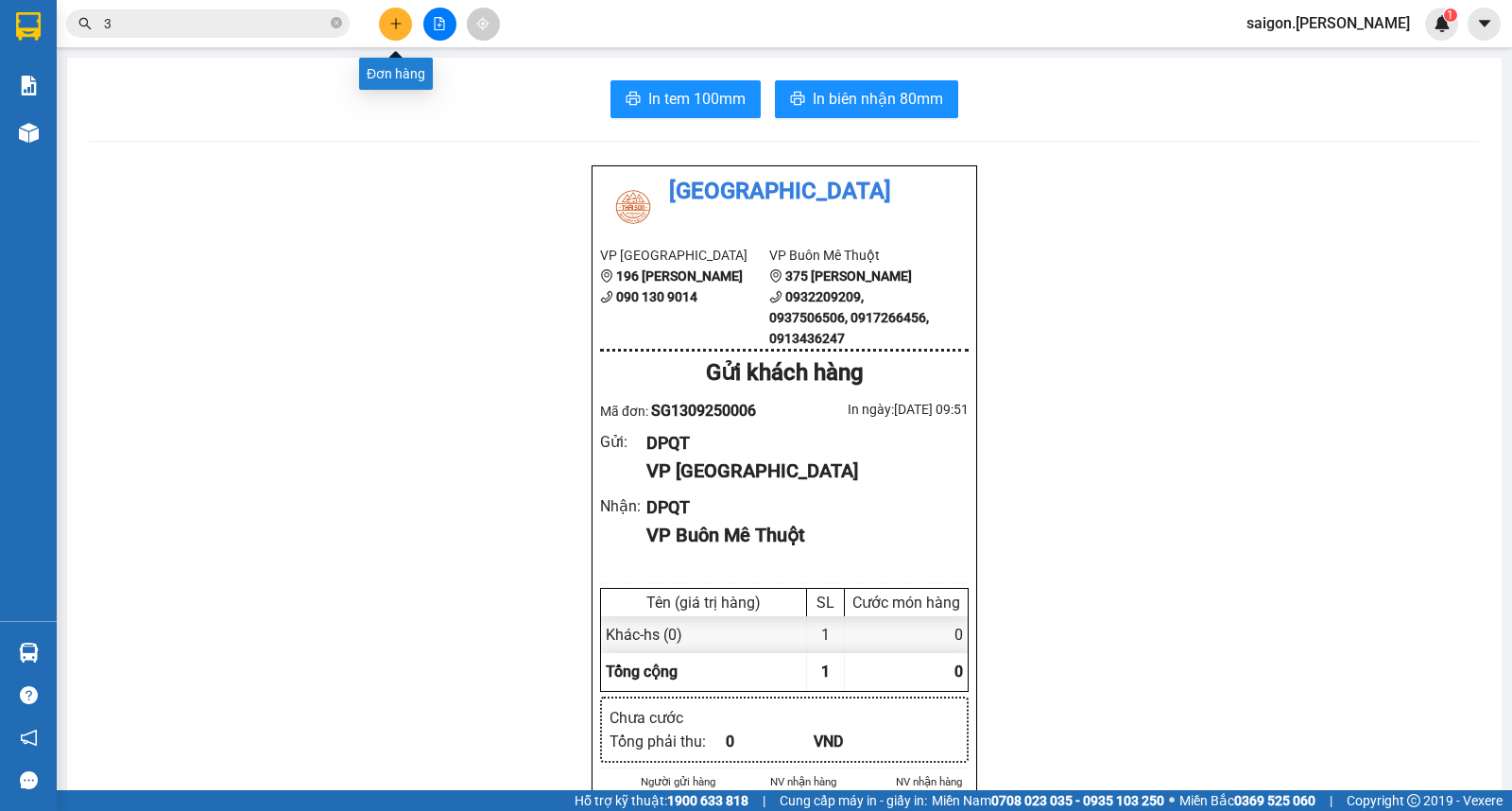
click at [390, 23] on icon "plus" at bounding box center [396, 24] width 14 height 14
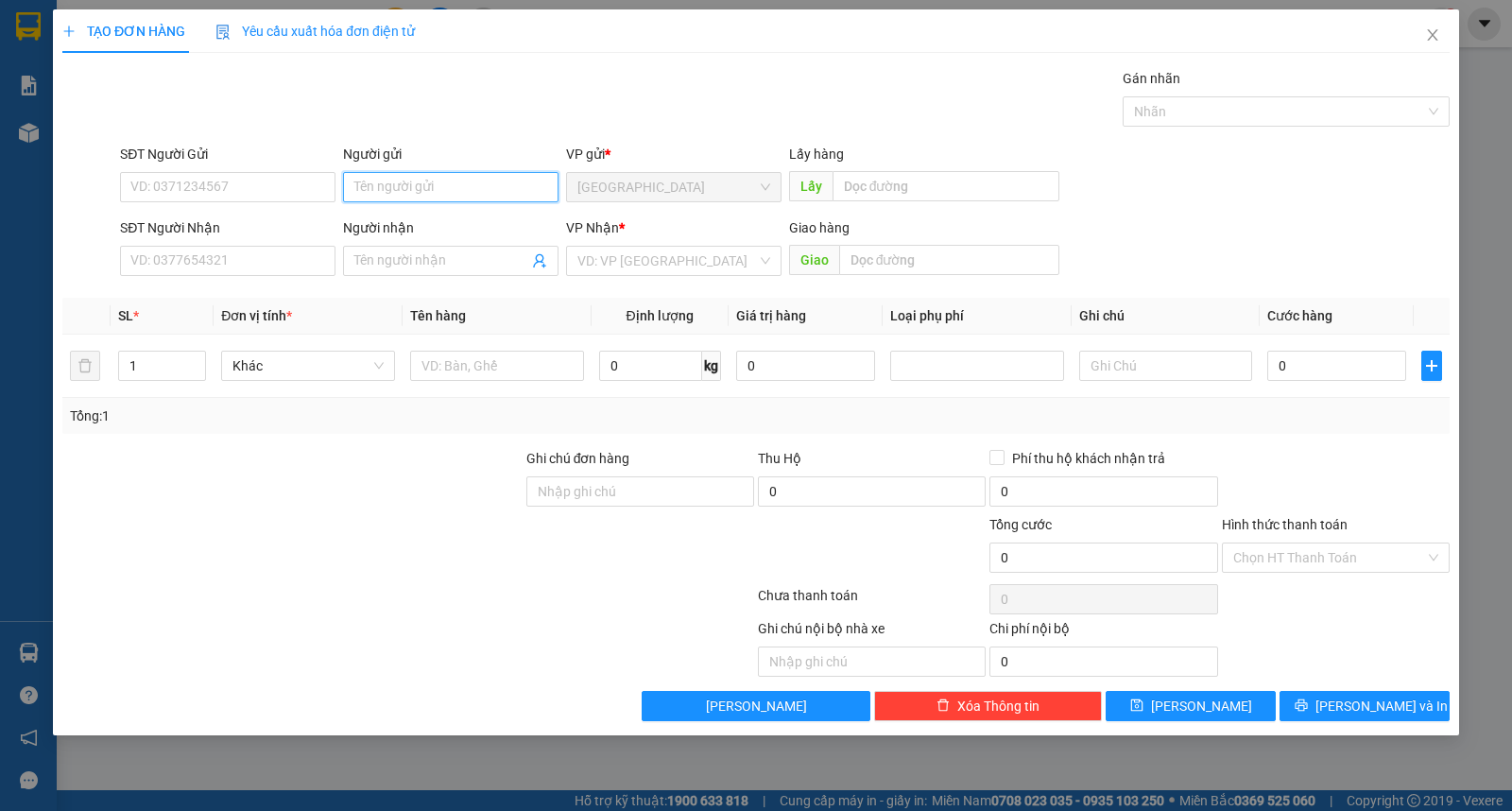
click at [385, 195] on input "Người gửi" at bounding box center [450, 186] width 215 height 30
type input "mekopha"
type input "vinh sơn"
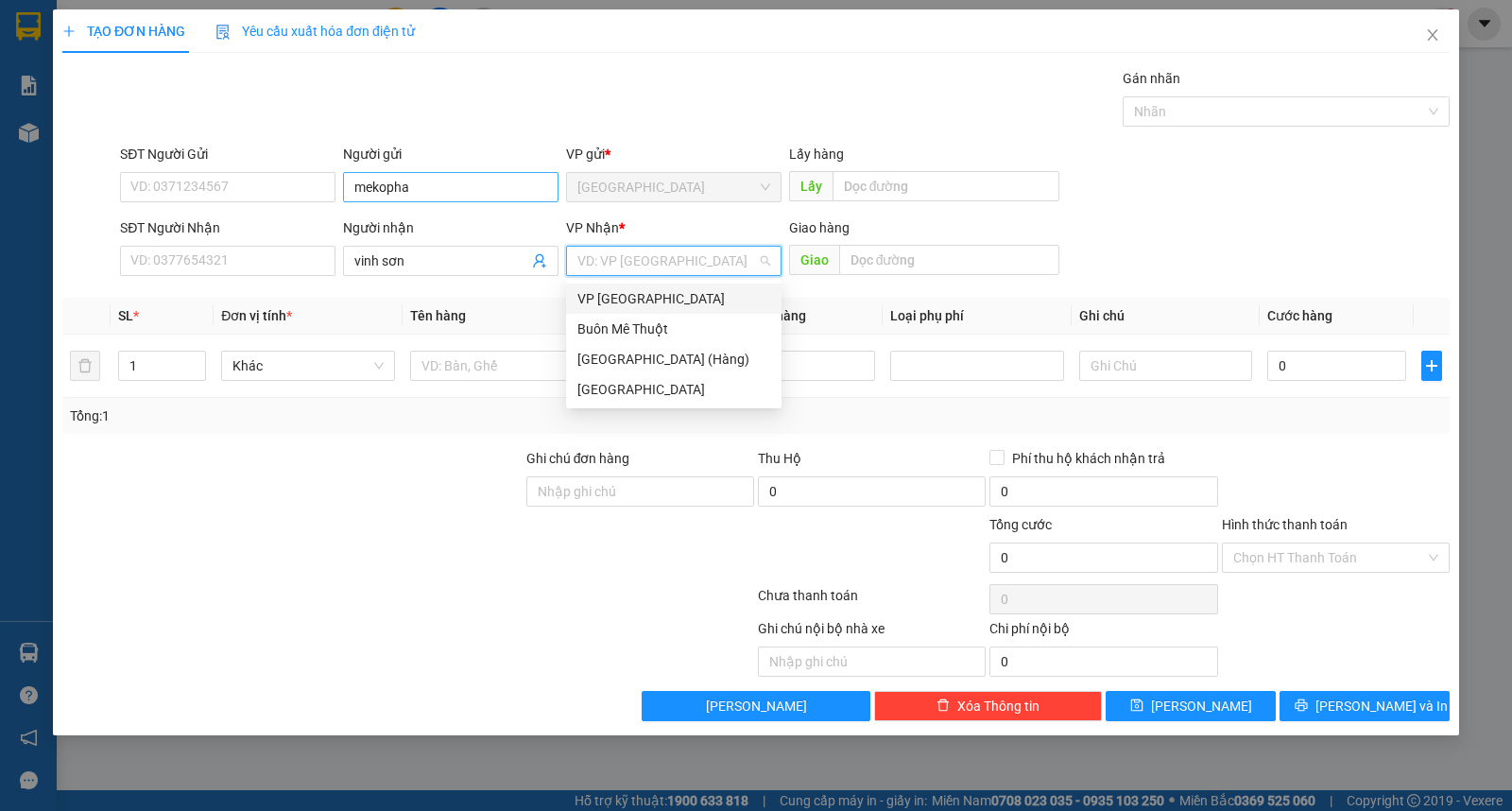
type input "ư"
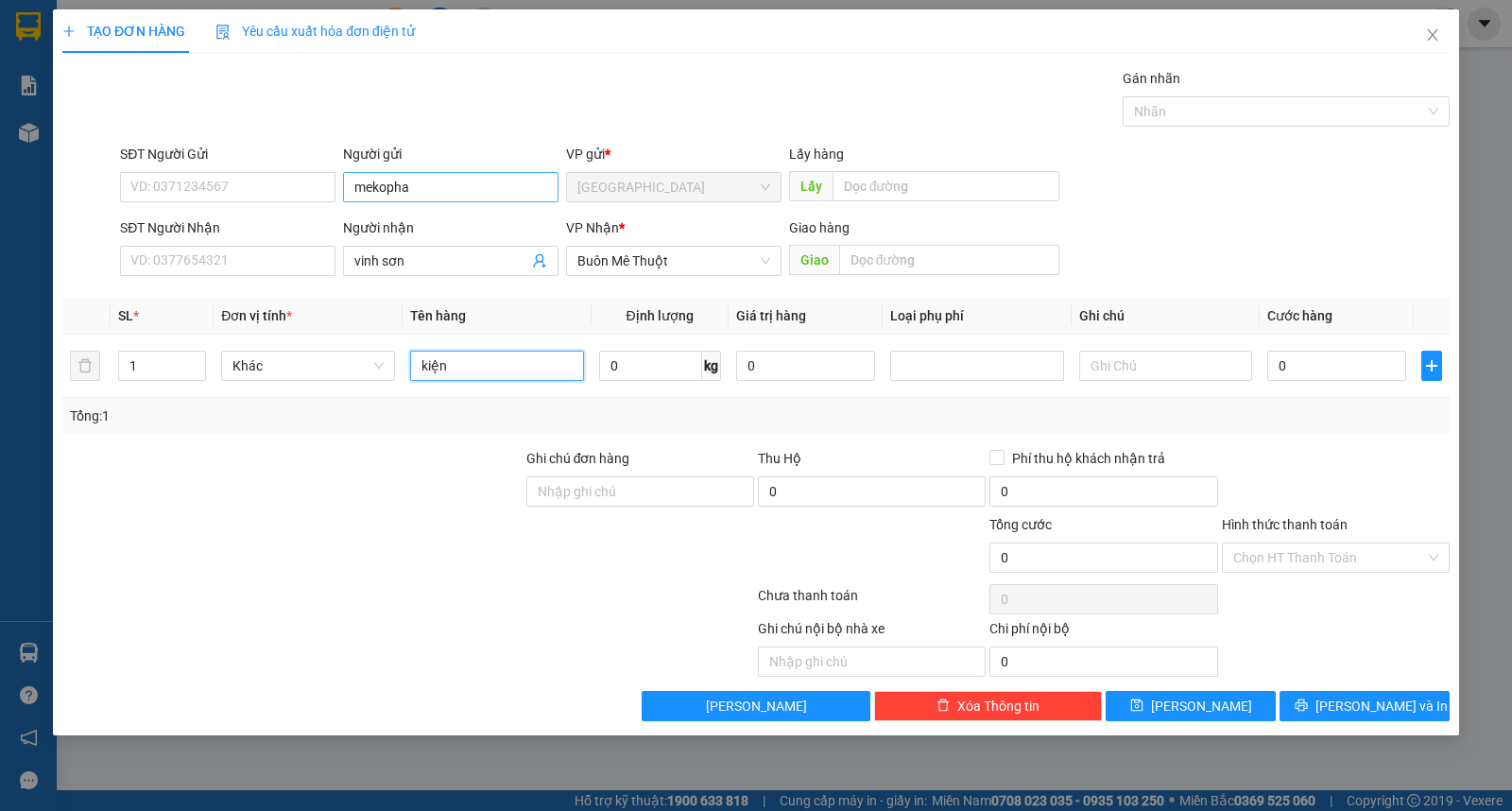
type input "kiện"
click at [1434, 709] on button "[PERSON_NAME] và In" at bounding box center [1364, 706] width 170 height 30
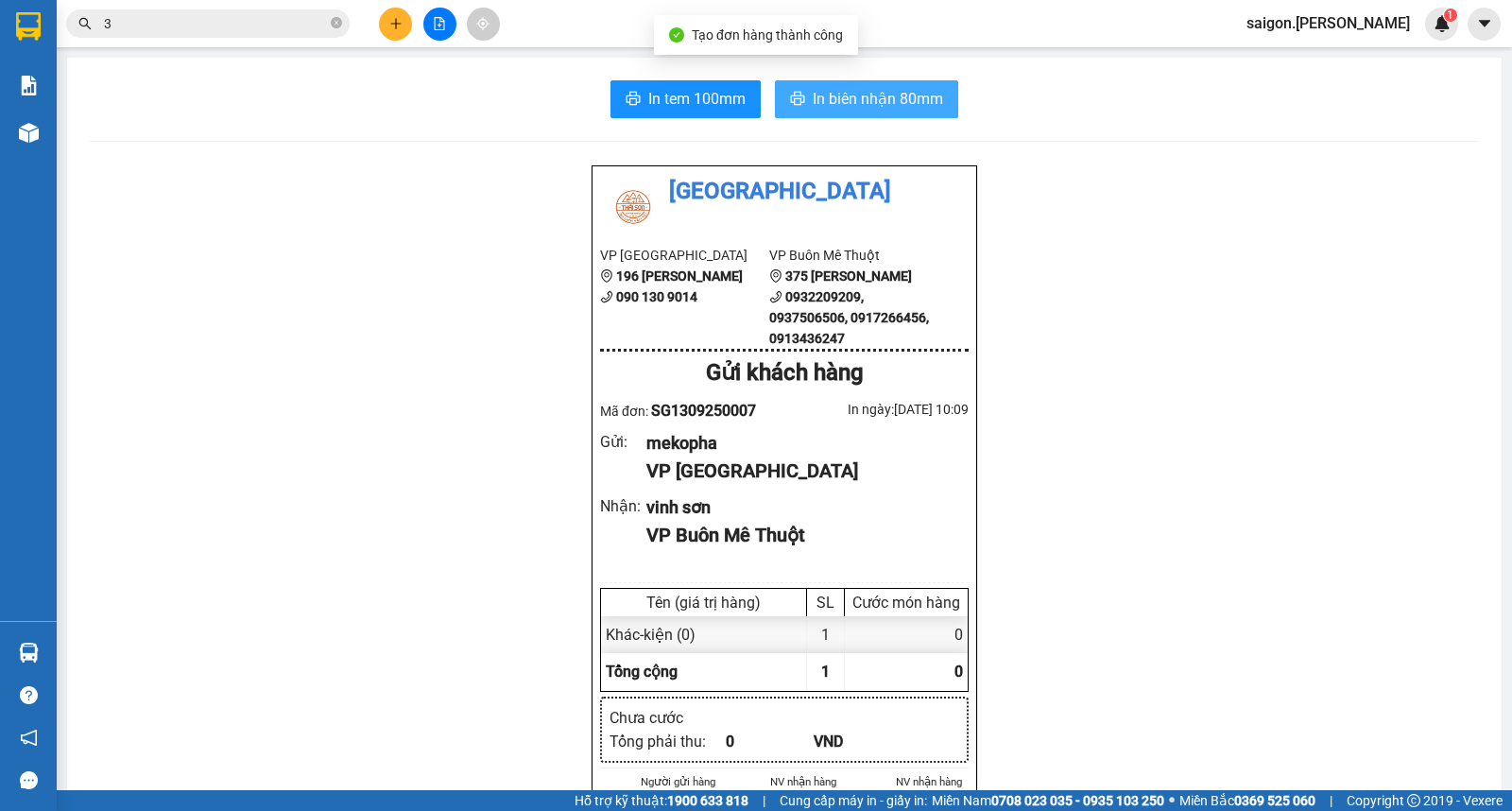
click at [817, 88] on span "In biên nhận 80mm" at bounding box center [877, 98] width 130 height 23
click at [401, 26] on icon "plus" at bounding box center [396, 24] width 14 height 14
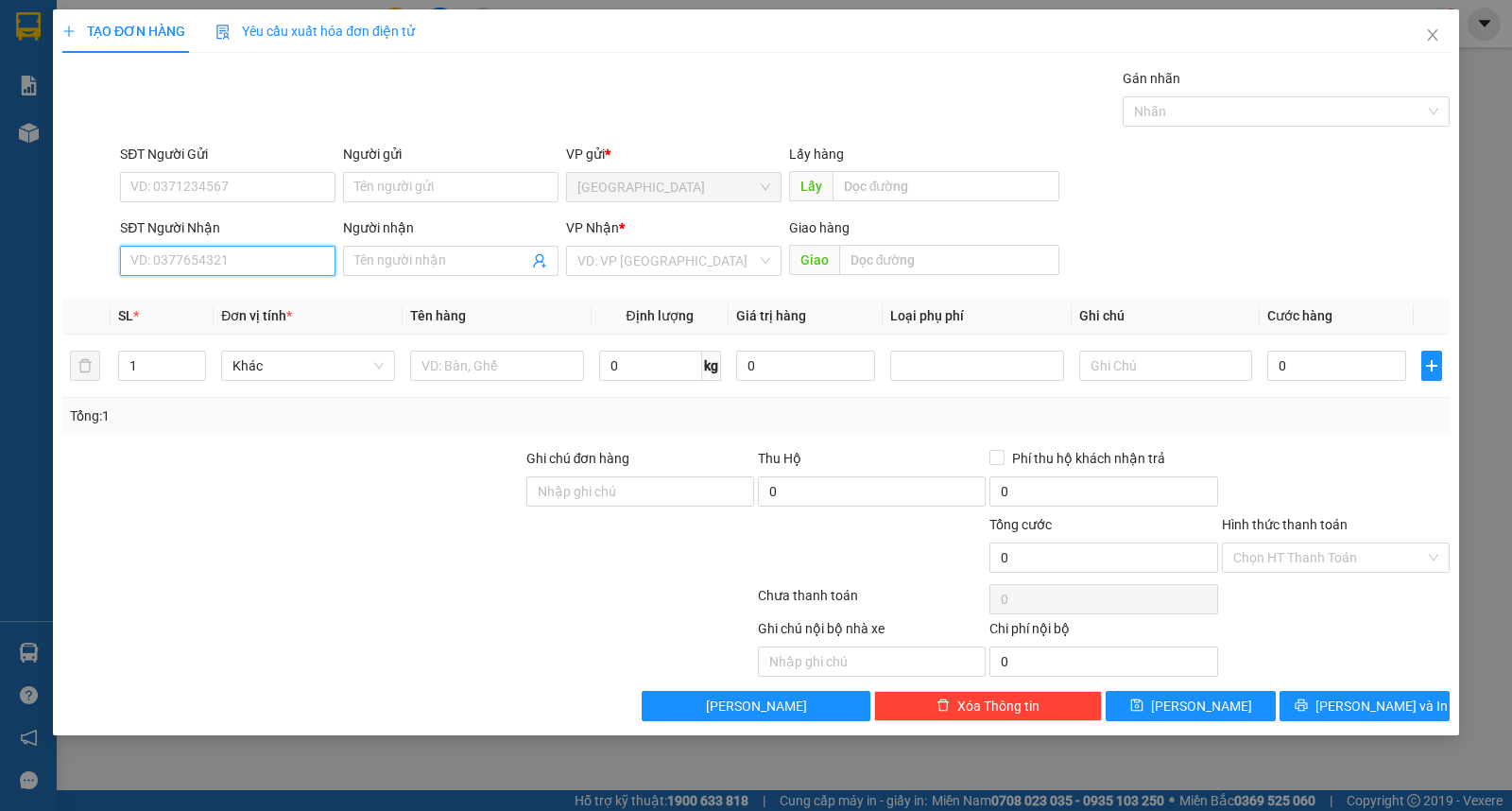
click at [214, 251] on input "SĐT Người Nhận" at bounding box center [227, 261] width 215 height 30
type input "0905434146"
type input "đông"
type input "0905434146"
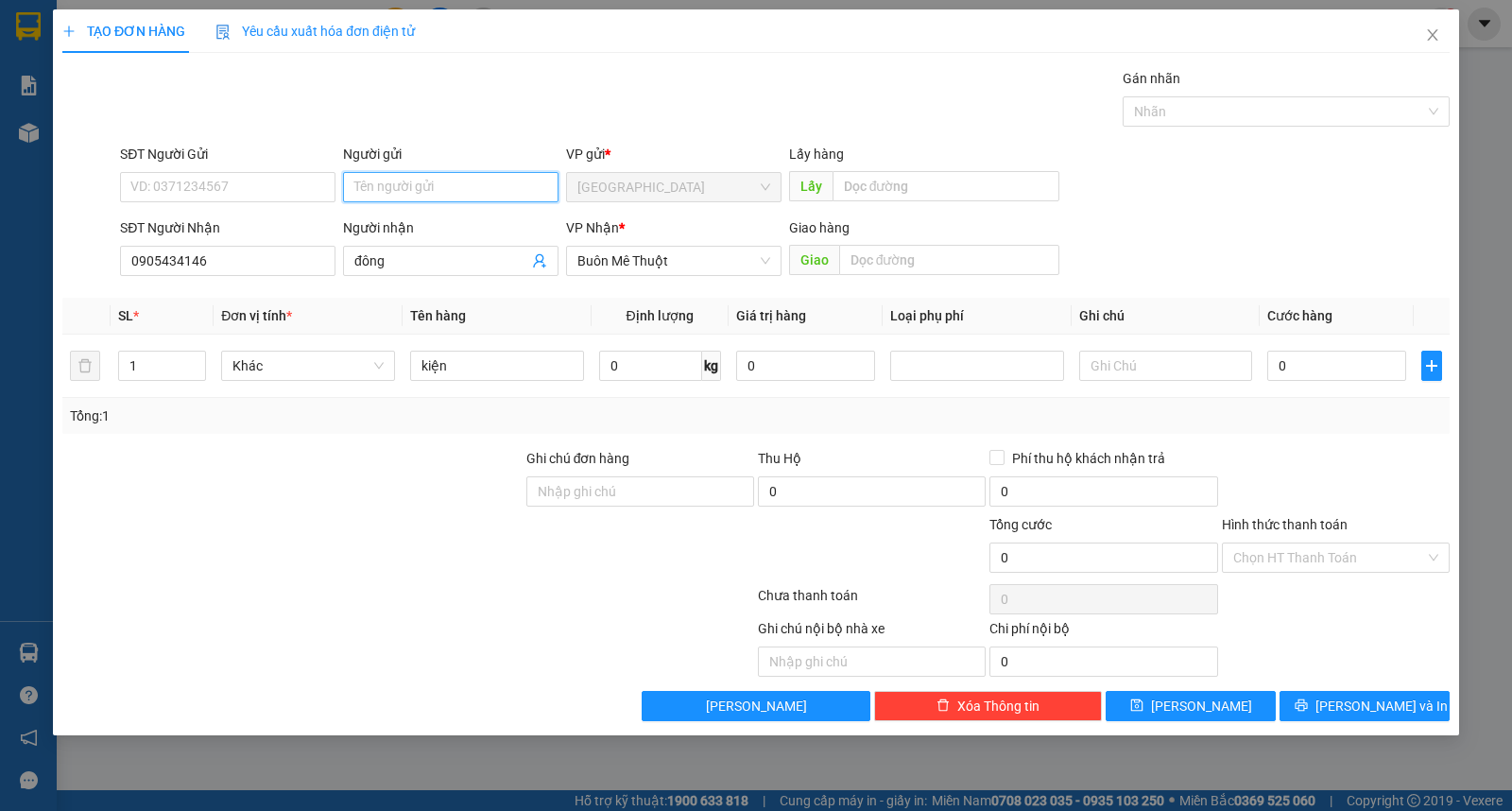
click at [388, 201] on input "Người gửi" at bounding box center [450, 186] width 215 height 30
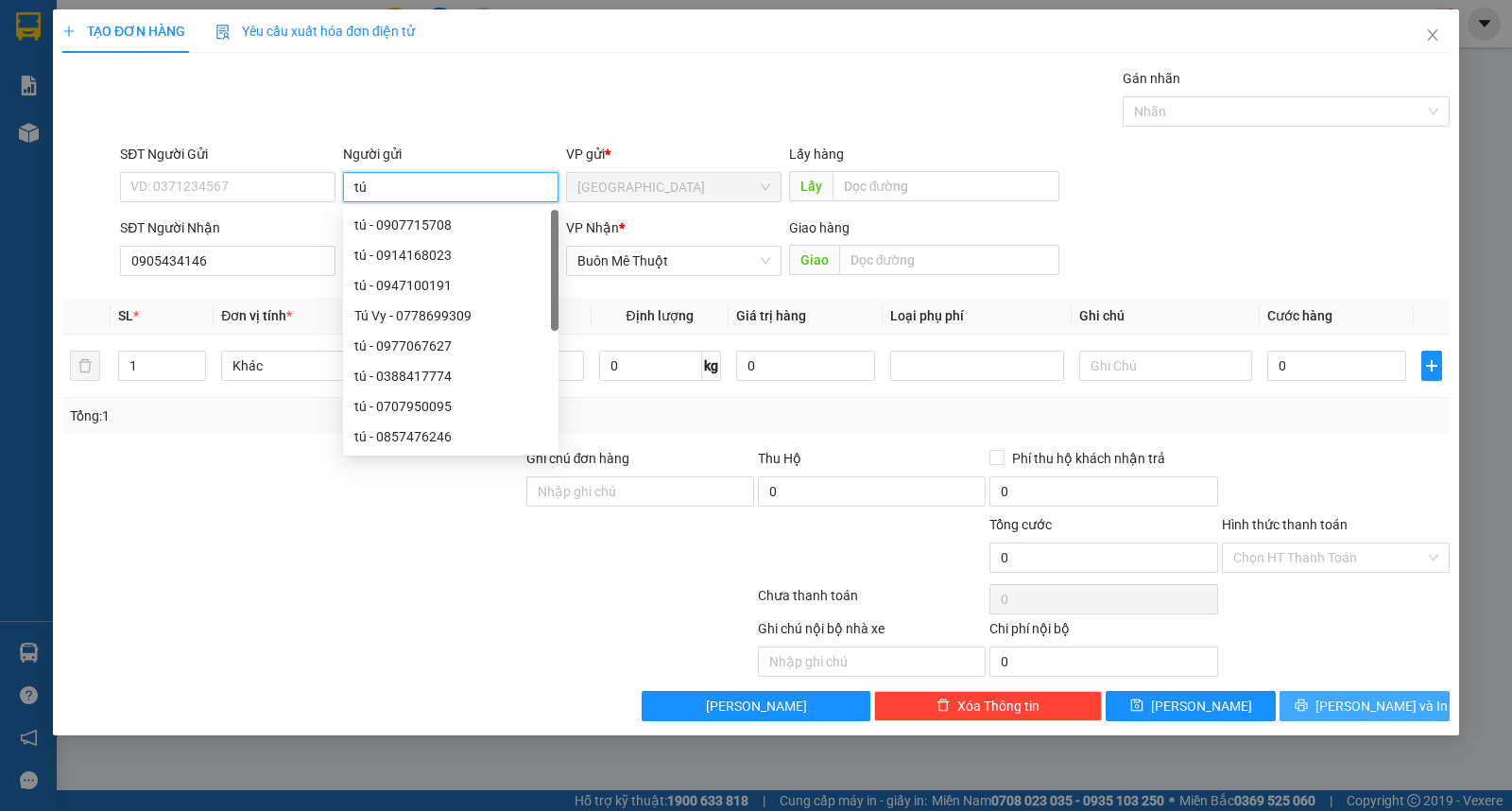
type input "tú"
click at [1364, 711] on span "[PERSON_NAME] và In" at bounding box center [1381, 707] width 132 height 21
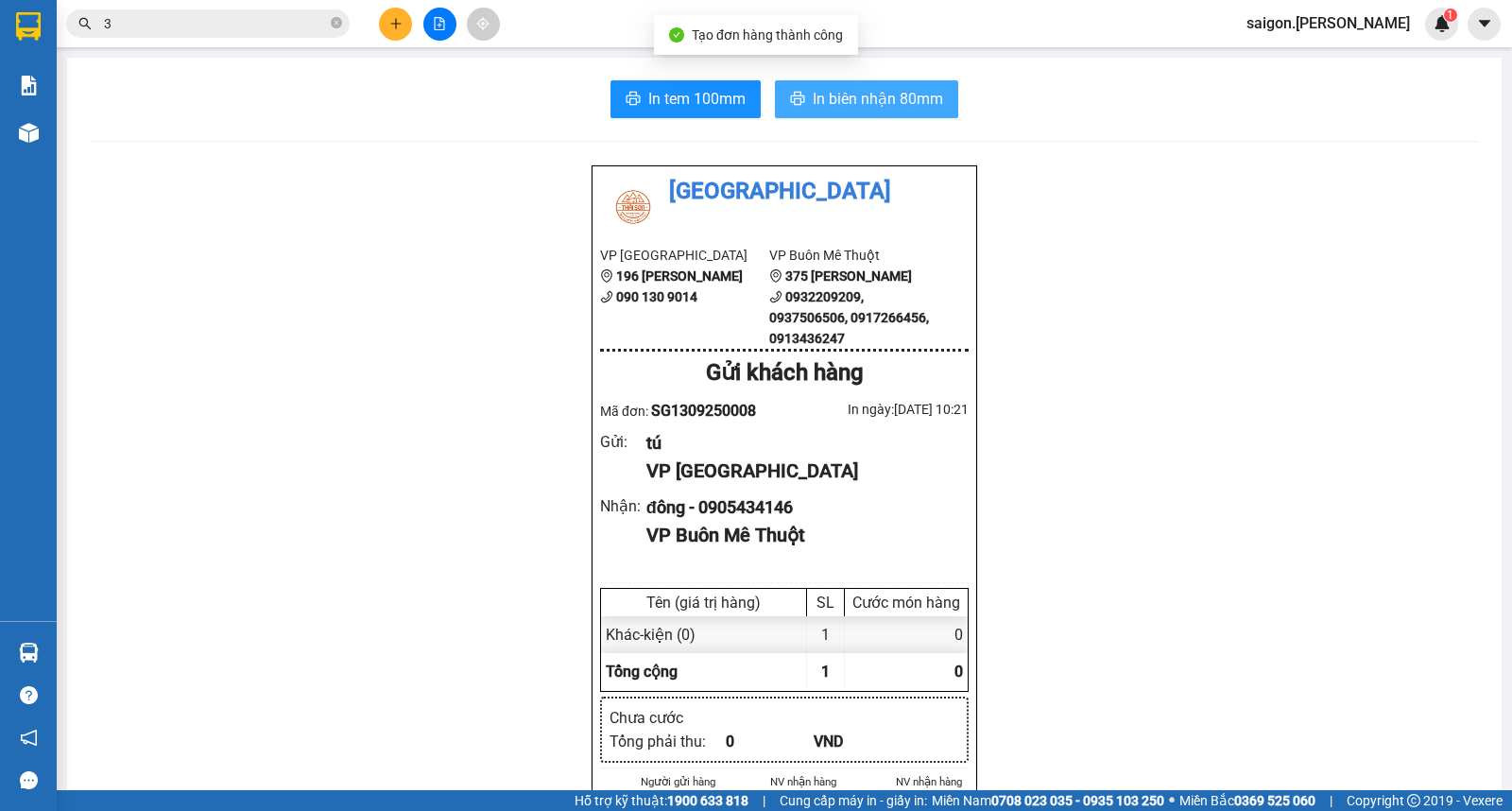
click at [931, 86] on button "In biên nhận 80mm" at bounding box center [866, 98] width 183 height 38
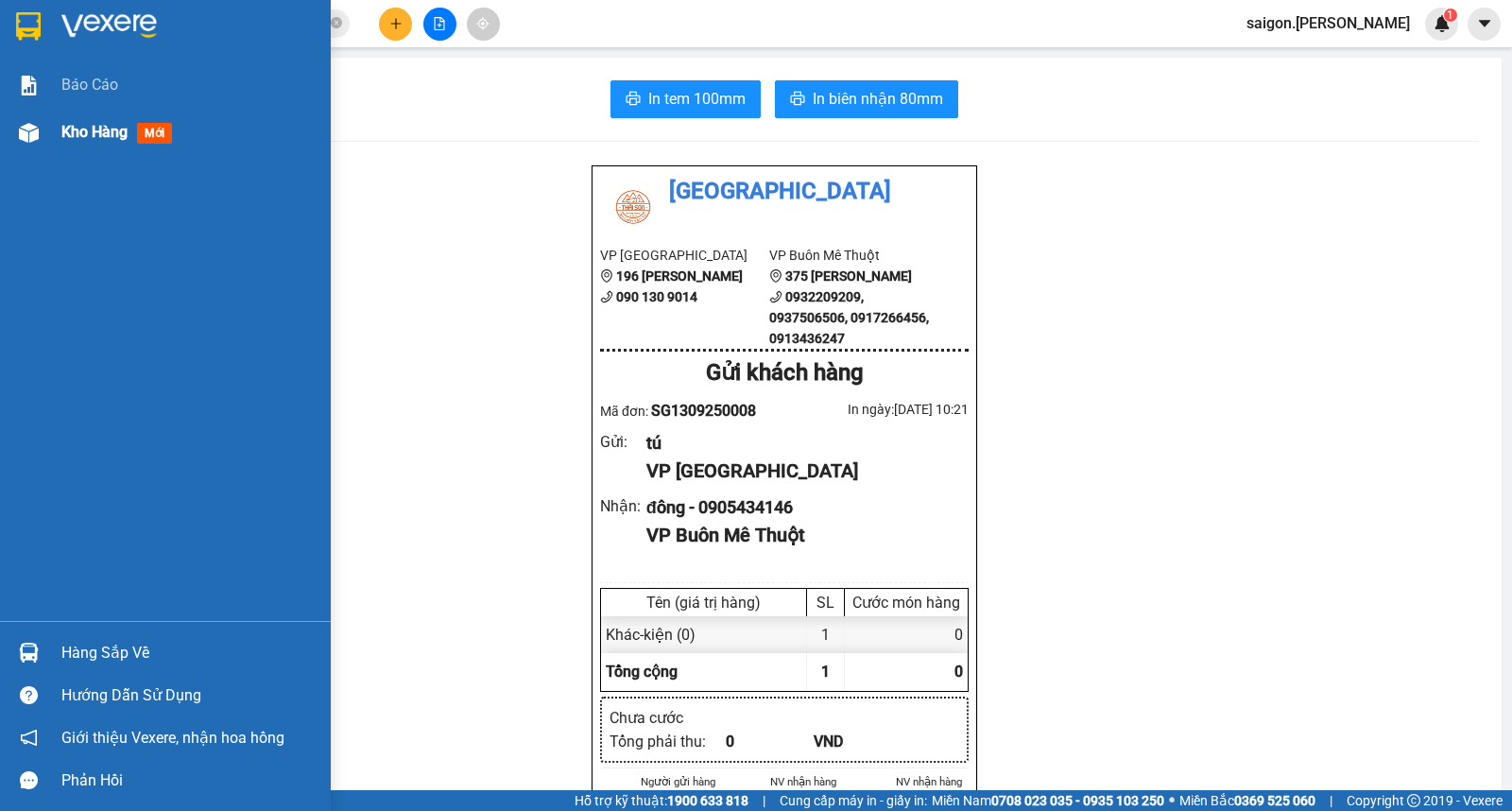
click at [80, 144] on div "Kho hàng mới" at bounding box center [189, 132] width 255 height 47
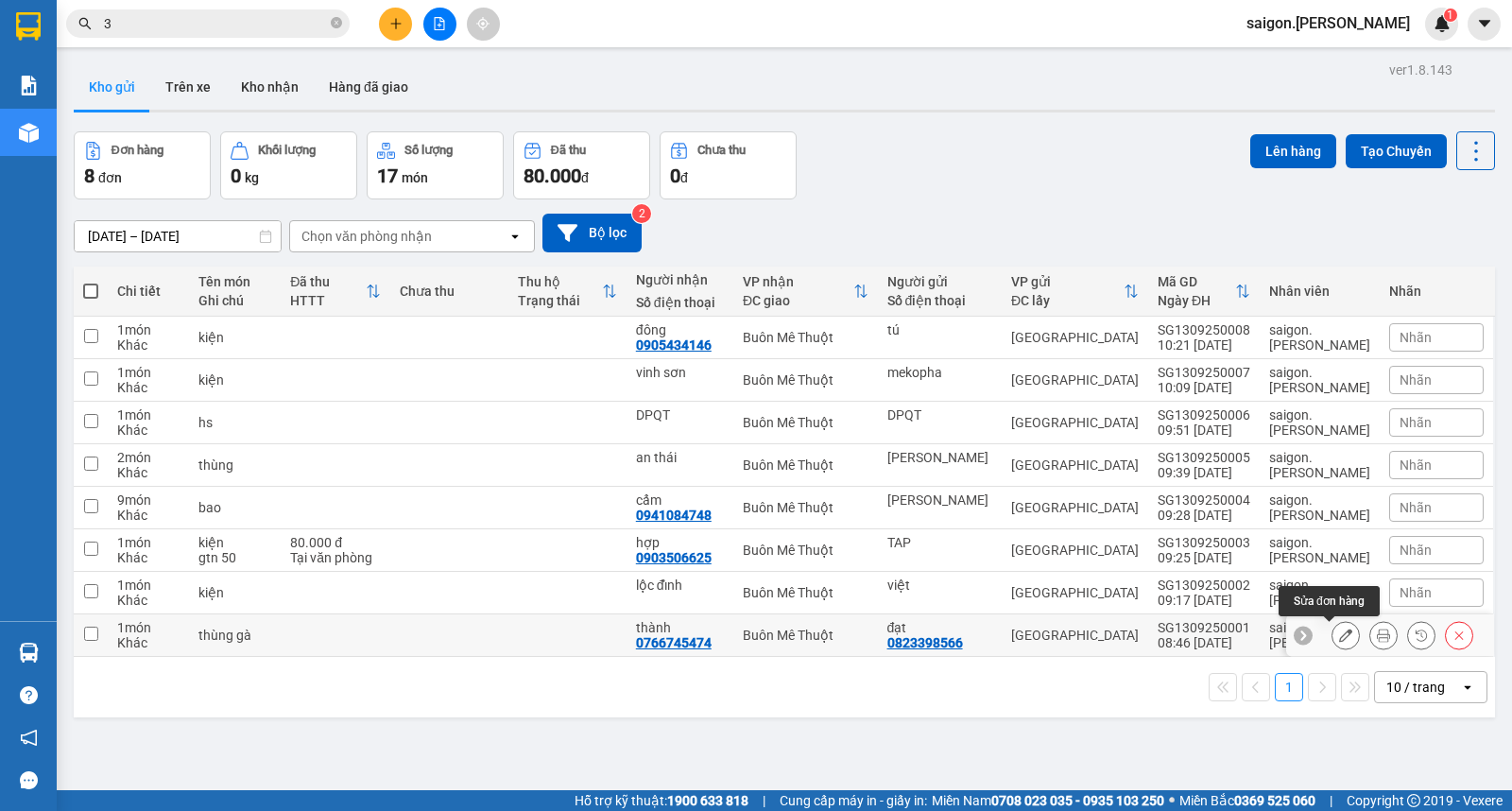
click at [1377, 636] on icon at bounding box center [1384, 635] width 14 height 14
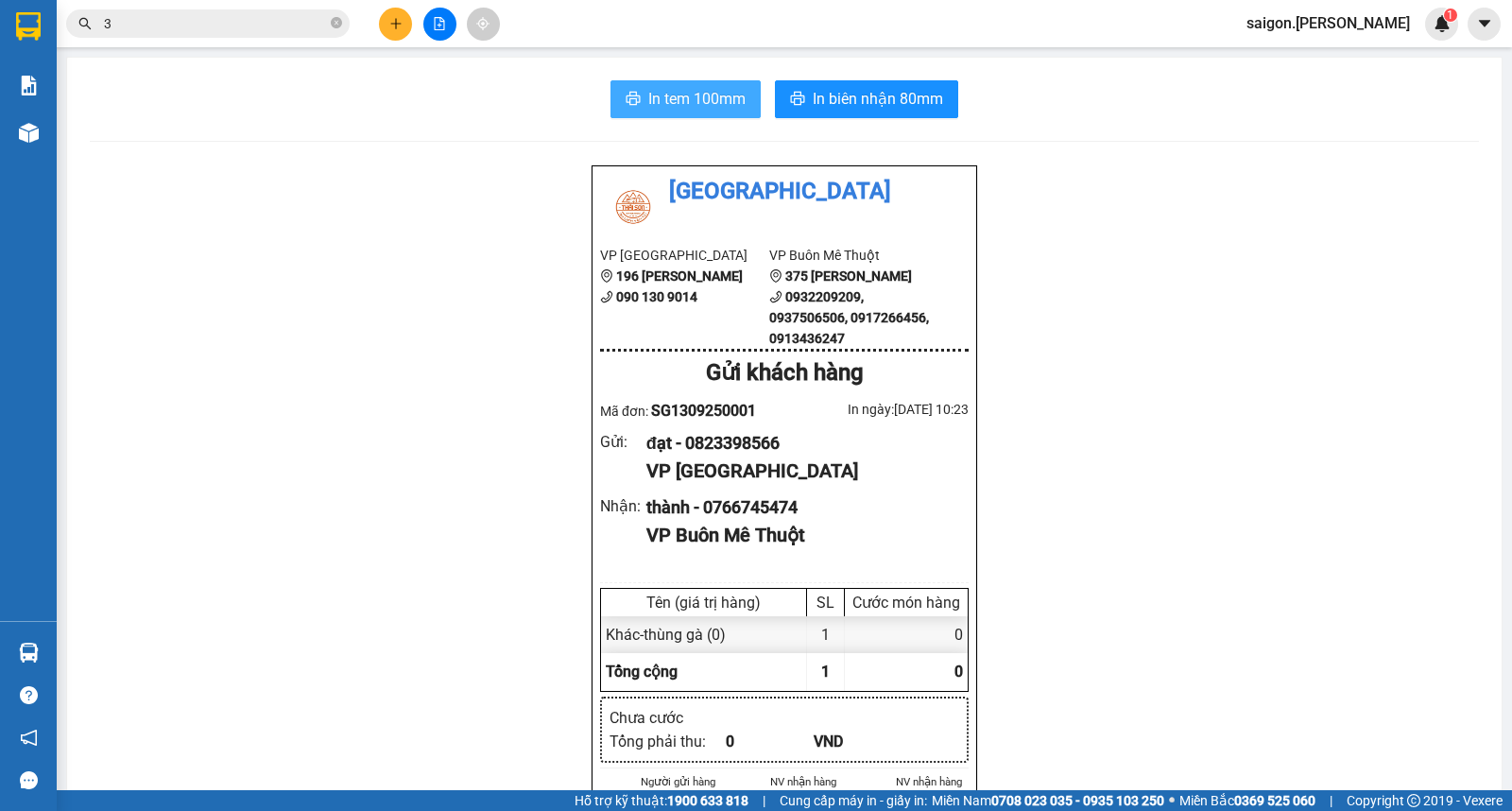
click at [673, 107] on span "In tem 100mm" at bounding box center [697, 98] width 97 height 23
click at [404, 23] on button at bounding box center [396, 24] width 33 height 33
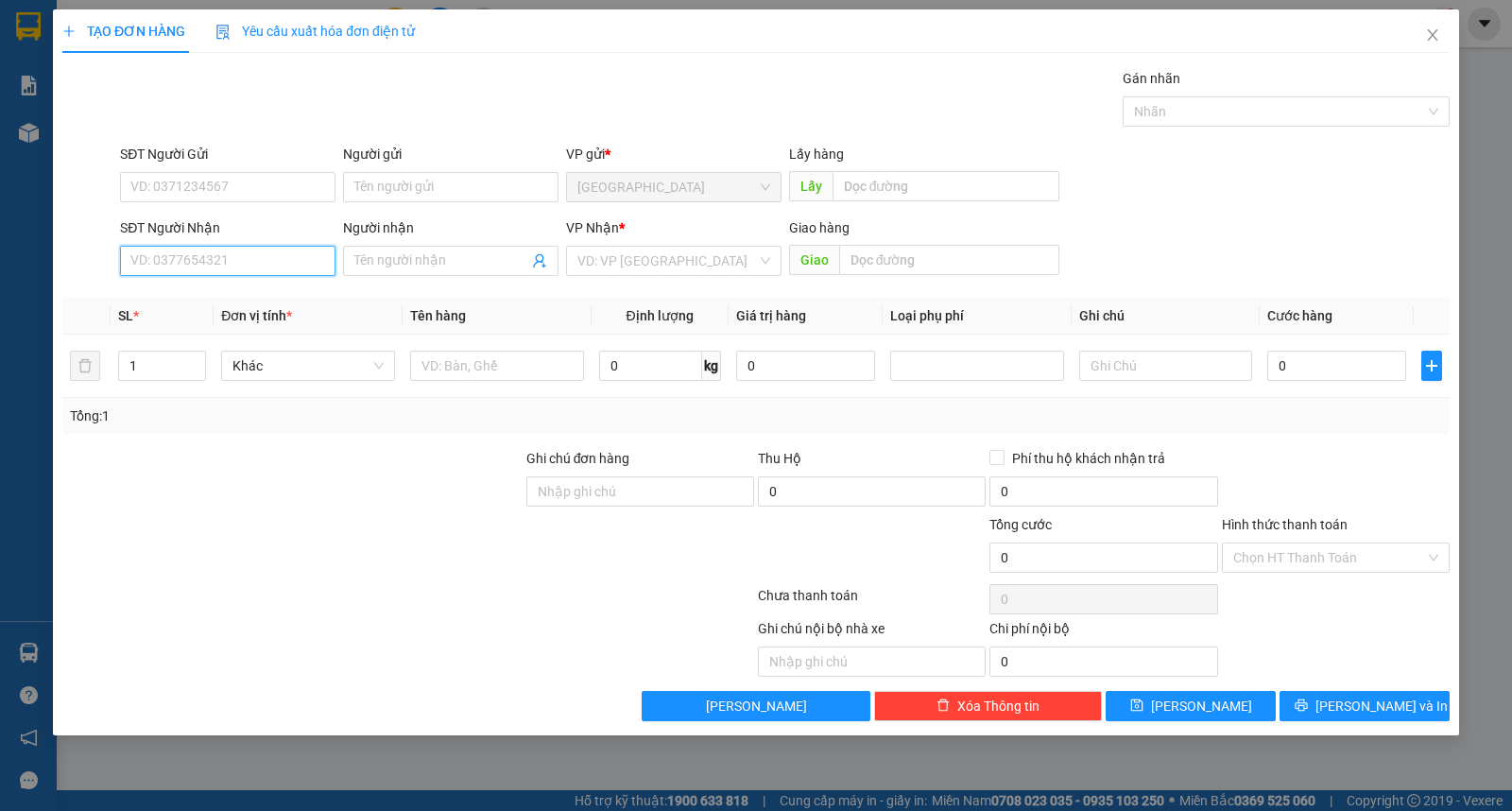
click at [206, 260] on input "SĐT Người Nhận" at bounding box center [227, 261] width 215 height 30
type input "0988265636"
type input "mạnh trường"
type input "0988265636"
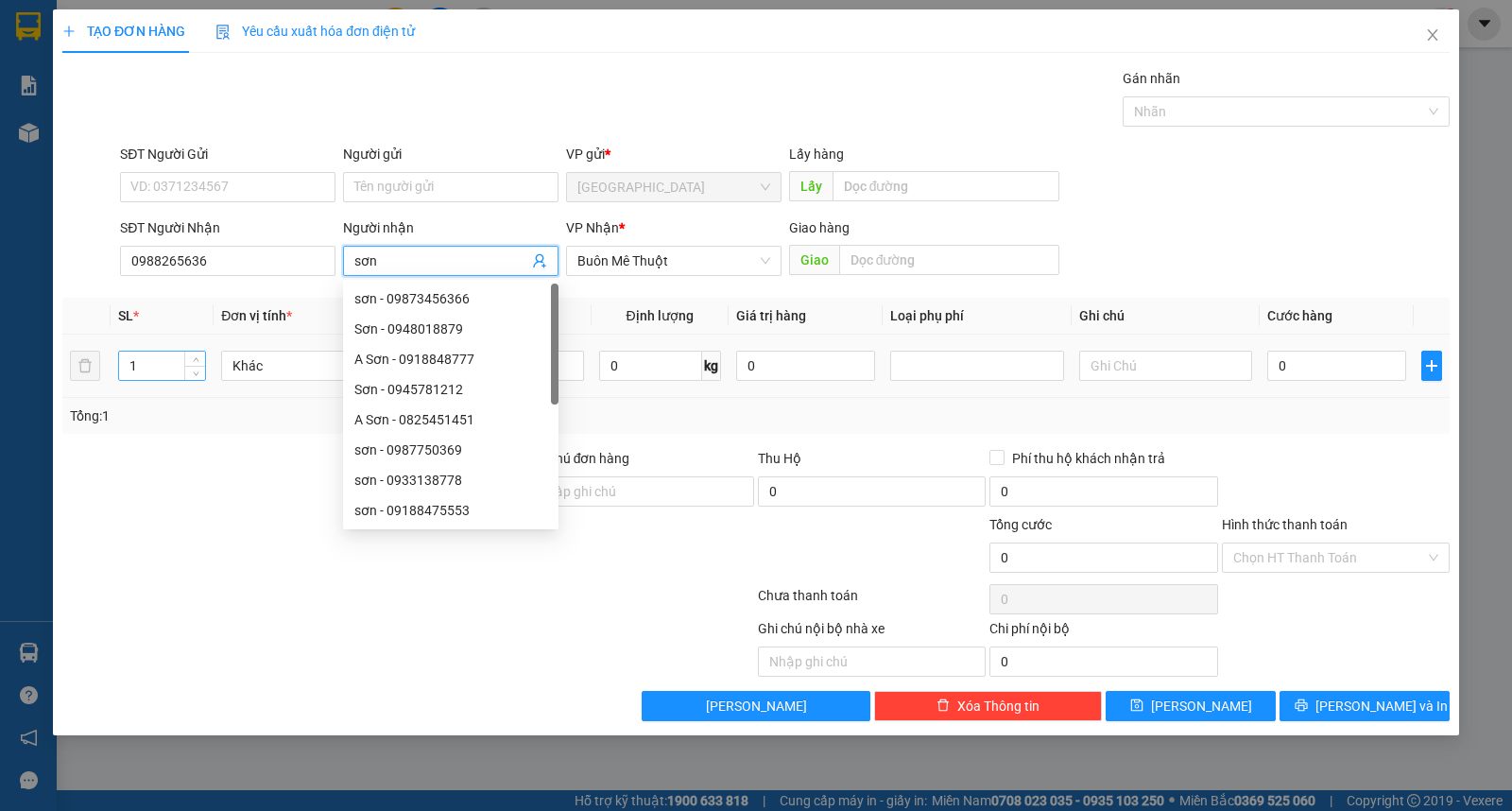
type input "sơn"
click at [85, 377] on tr "1 Khác kiện 0 kg 0 0" at bounding box center [756, 367] width 1388 height 64
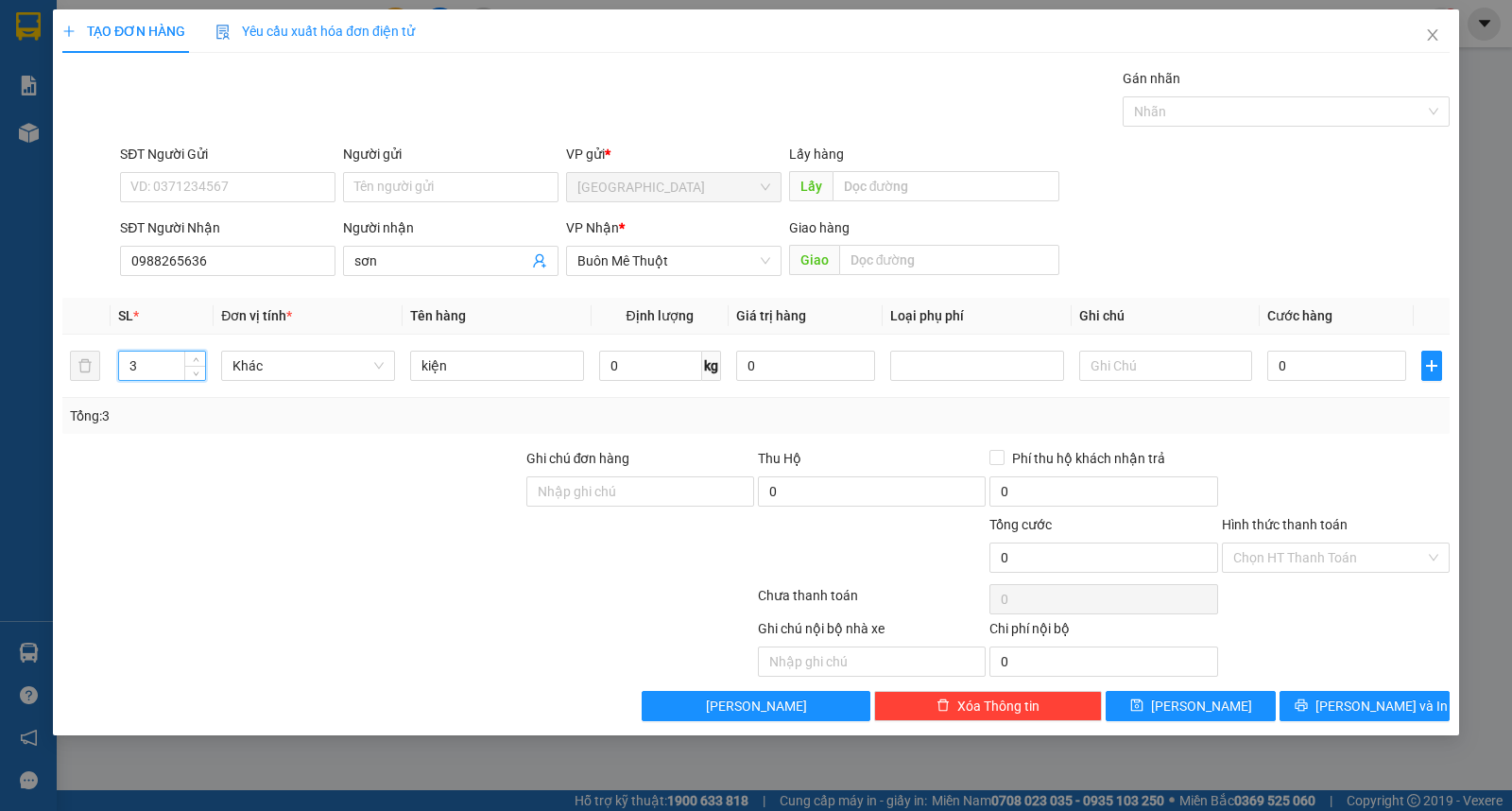
type input "3"
click at [1362, 703] on span "[PERSON_NAME] và In" at bounding box center [1381, 707] width 132 height 21
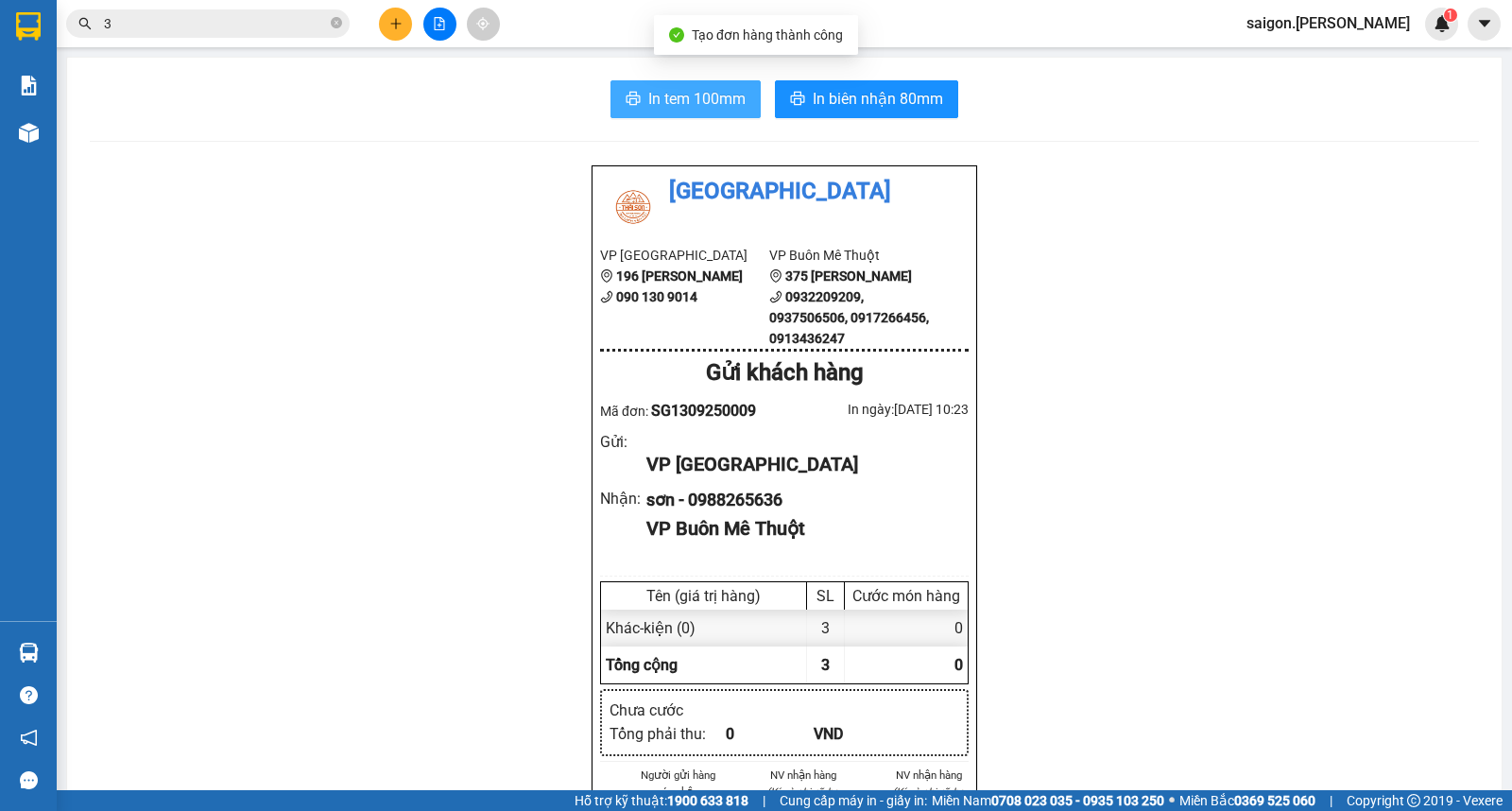
click at [690, 91] on span "In tem 100mm" at bounding box center [697, 98] width 97 height 23
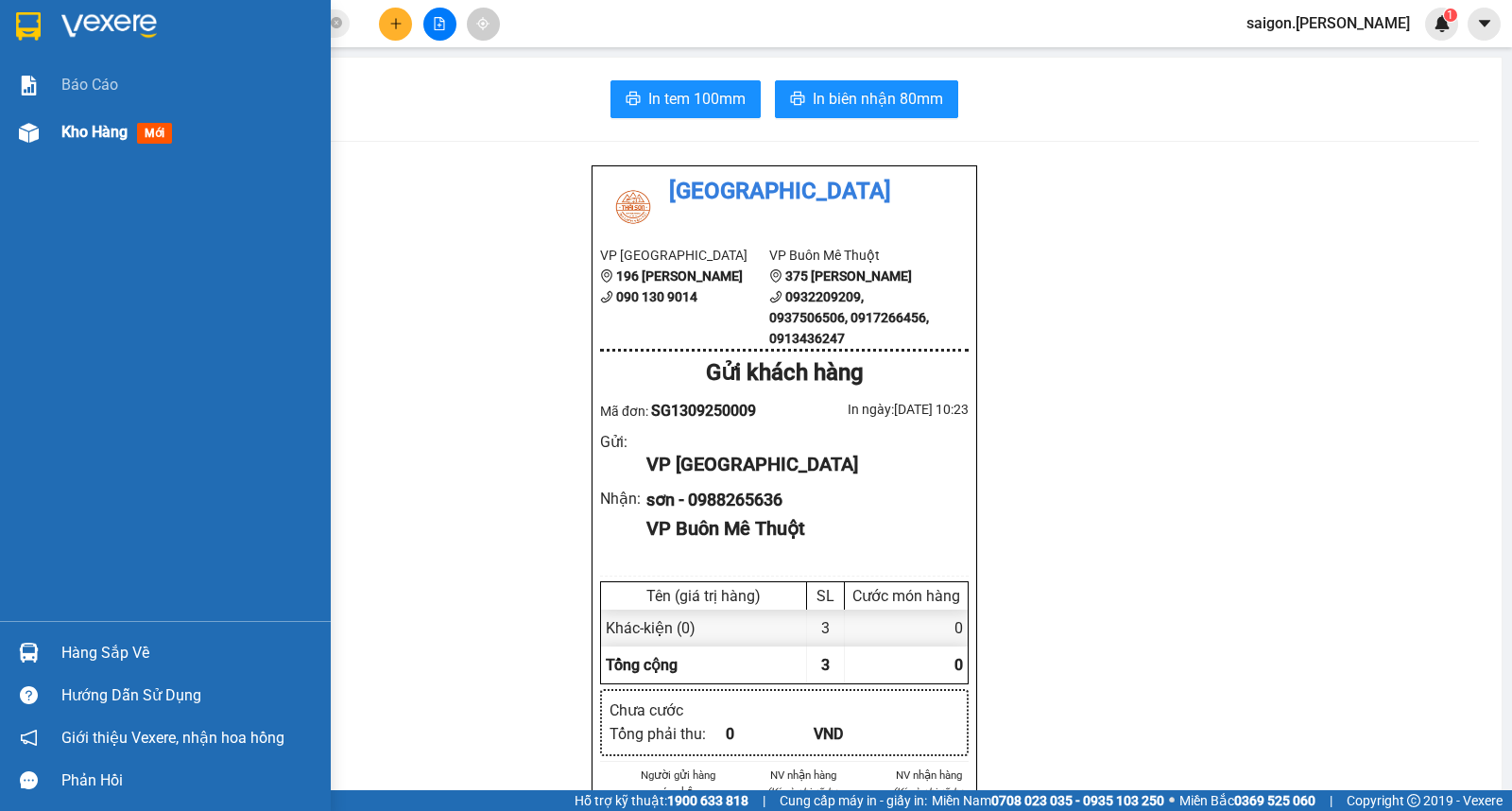
click at [83, 126] on span "Kho hàng" at bounding box center [95, 131] width 67 height 18
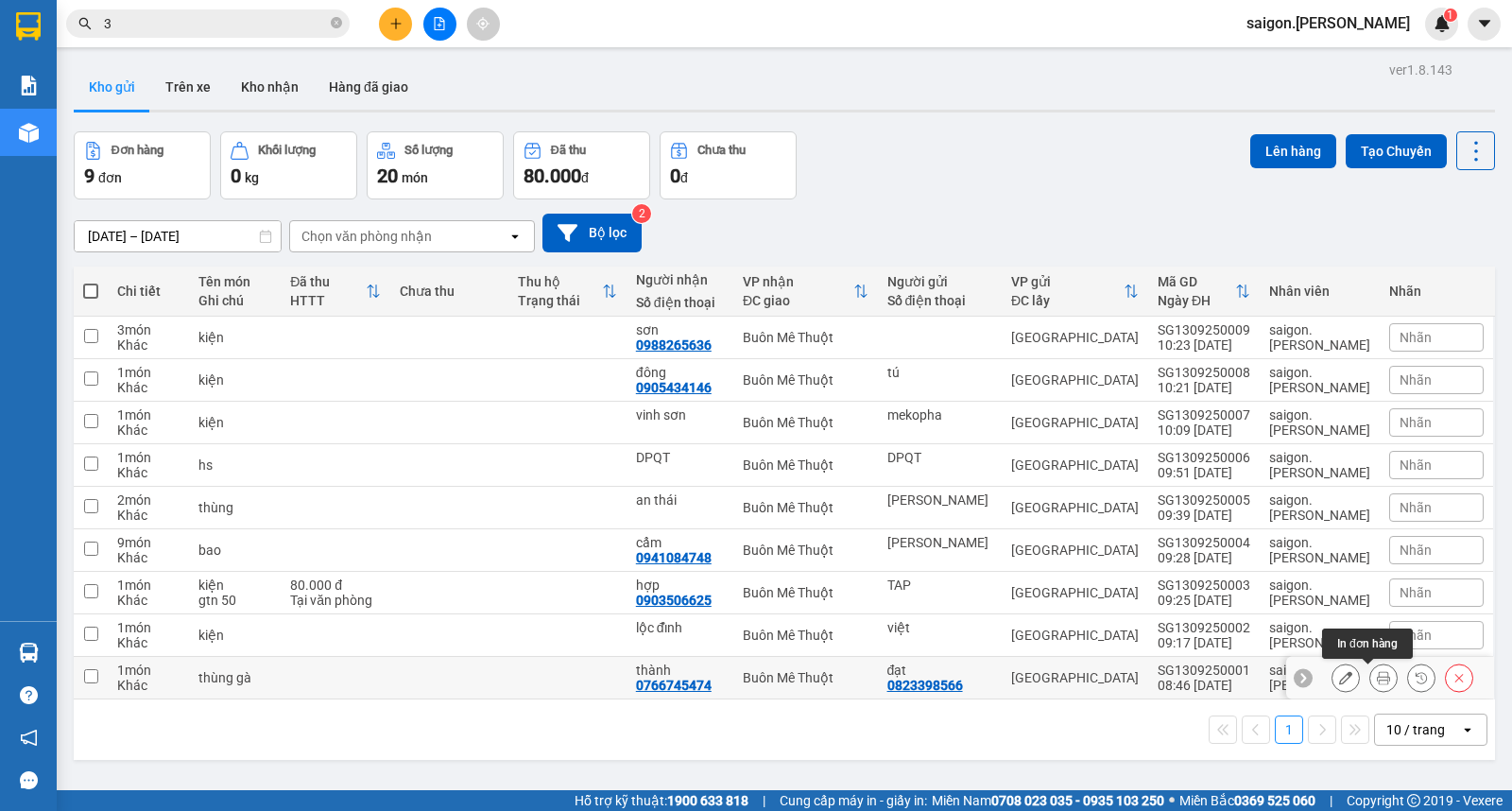
click at [1377, 685] on icon at bounding box center [1384, 678] width 14 height 14
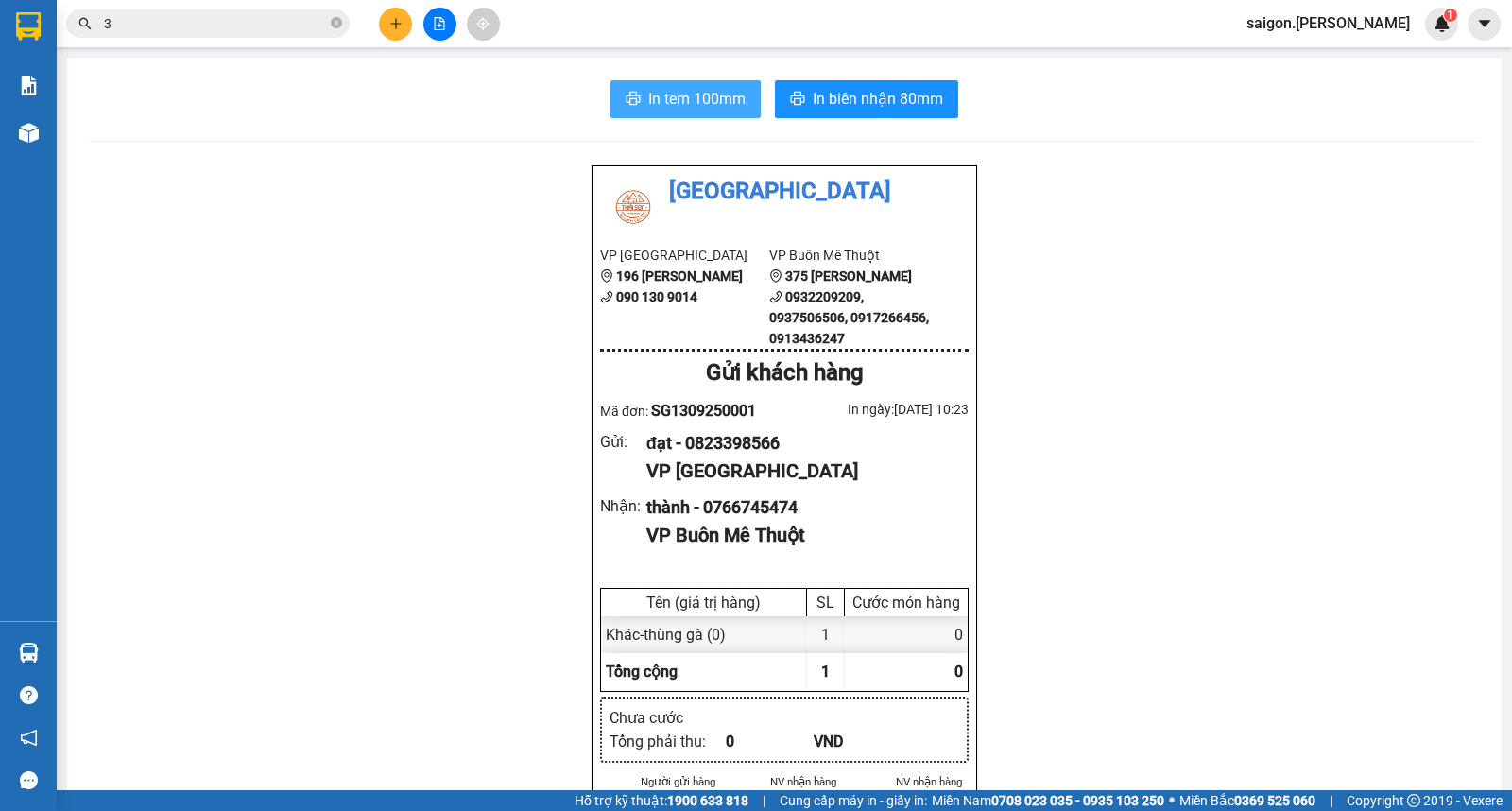
click at [706, 106] on span "In tem 100mm" at bounding box center [697, 98] width 97 height 23
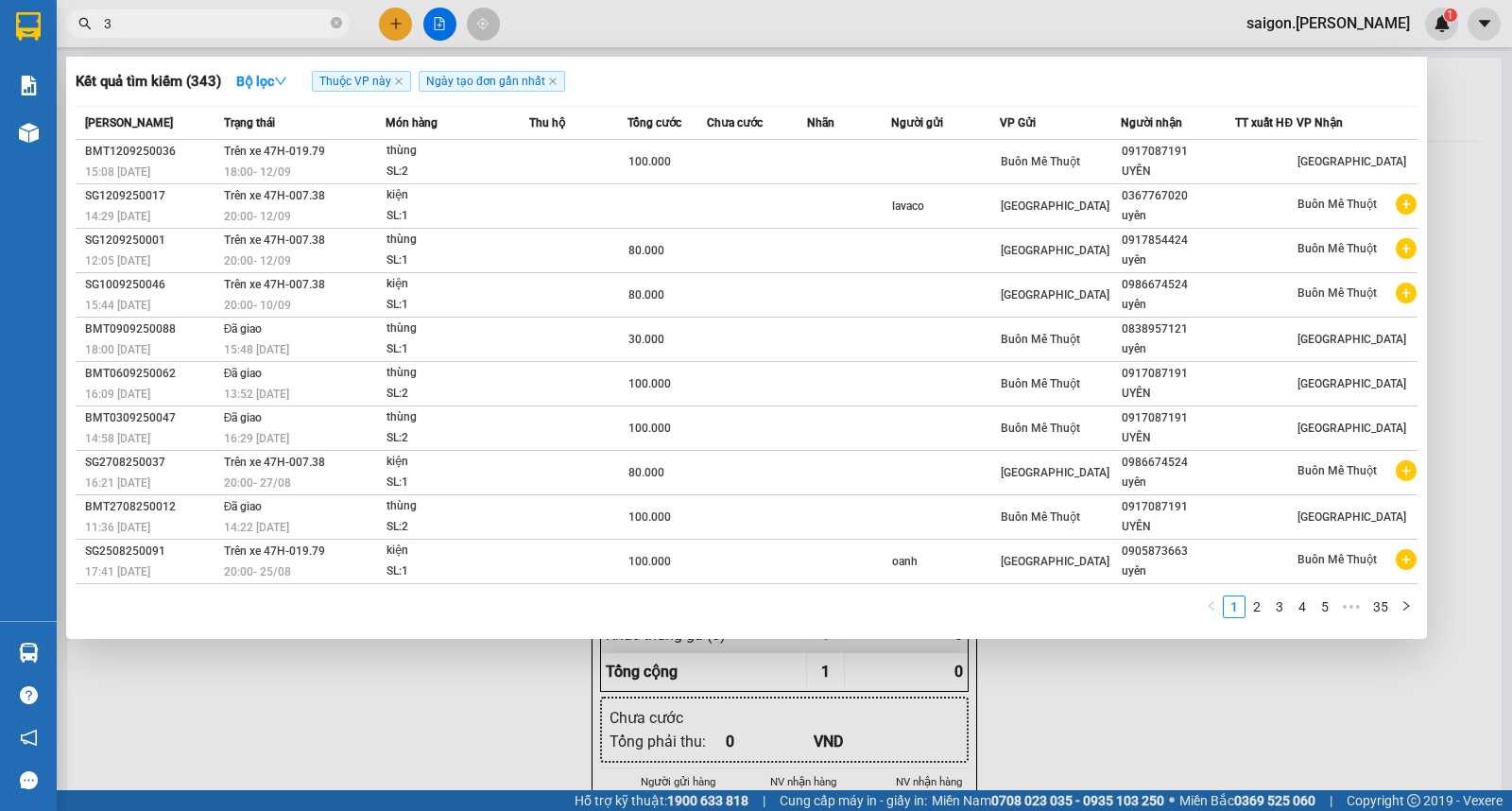
click at [342, 19] on span "3" at bounding box center [208, 23] width 284 height 28
click at [337, 23] on icon "close-circle" at bounding box center [337, 23] width 12 height 12
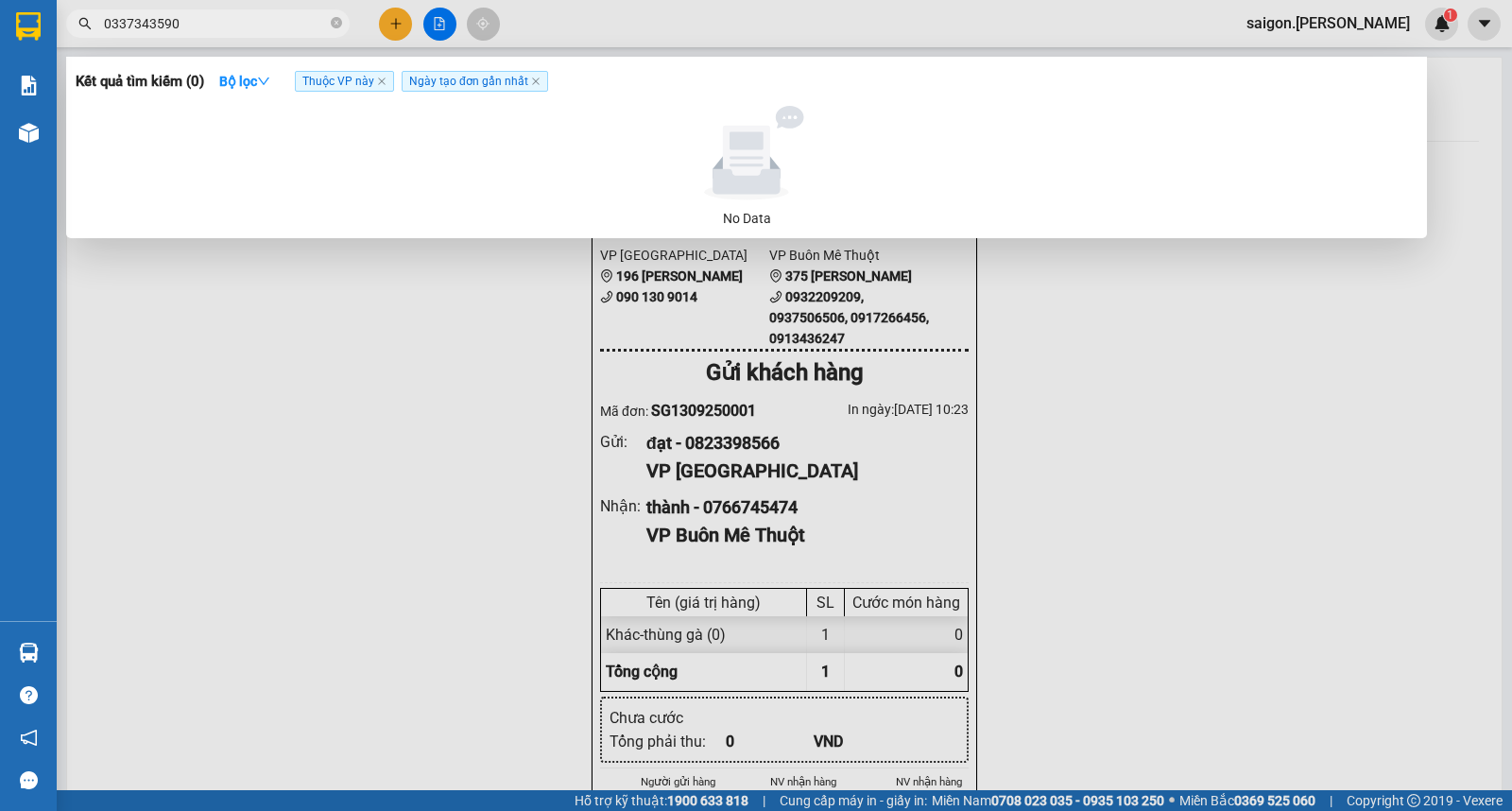
type input "0337343590"
